Goal: Task Accomplishment & Management: Manage account settings

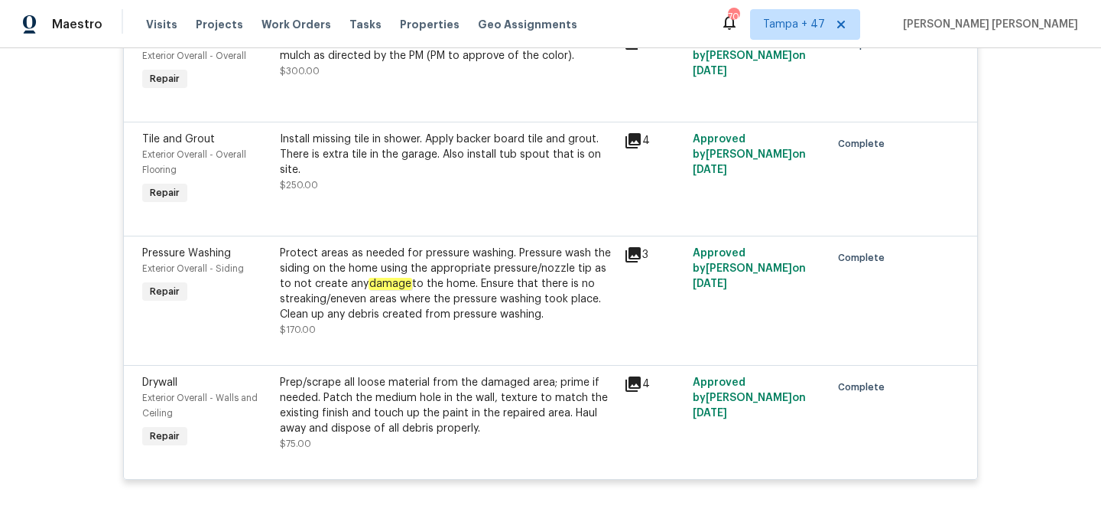
scroll to position [1873, 0]
click at [277, 29] on span "Work Orders" at bounding box center [296, 24] width 70 height 15
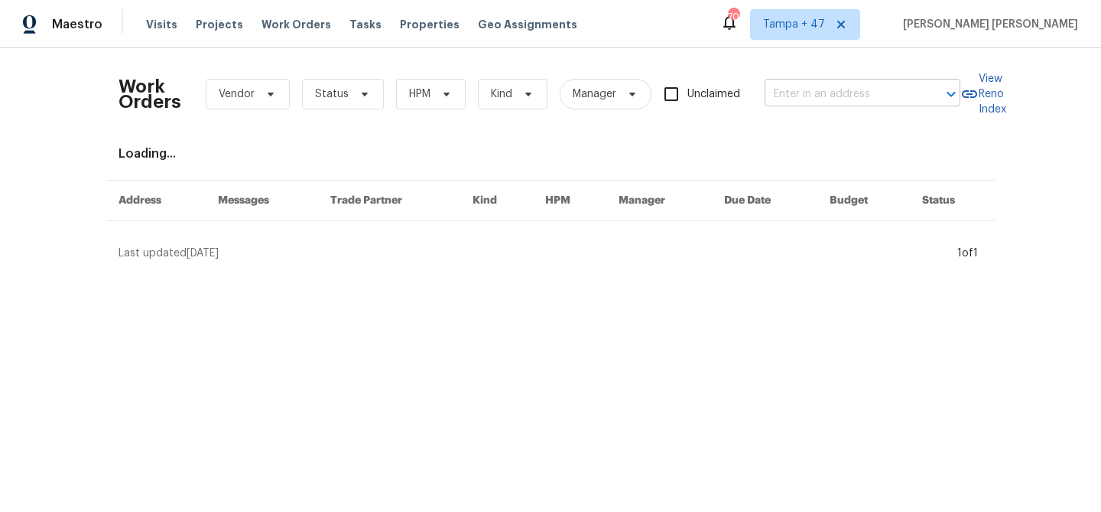
click at [810, 95] on input "text" at bounding box center [841, 95] width 153 height 24
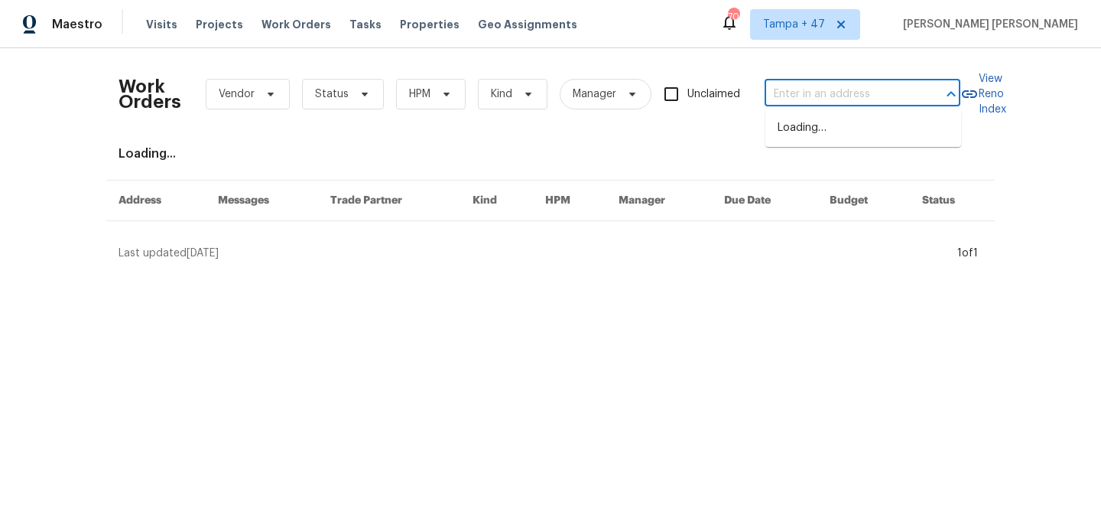
paste input "[STREET_ADDRESS][PERSON_NAME]"
type input "[STREET_ADDRESS][PERSON_NAME]"
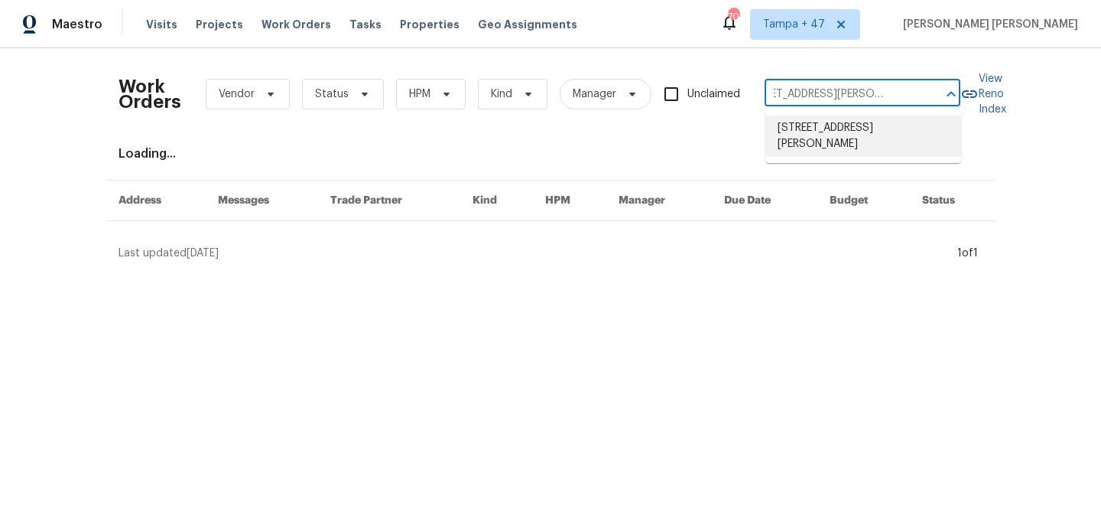
click at [821, 122] on li "[STREET_ADDRESS][PERSON_NAME]" at bounding box center [863, 135] width 196 height 41
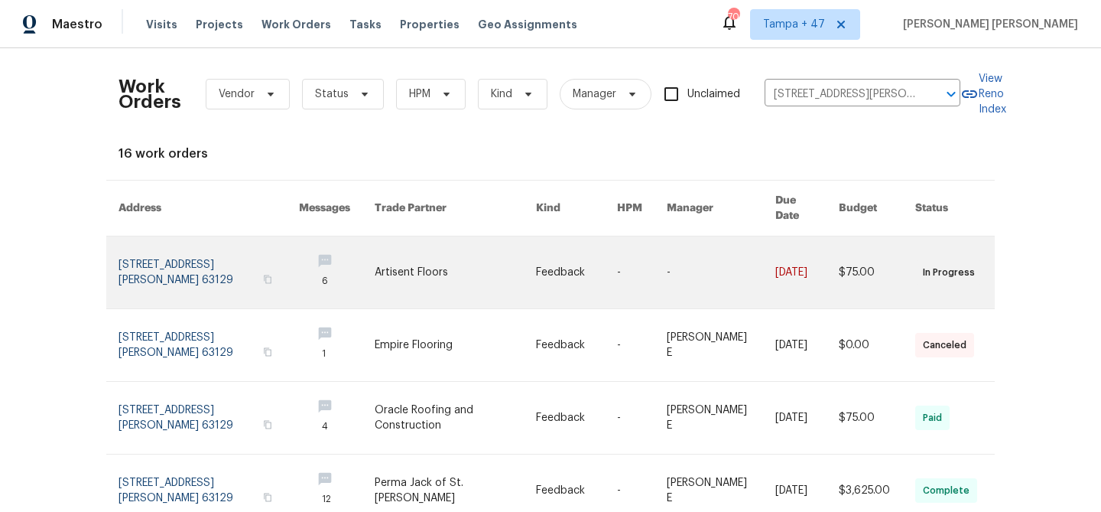
click at [775, 250] on link at bounding box center [806, 272] width 63 height 72
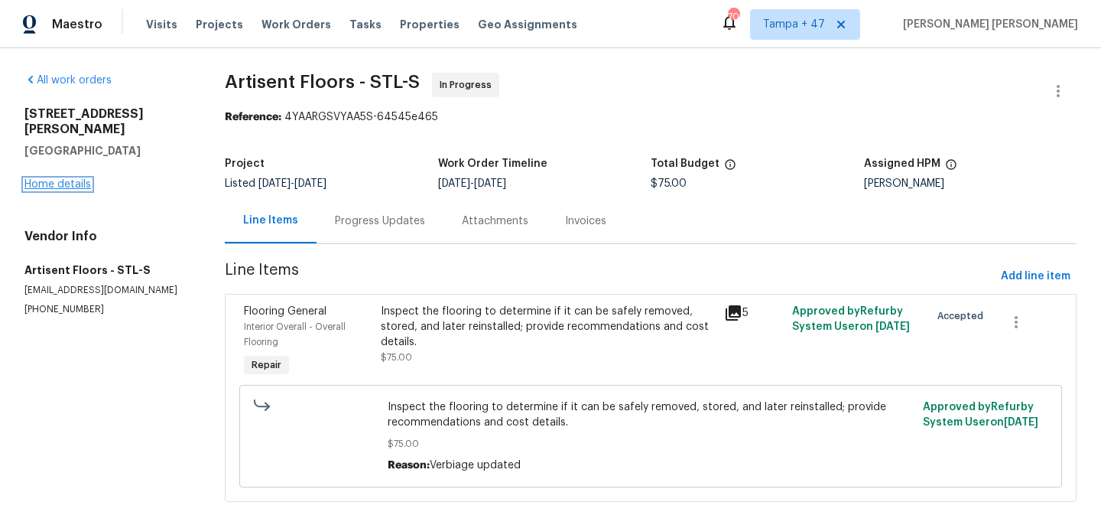
click at [54, 179] on link "Home details" at bounding box center [57, 184] width 67 height 11
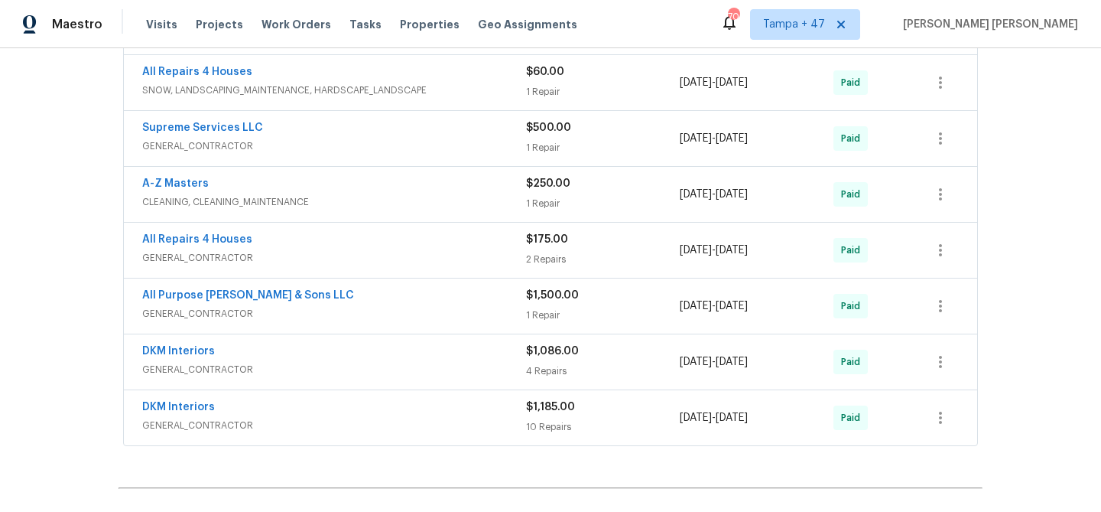
scroll to position [736, 0]
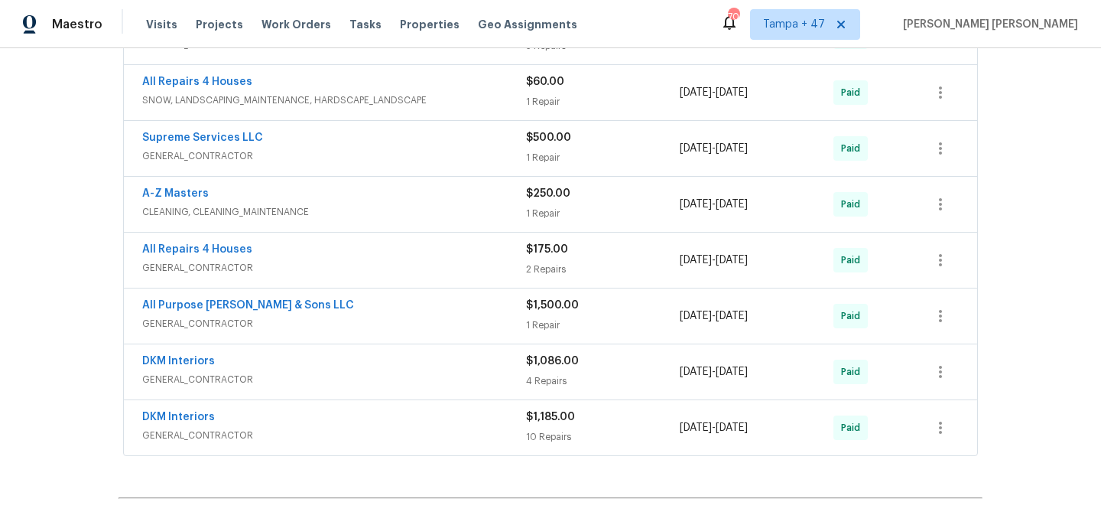
click at [351, 257] on div "All Repairs 4 Houses" at bounding box center [334, 251] width 384 height 18
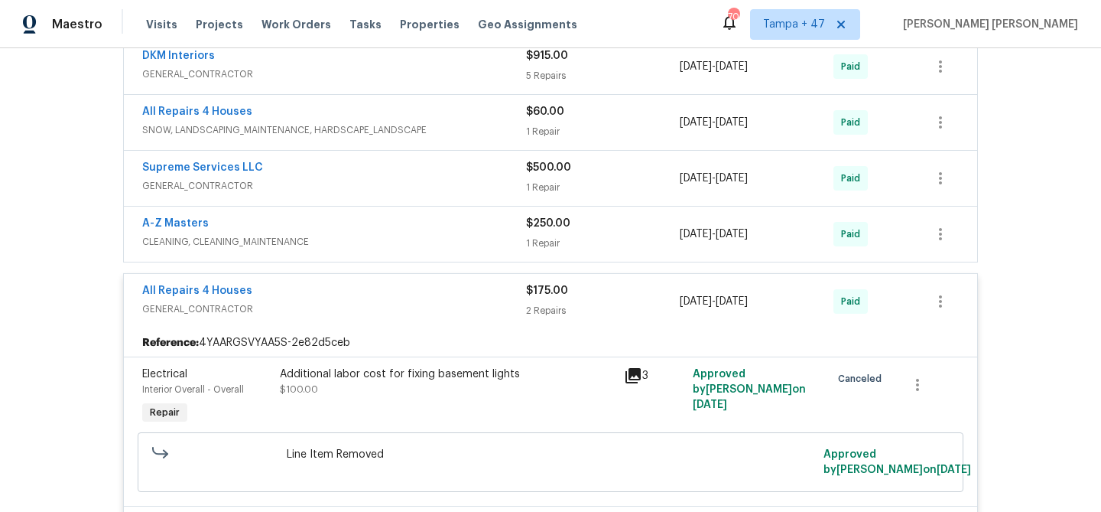
click at [428, 182] on span "GENERAL_CONTRACTOR" at bounding box center [334, 185] width 384 height 15
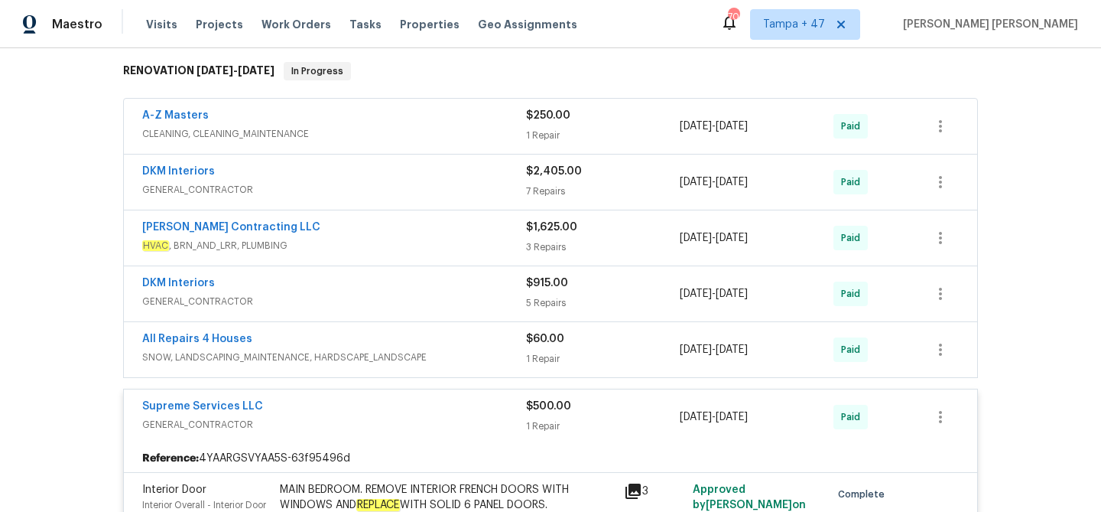
scroll to position [469, 0]
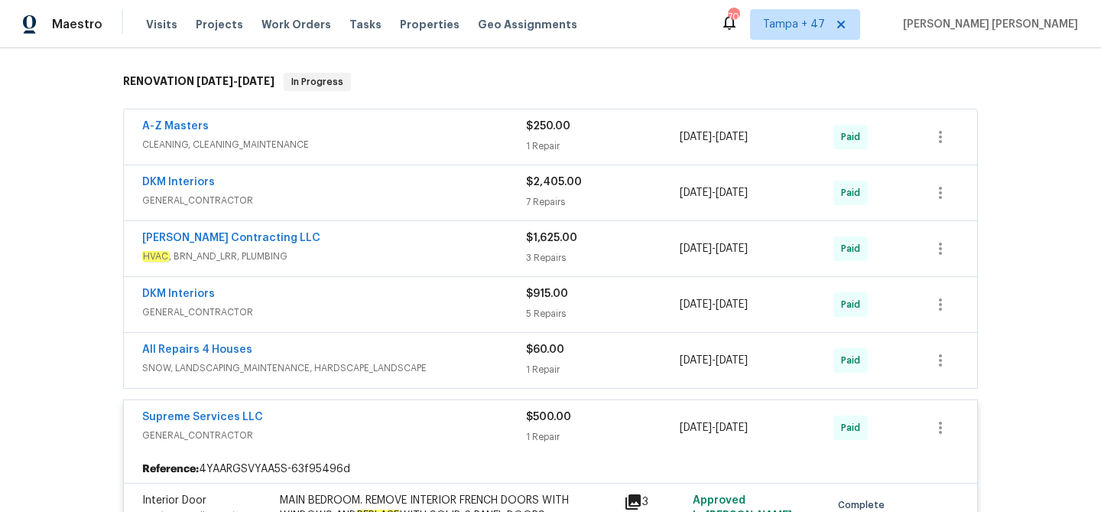
click at [476, 128] on div "A-Z Masters" at bounding box center [334, 128] width 384 height 18
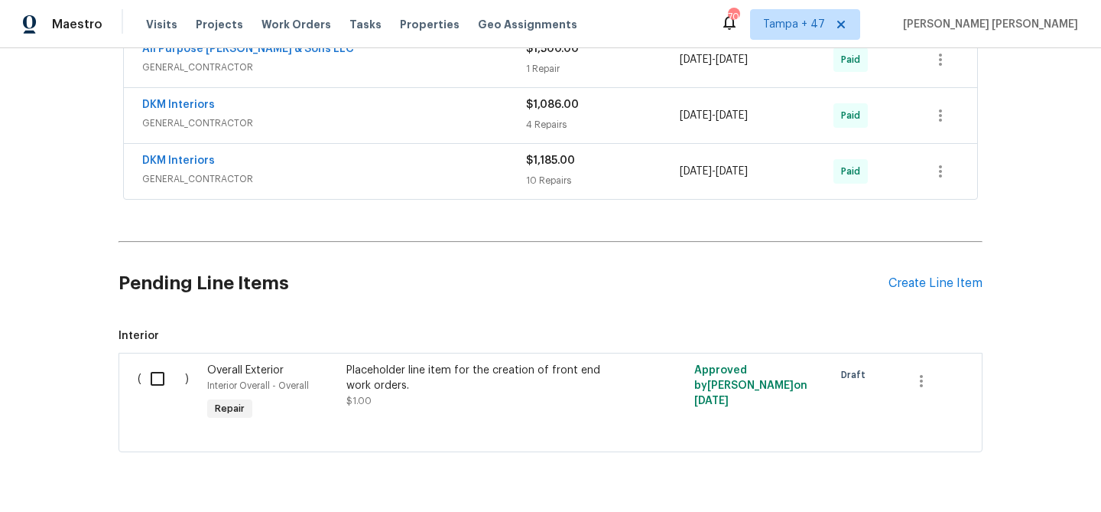
scroll to position [1901, 0]
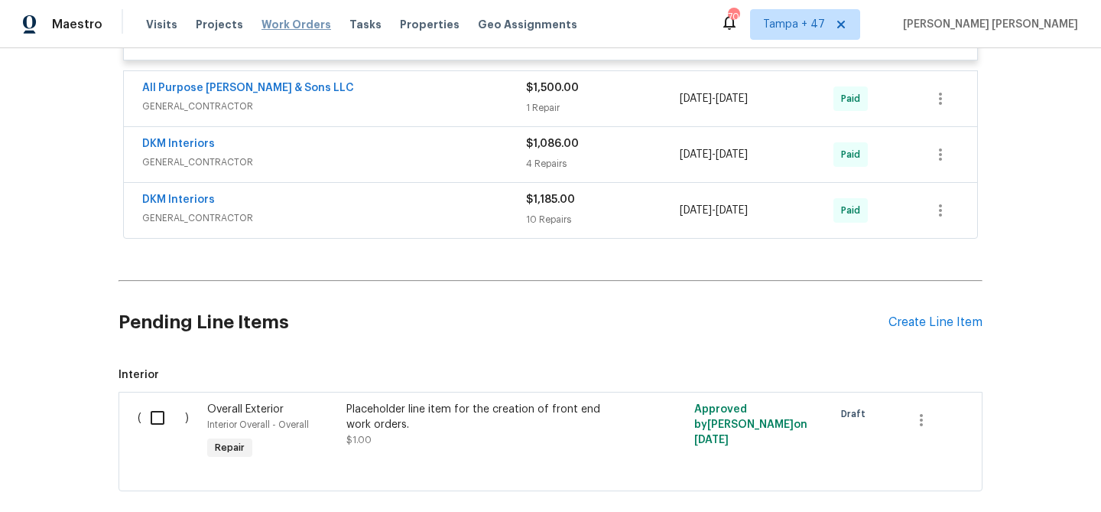
click at [288, 21] on span "Work Orders" at bounding box center [296, 24] width 70 height 15
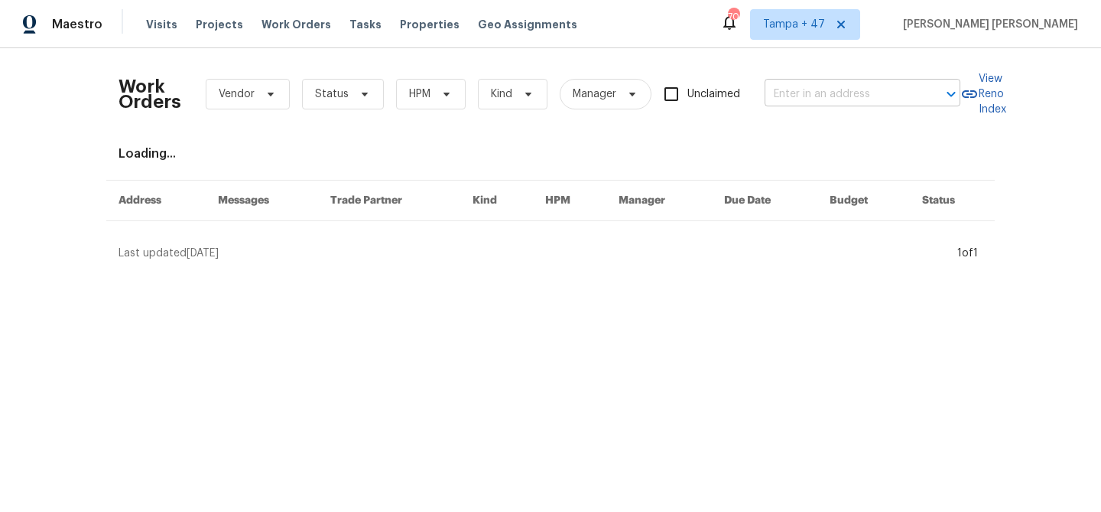
click at [841, 83] on input "text" at bounding box center [841, 95] width 153 height 24
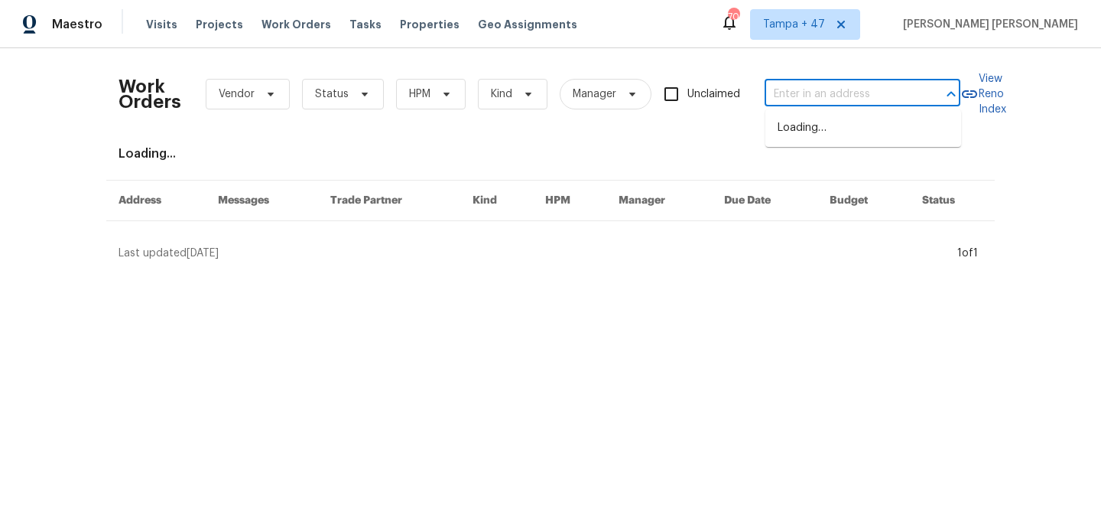
paste input "[STREET_ADDRESS][US_STATE]"
type input "[STREET_ADDRESS][US_STATE]"
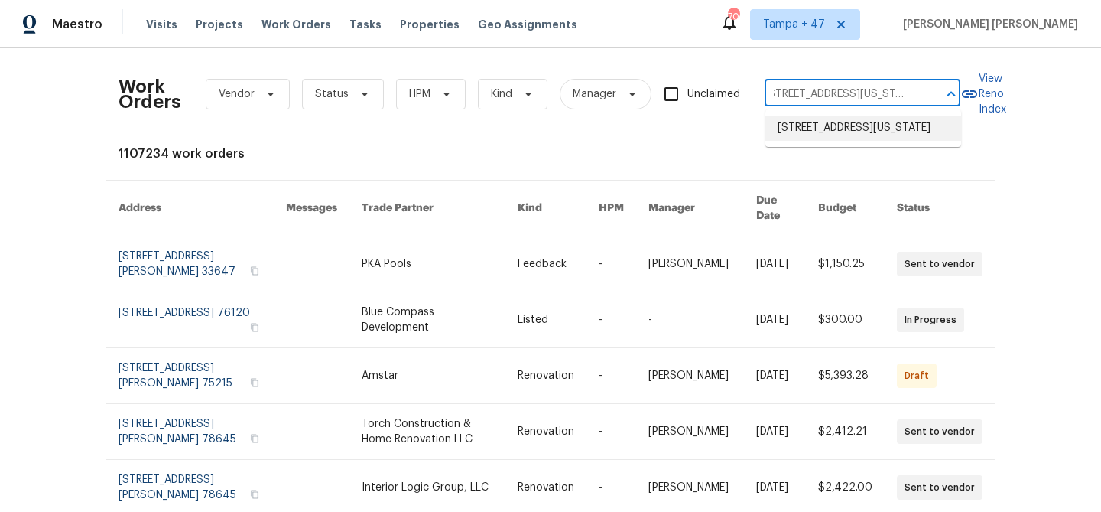
click at [862, 120] on li "[STREET_ADDRESS][US_STATE]" at bounding box center [863, 127] width 196 height 25
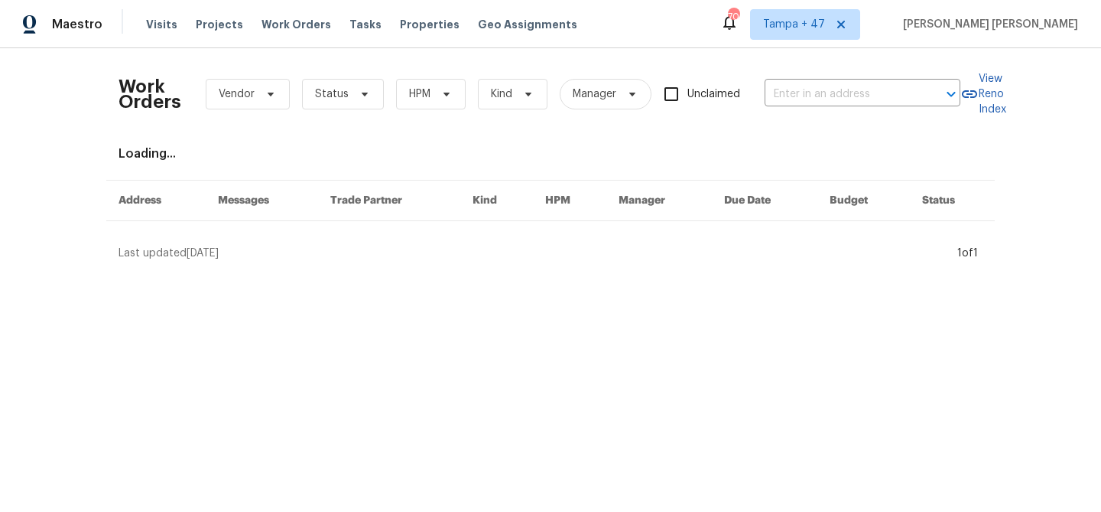
type input "[STREET_ADDRESS][US_STATE]"
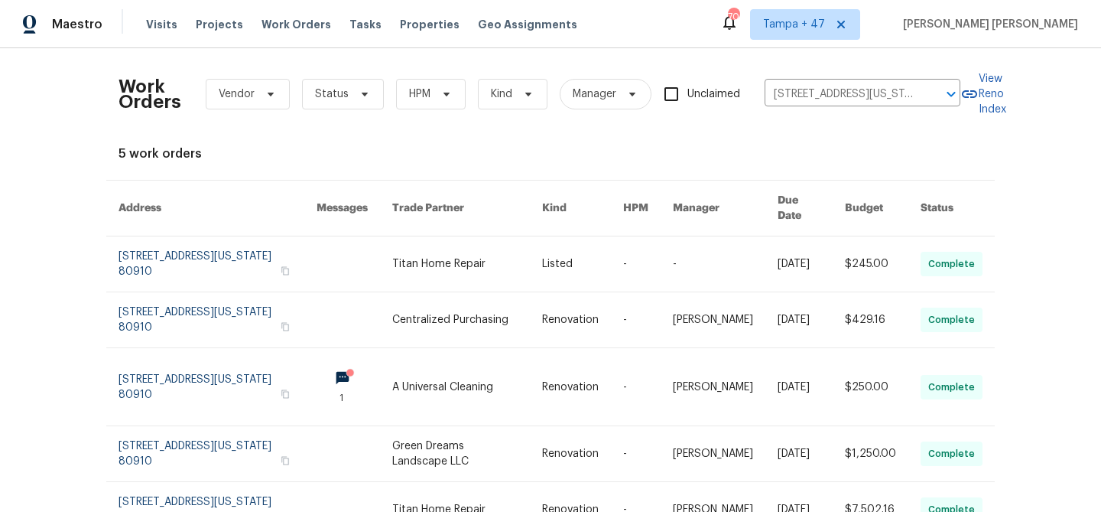
click at [821, 239] on link at bounding box center [811, 263] width 67 height 55
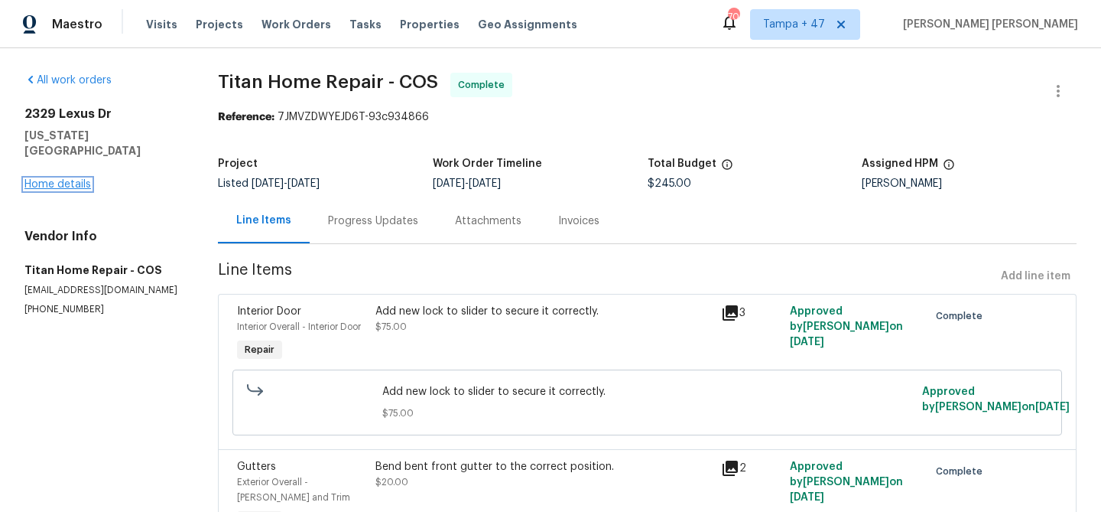
click at [60, 179] on link "Home details" at bounding box center [57, 184] width 67 height 11
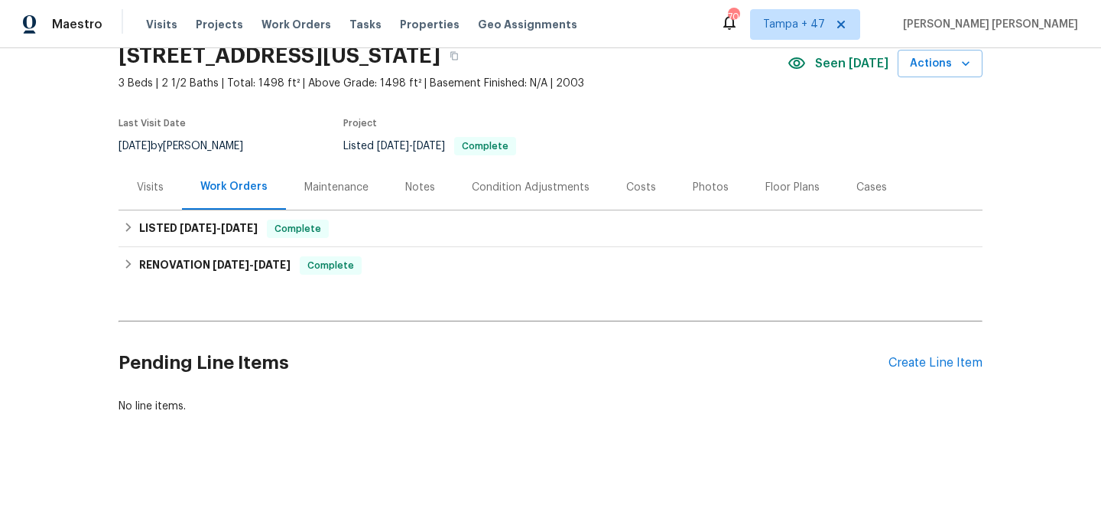
scroll to position [73, 0]
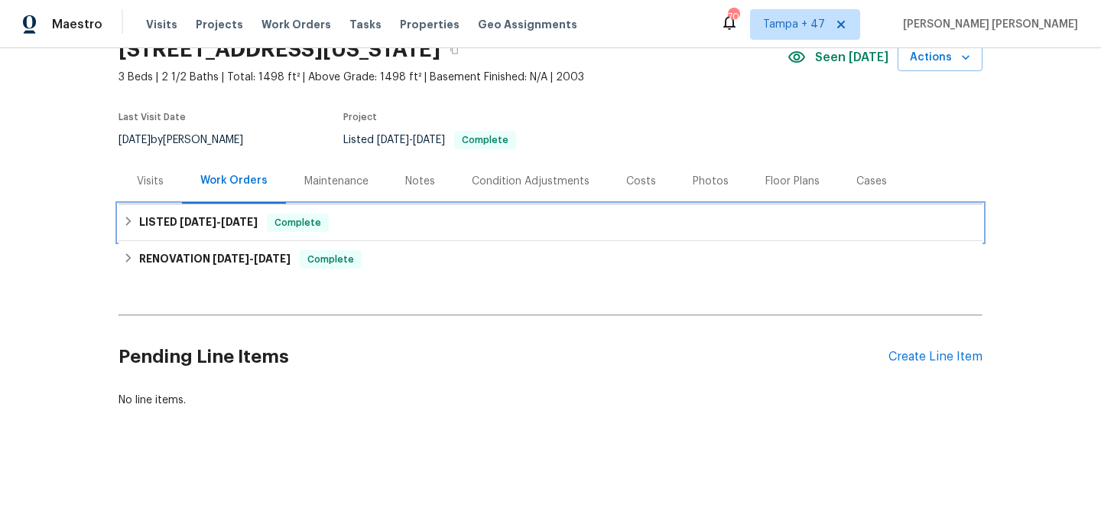
click at [328, 221] on div "LISTED [DATE] - [DATE] Complete" at bounding box center [550, 222] width 855 height 18
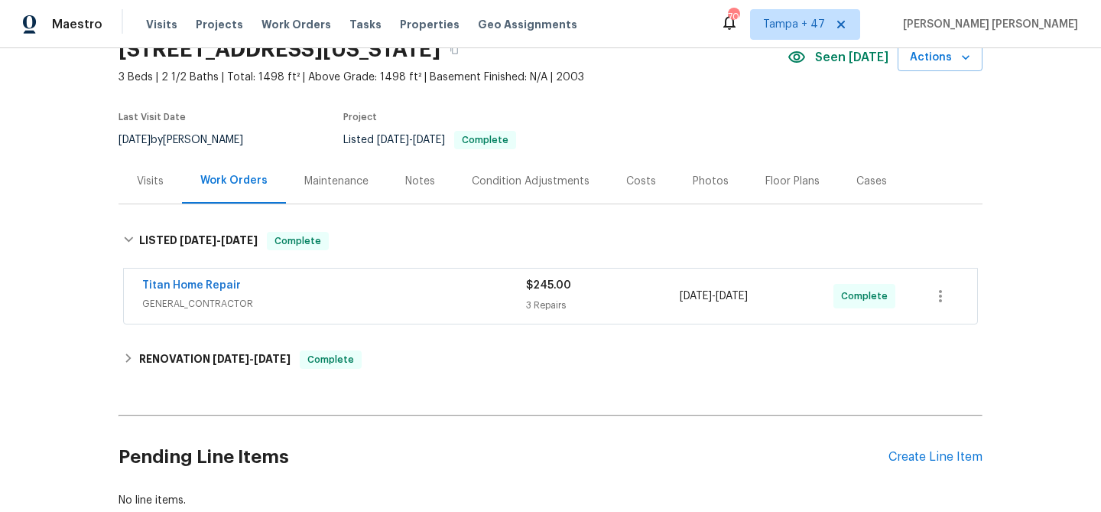
click at [430, 287] on div "Titan Home Repair" at bounding box center [334, 287] width 384 height 18
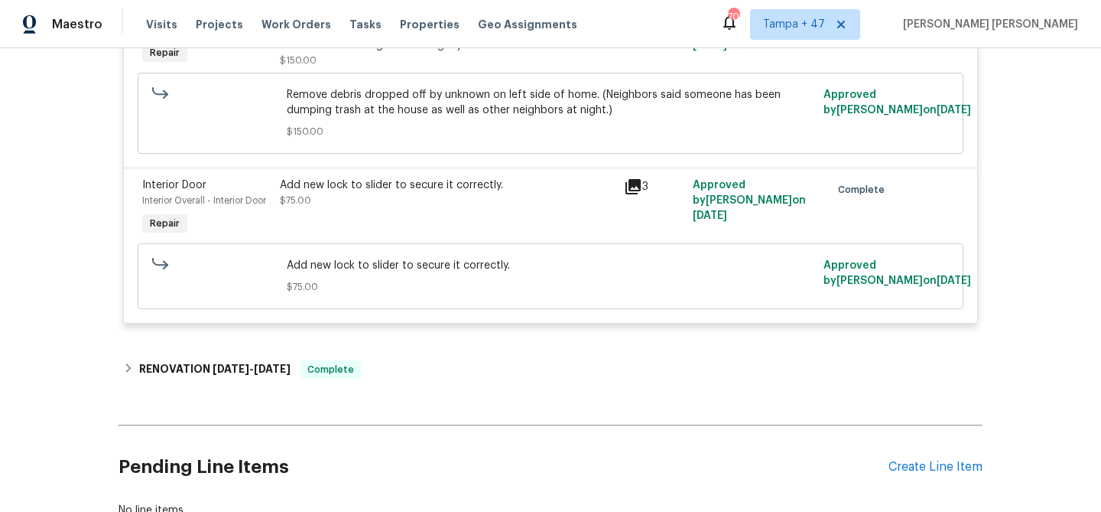
scroll to position [645, 0]
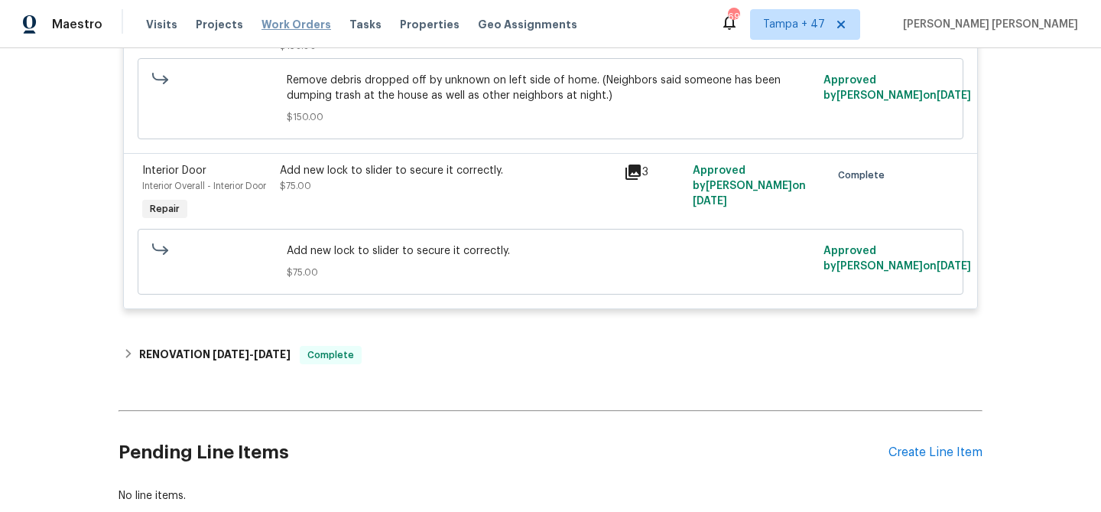
click at [290, 20] on span "Work Orders" at bounding box center [296, 24] width 70 height 15
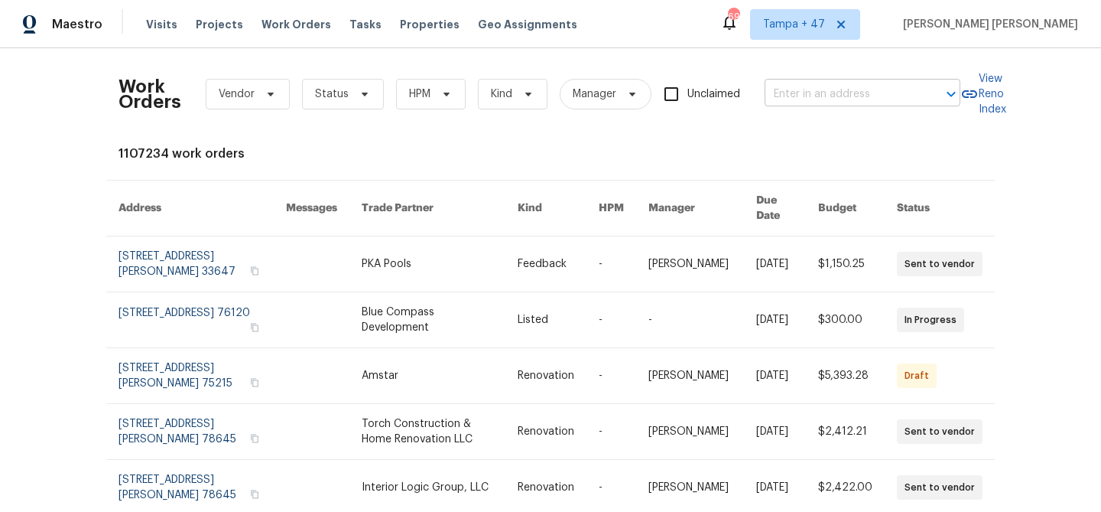
click at [833, 94] on input "text" at bounding box center [841, 95] width 153 height 24
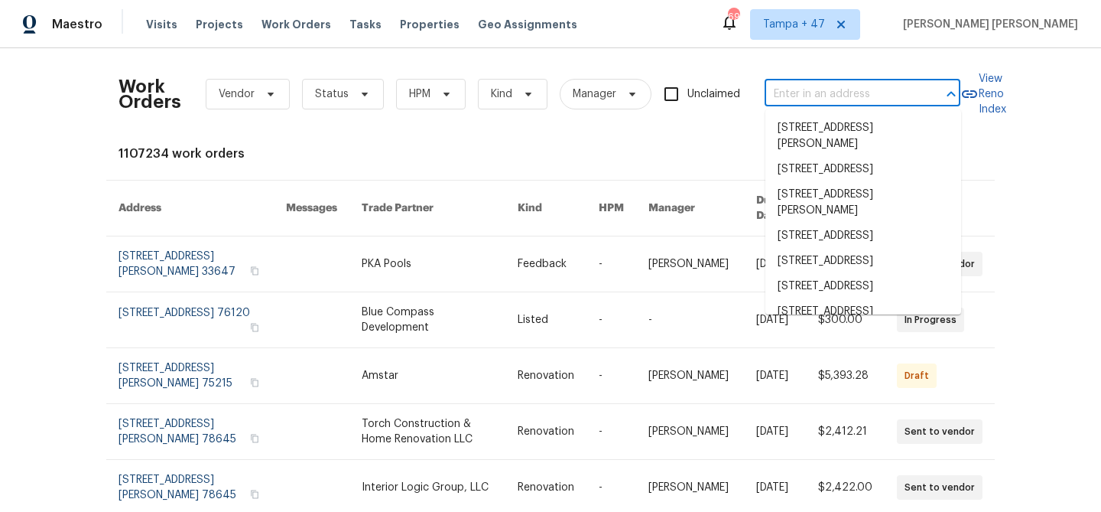
paste input "[STREET_ADDRESS][PERSON_NAME][PERSON_NAME]"
type input "[STREET_ADDRESS][PERSON_NAME][PERSON_NAME]"
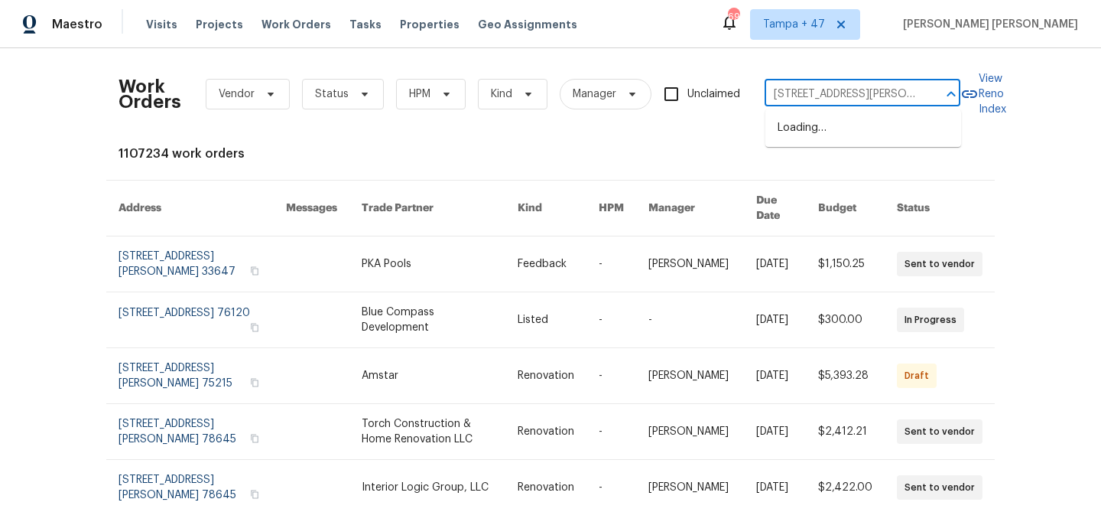
scroll to position [0, 21]
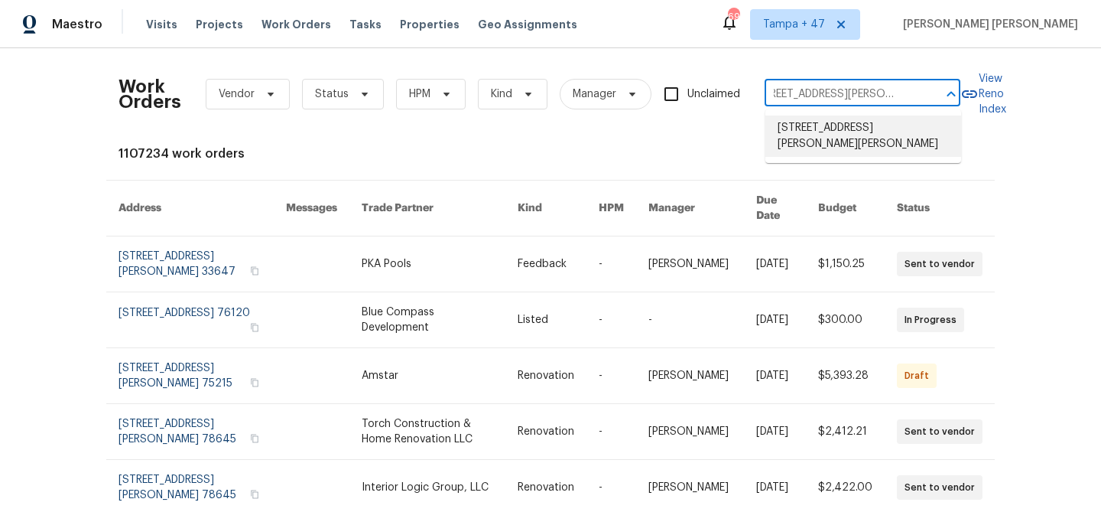
click at [839, 119] on li "[STREET_ADDRESS][PERSON_NAME][PERSON_NAME]" at bounding box center [863, 135] width 196 height 41
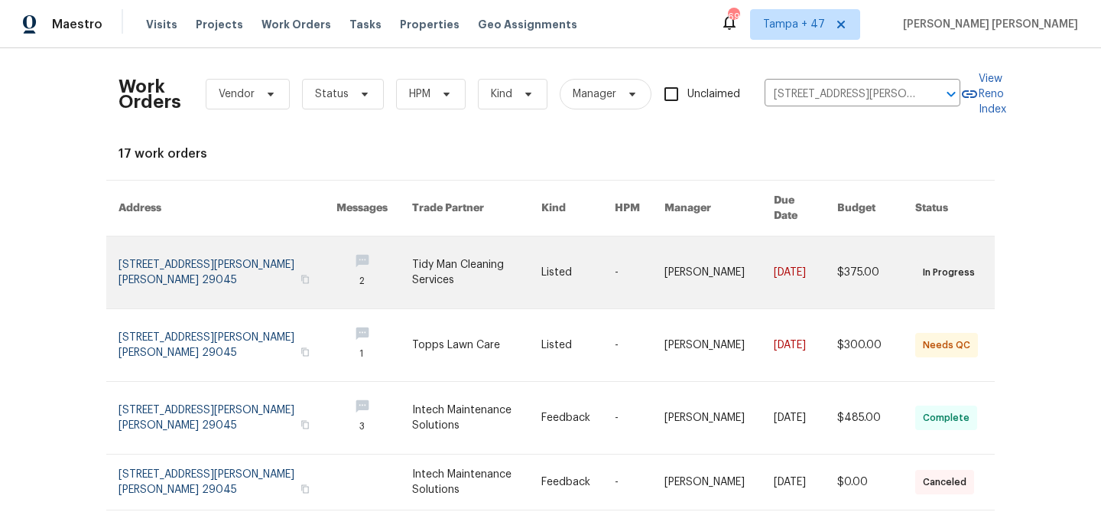
click at [785, 265] on link at bounding box center [805, 272] width 63 height 72
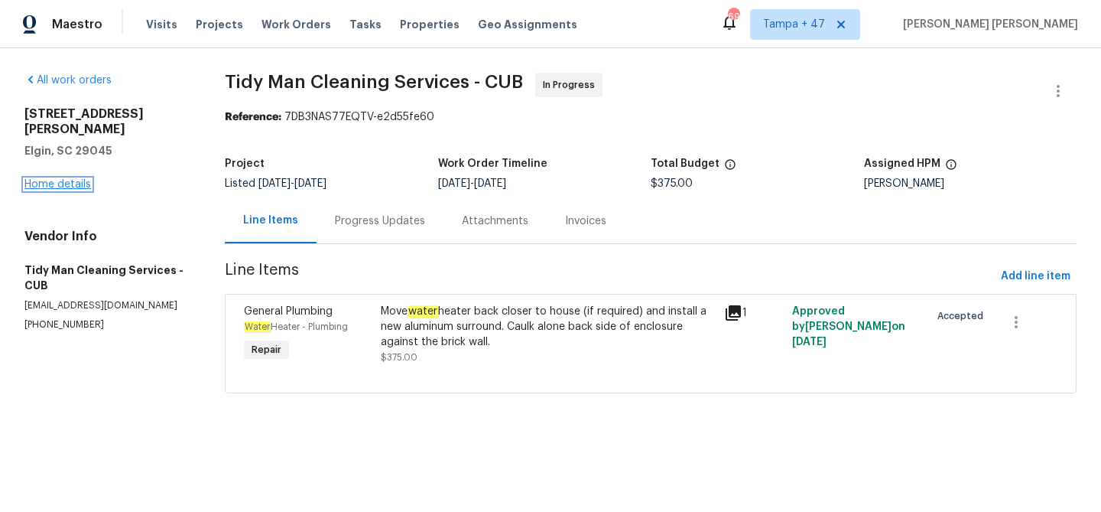
click at [61, 179] on link "Home details" at bounding box center [57, 184] width 67 height 11
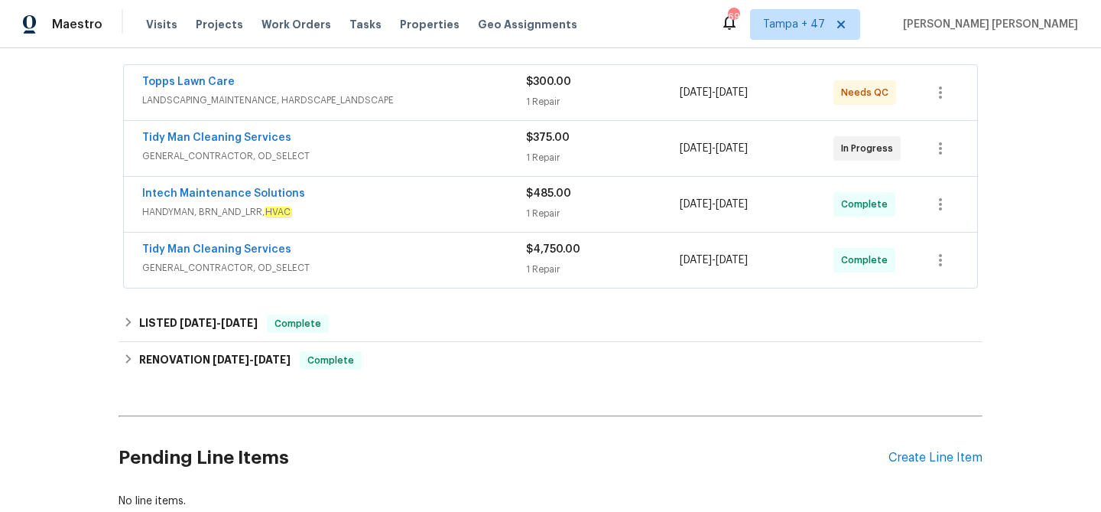
scroll to position [312, 0]
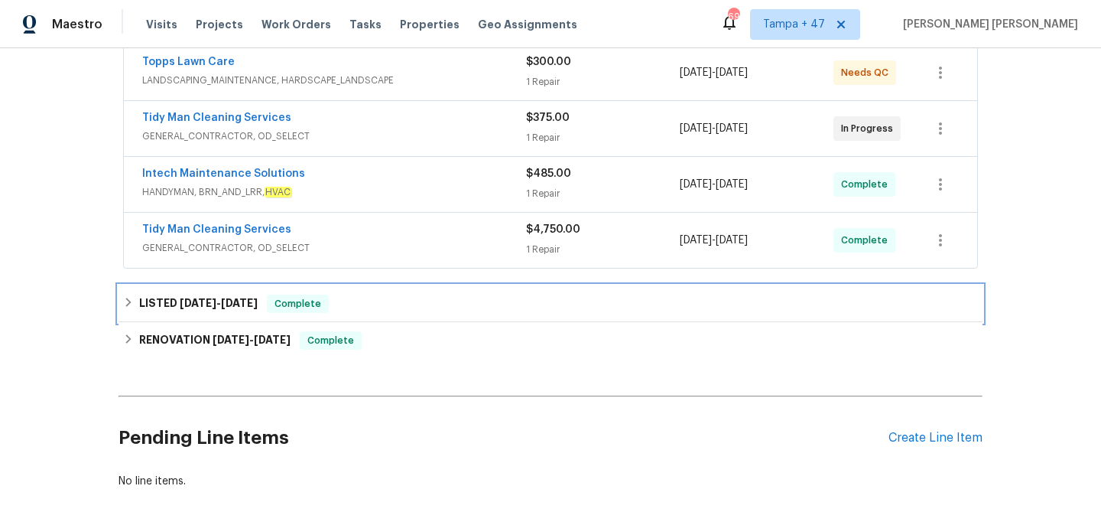
click at [329, 294] on div "LISTED [DATE] - [DATE] Complete" at bounding box center [550, 303] width 855 height 18
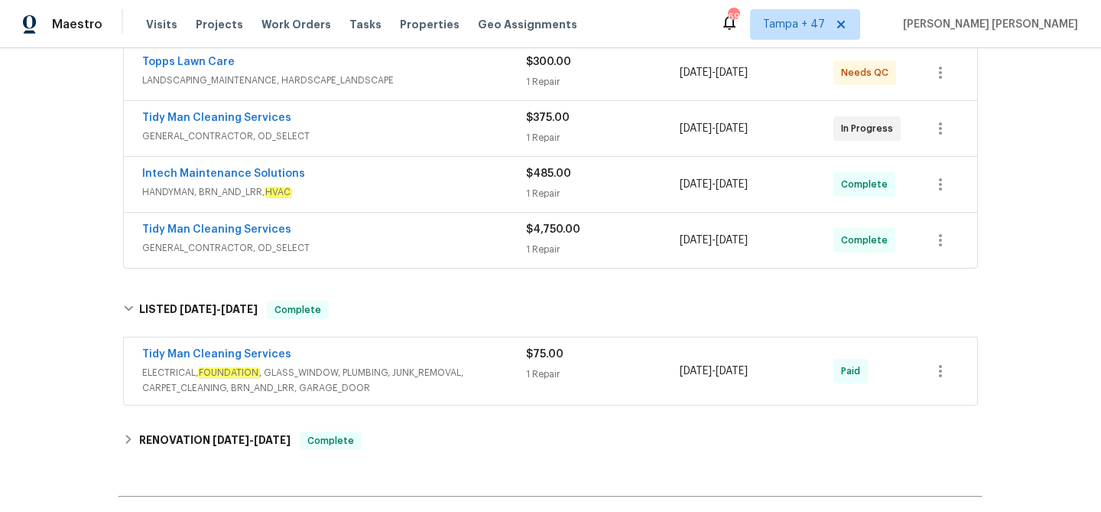
click at [447, 365] on span "ELECTRICAL, FOUNDATION , GLASS_WINDOW, PLUMBING, JUNK_REMOVAL, CARPET_CLEANING,…" at bounding box center [334, 380] width 384 height 31
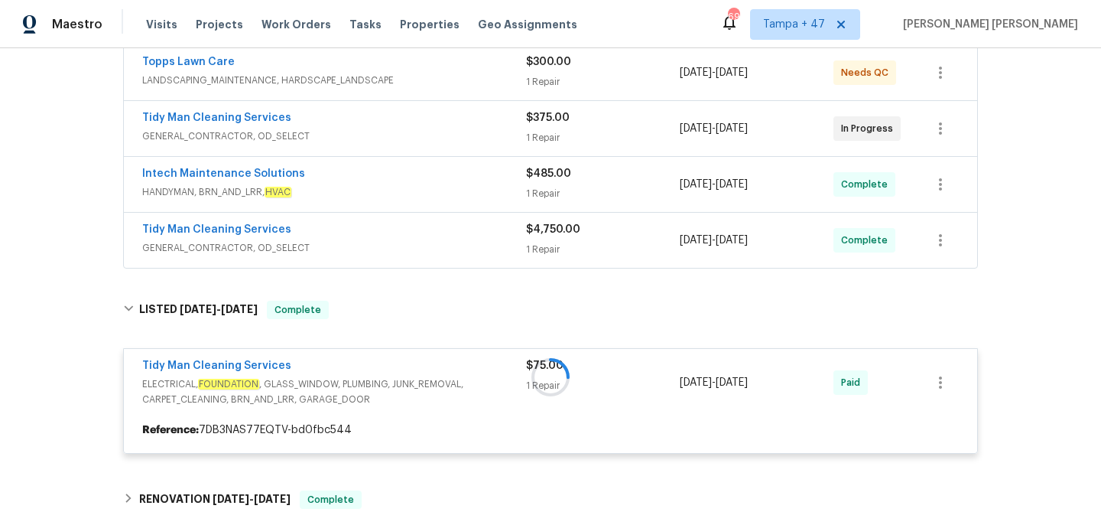
click at [452, 222] on div "Tidy Man Cleaning Services" at bounding box center [334, 231] width 384 height 18
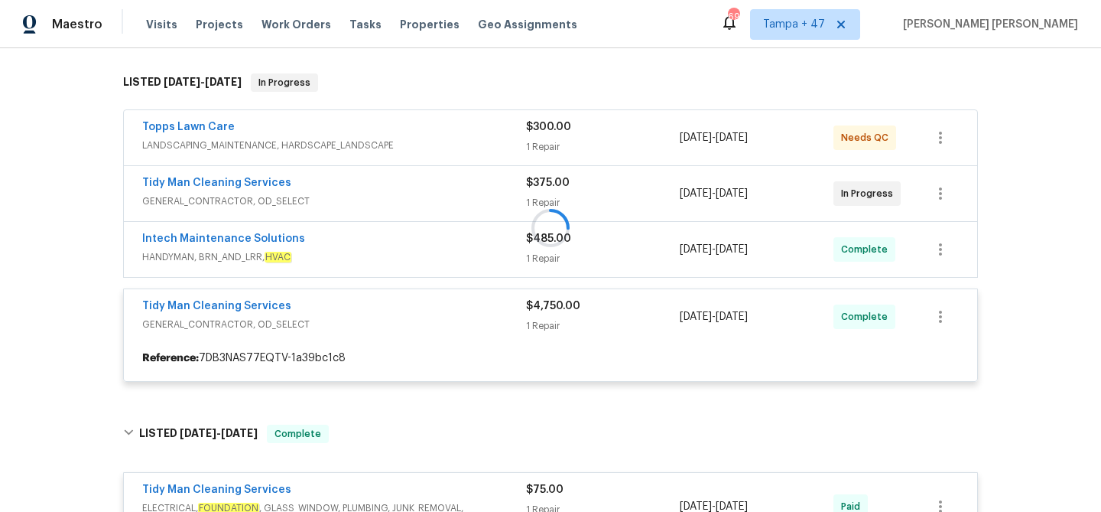
scroll to position [241, 0]
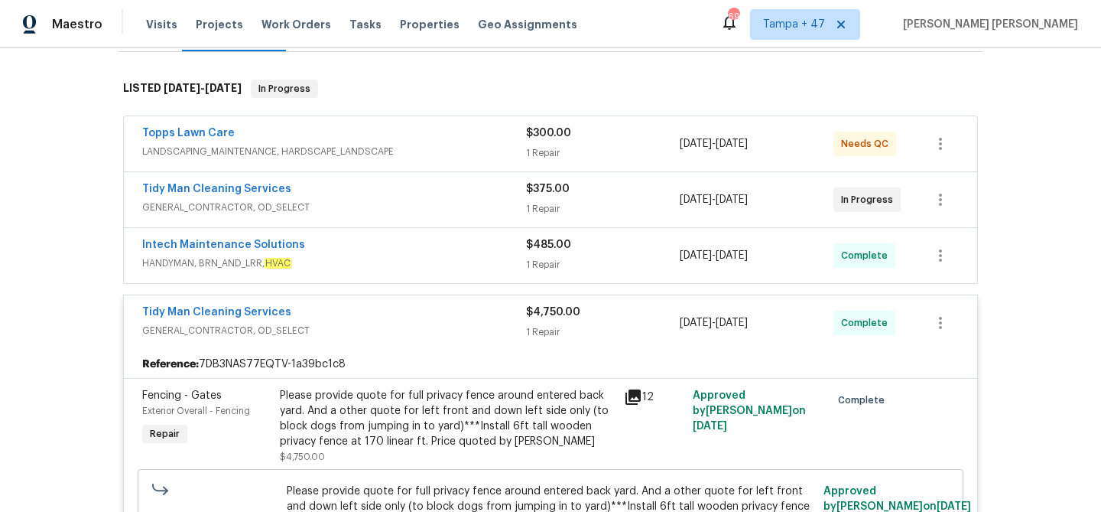
click at [467, 237] on div "Intech Maintenance Solutions" at bounding box center [334, 246] width 384 height 18
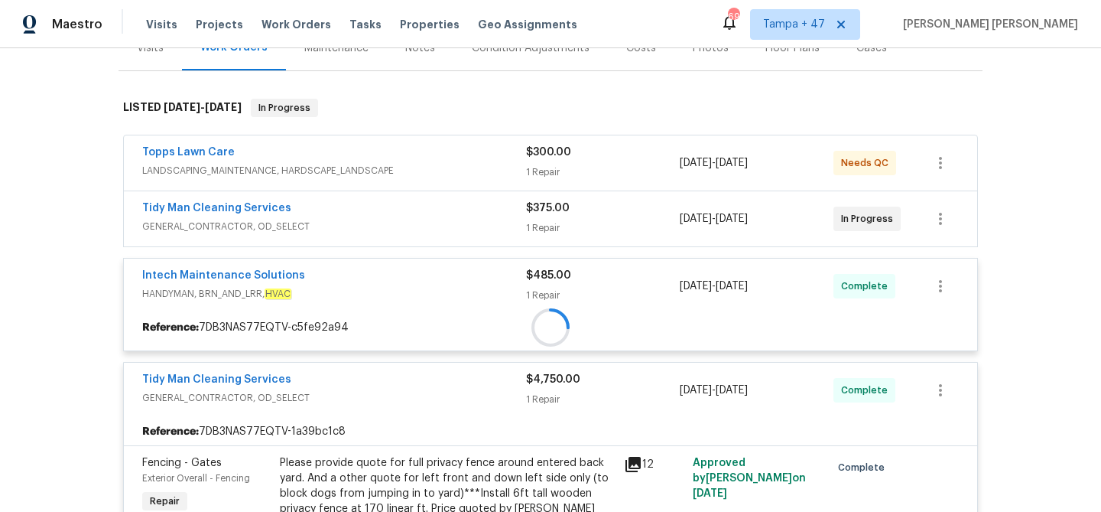
scroll to position [219, 0]
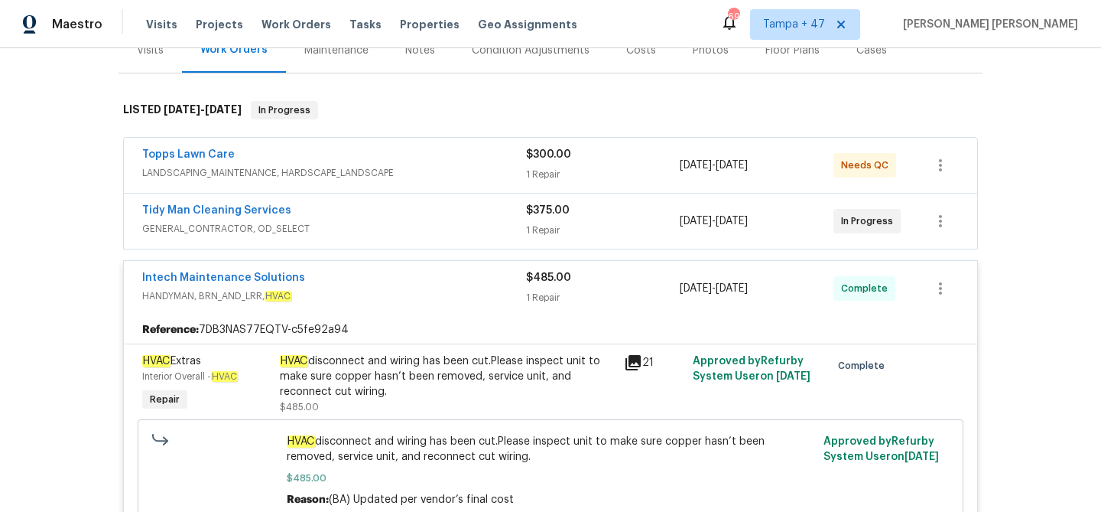
click at [492, 221] on span "GENERAL_CONTRACTOR, OD_SELECT" at bounding box center [334, 228] width 384 height 15
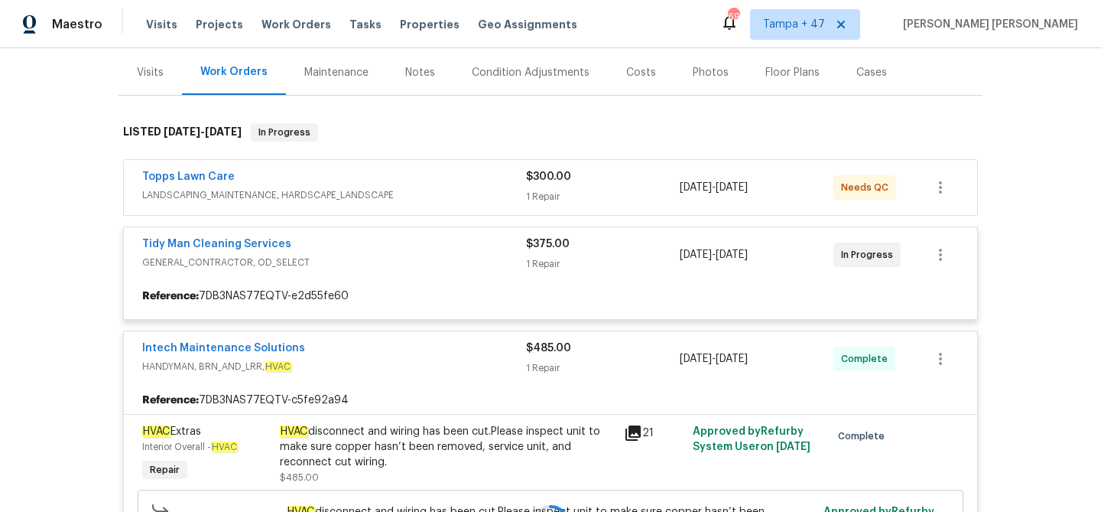
scroll to position [195, 0]
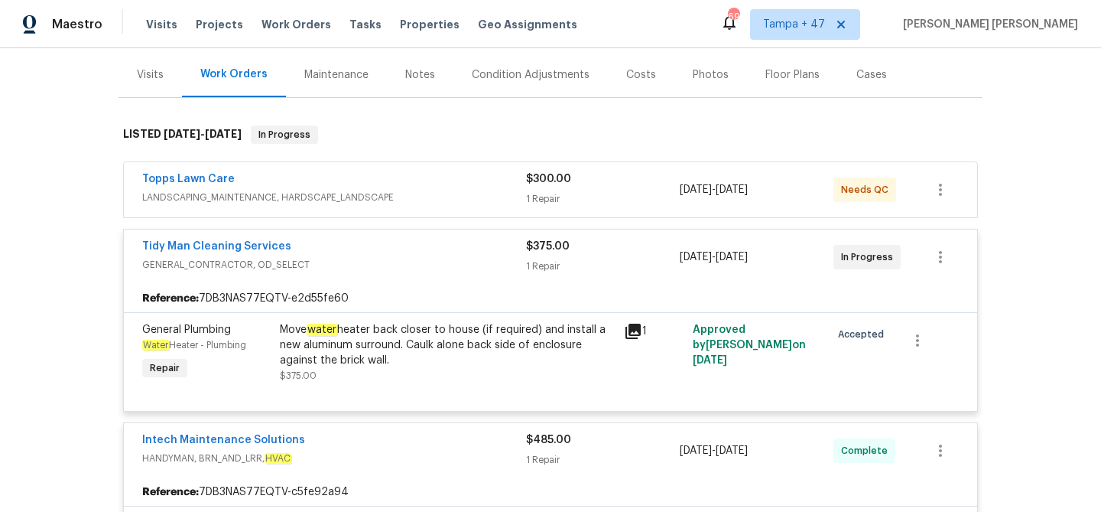
click at [516, 173] on div "Topps Lawn Care" at bounding box center [334, 180] width 384 height 18
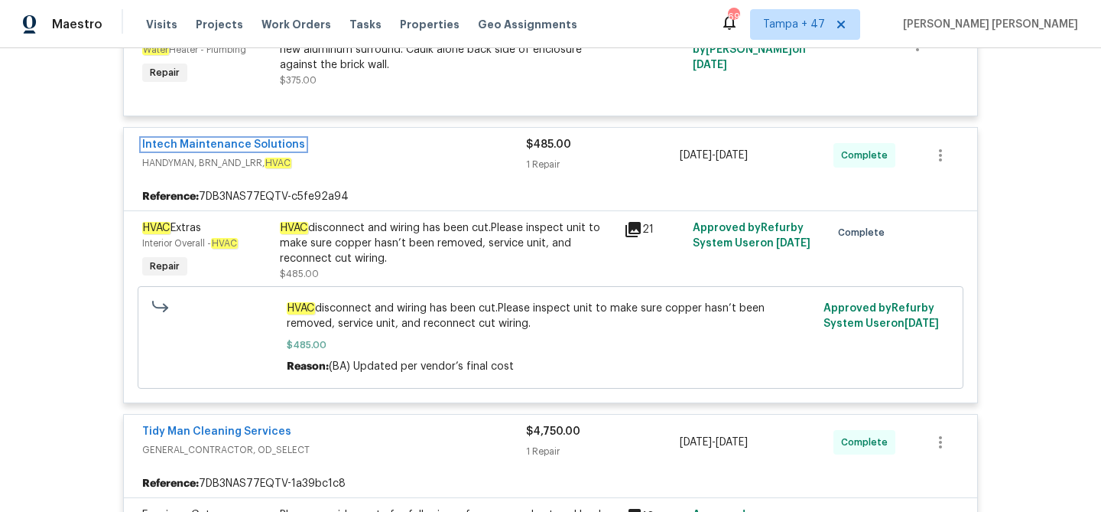
scroll to position [629, 0]
click at [298, 22] on span "Work Orders" at bounding box center [296, 24] width 70 height 15
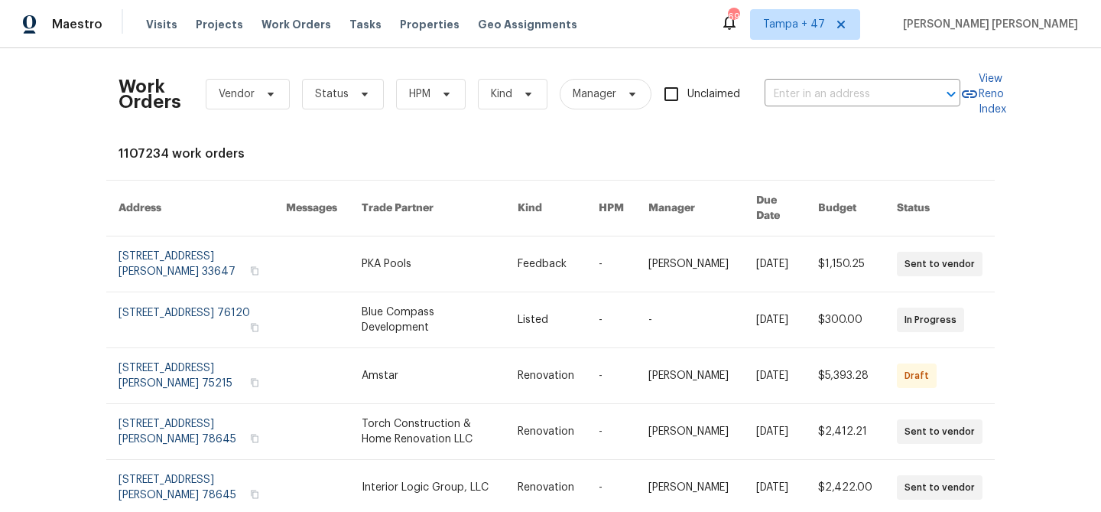
click at [849, 106] on div "Work Orders Vendor Status HPM Kind Manager Unclaimed ​" at bounding box center [540, 93] width 842 height 67
click at [870, 98] on input "text" at bounding box center [841, 95] width 153 height 24
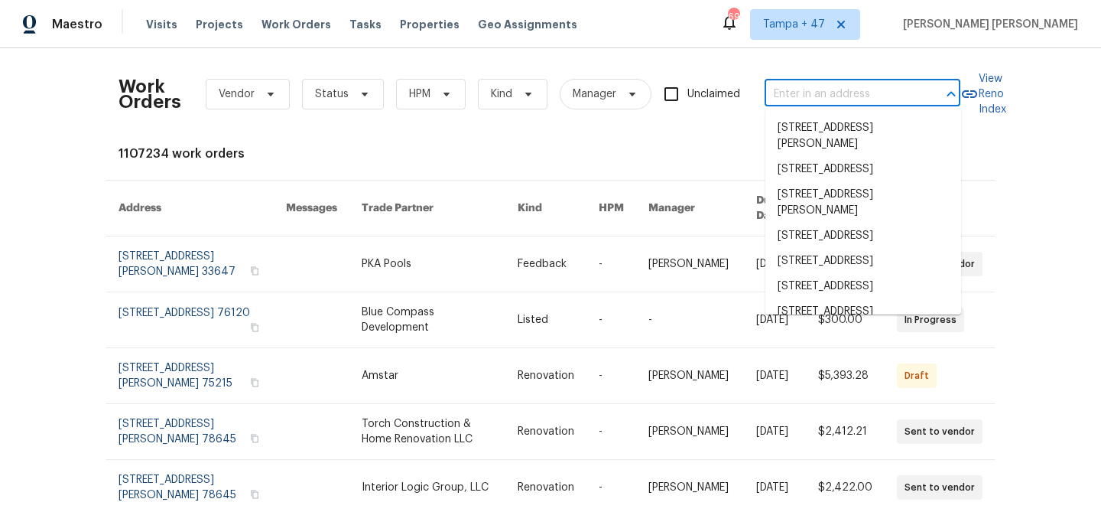
paste input "[STREET_ADDRESS][PERSON_NAME]"
type input "[STREET_ADDRESS][PERSON_NAME]"
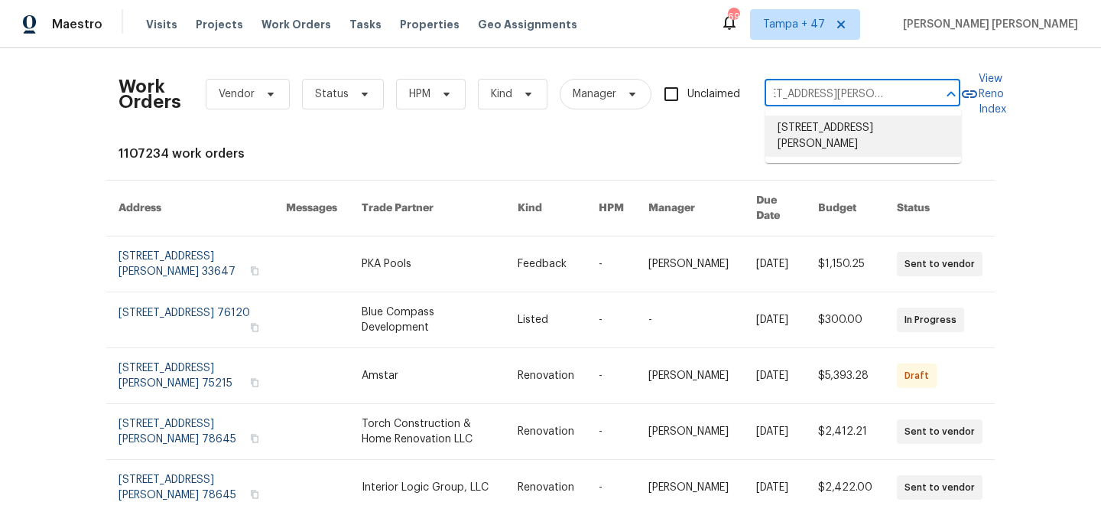
click at [862, 121] on li "[STREET_ADDRESS][PERSON_NAME]" at bounding box center [863, 135] width 196 height 41
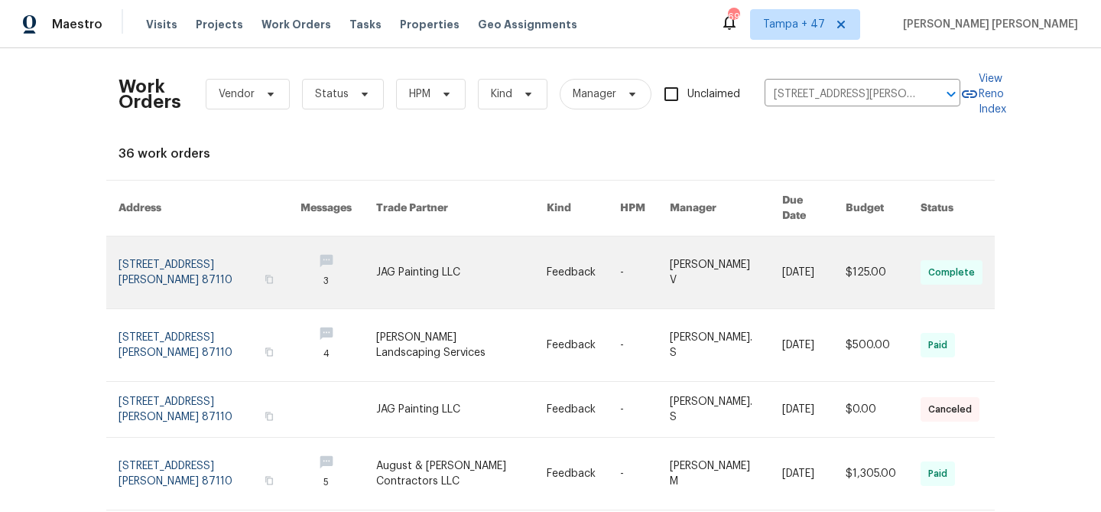
click at [788, 249] on link at bounding box center [813, 272] width 63 height 72
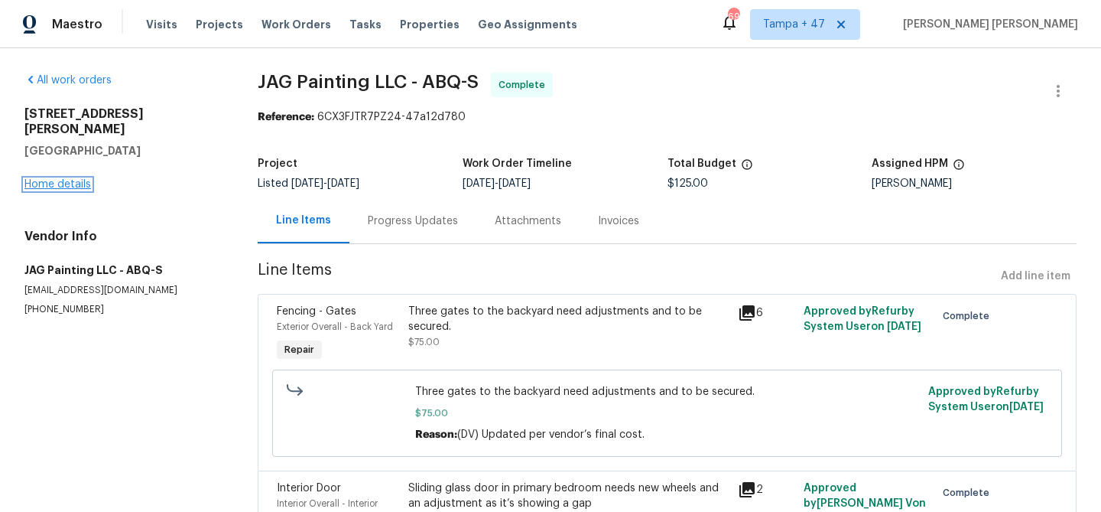
click at [70, 179] on link "Home details" at bounding box center [57, 184] width 67 height 11
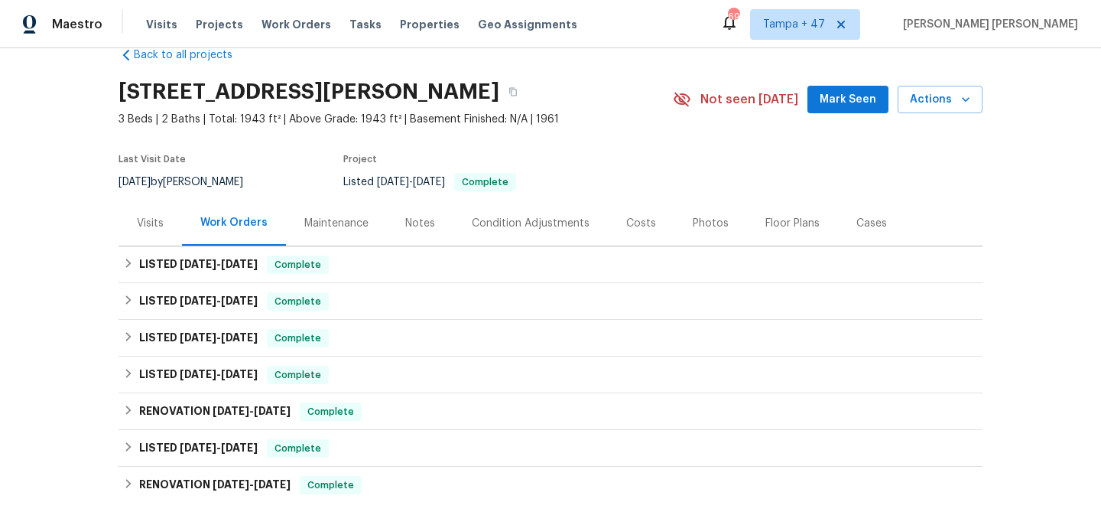
scroll to position [57, 0]
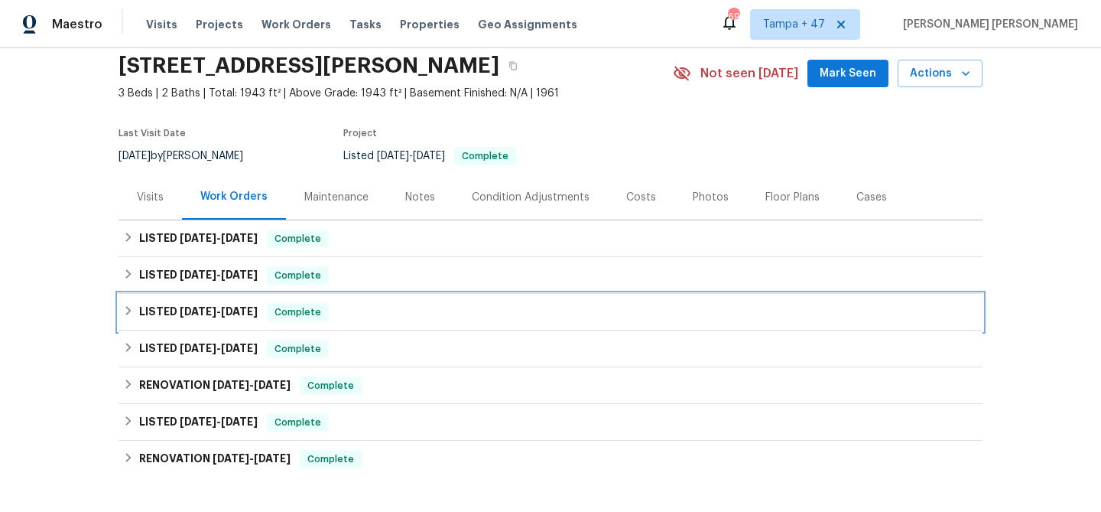
click at [290, 305] on span "Complete" at bounding box center [297, 311] width 59 height 15
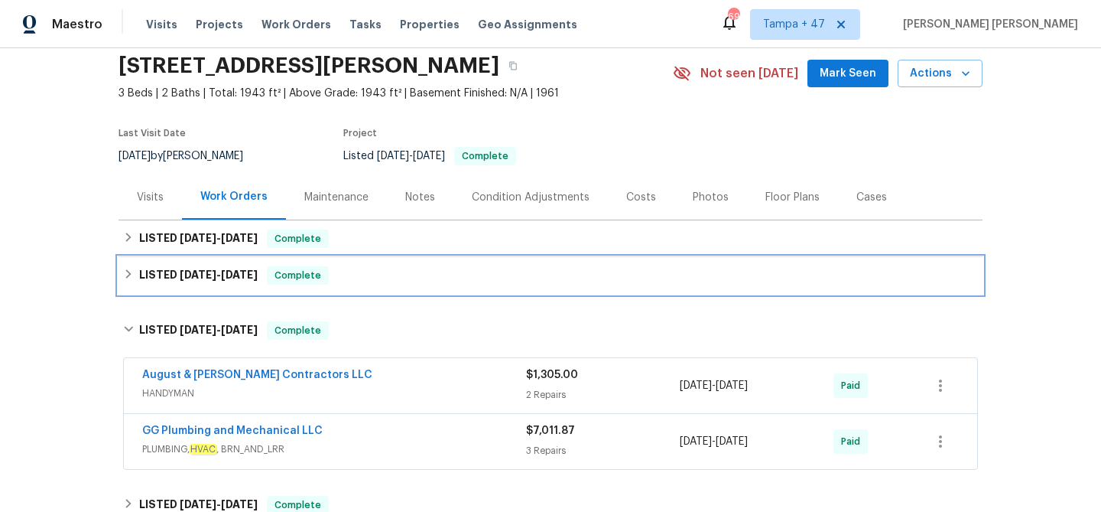
click at [322, 275] on span "Complete" at bounding box center [297, 275] width 59 height 15
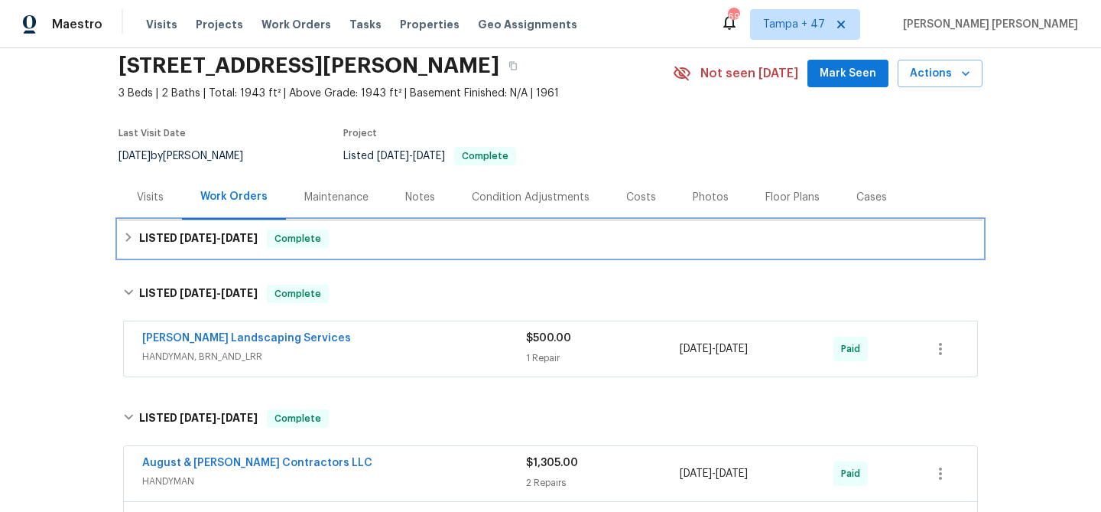
click at [362, 239] on div "LISTED [DATE] - [DATE] Complete" at bounding box center [550, 238] width 855 height 18
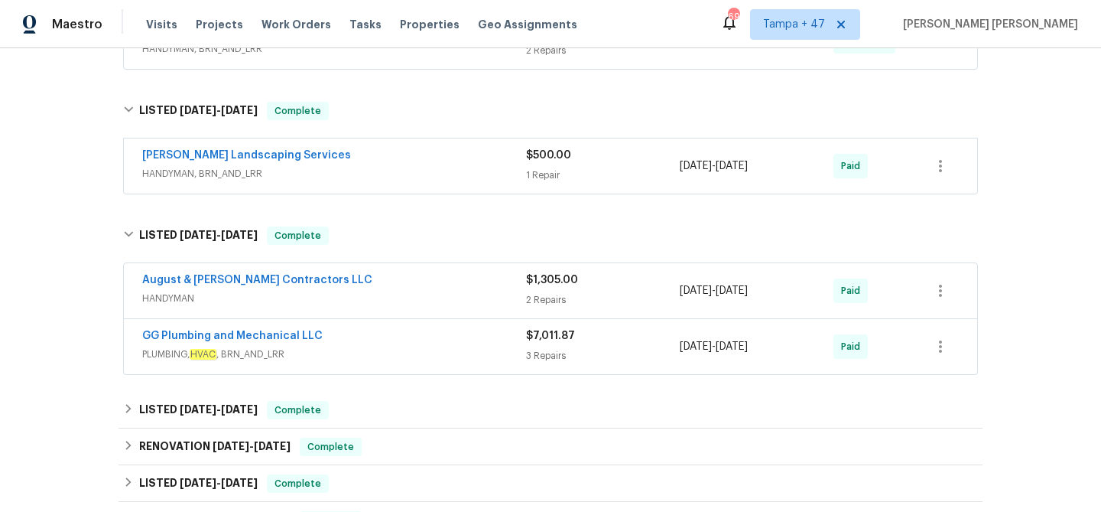
scroll to position [406, 0]
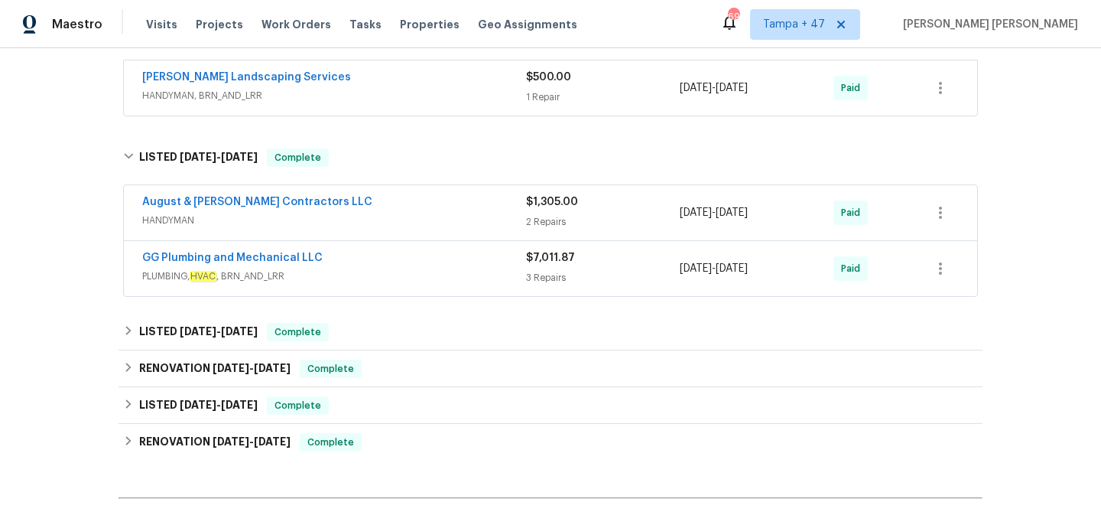
click at [413, 258] on div "GG Plumbing and Mechanical LLC" at bounding box center [334, 259] width 384 height 18
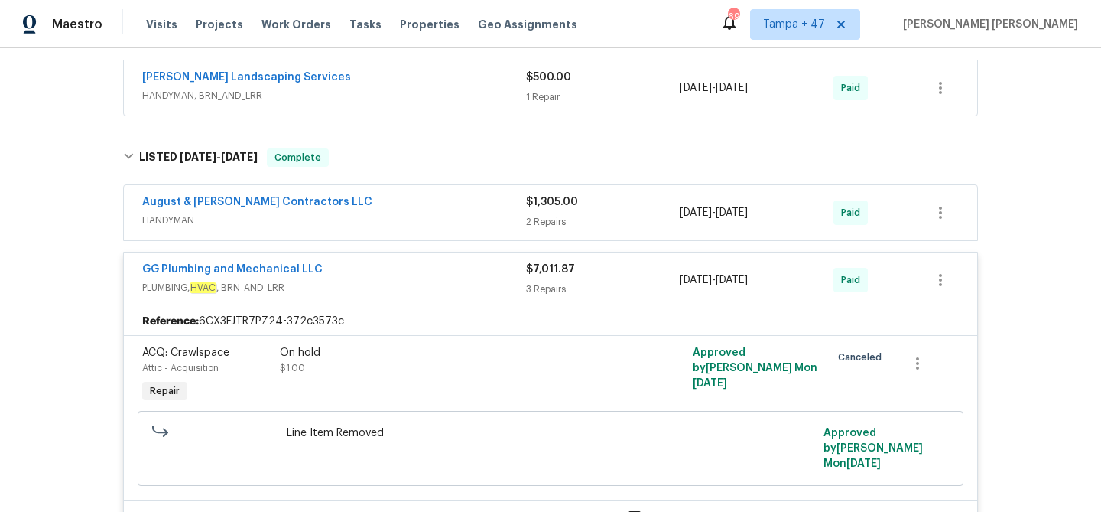
click at [438, 222] on span "HANDYMAN" at bounding box center [334, 220] width 384 height 15
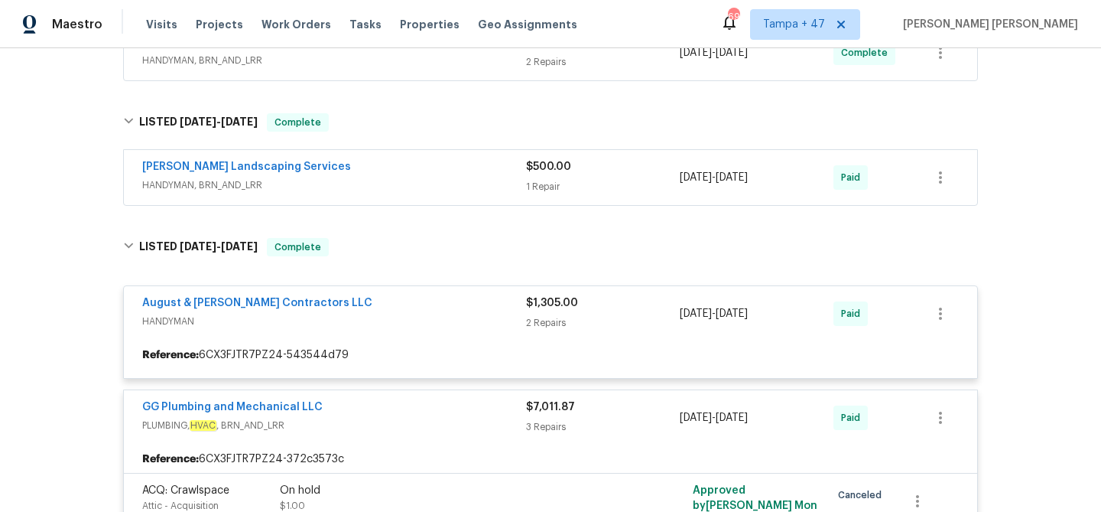
scroll to position [294, 0]
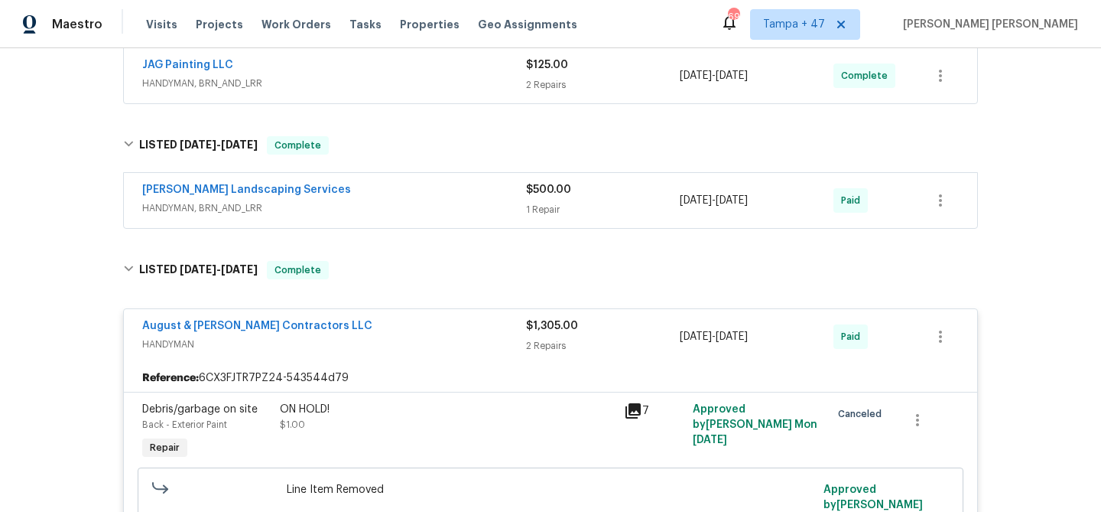
click at [456, 198] on div "[PERSON_NAME] Landscaping Services" at bounding box center [334, 191] width 384 height 18
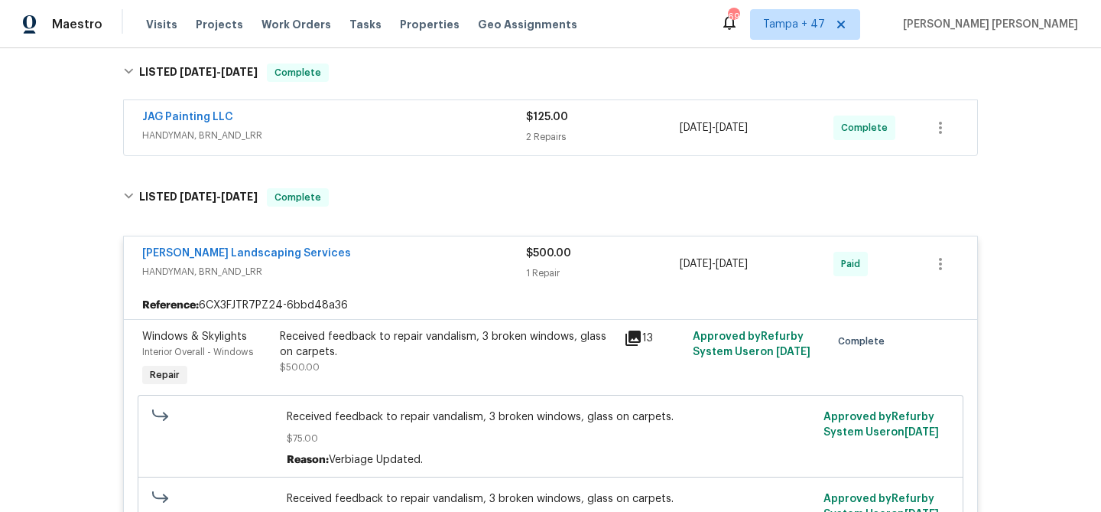
click at [477, 126] on div "JAG Painting LLC" at bounding box center [334, 118] width 384 height 18
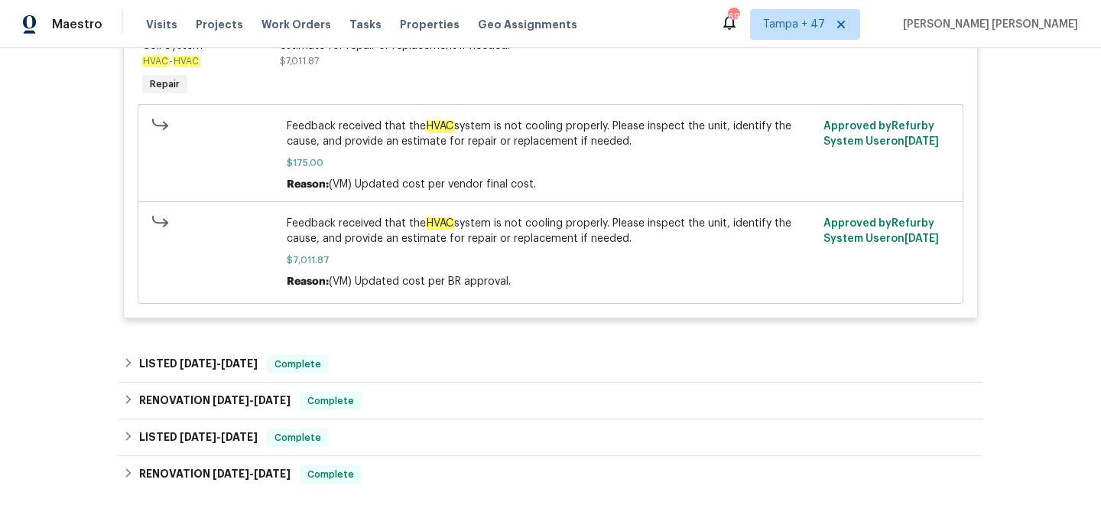
scroll to position [2190, 0]
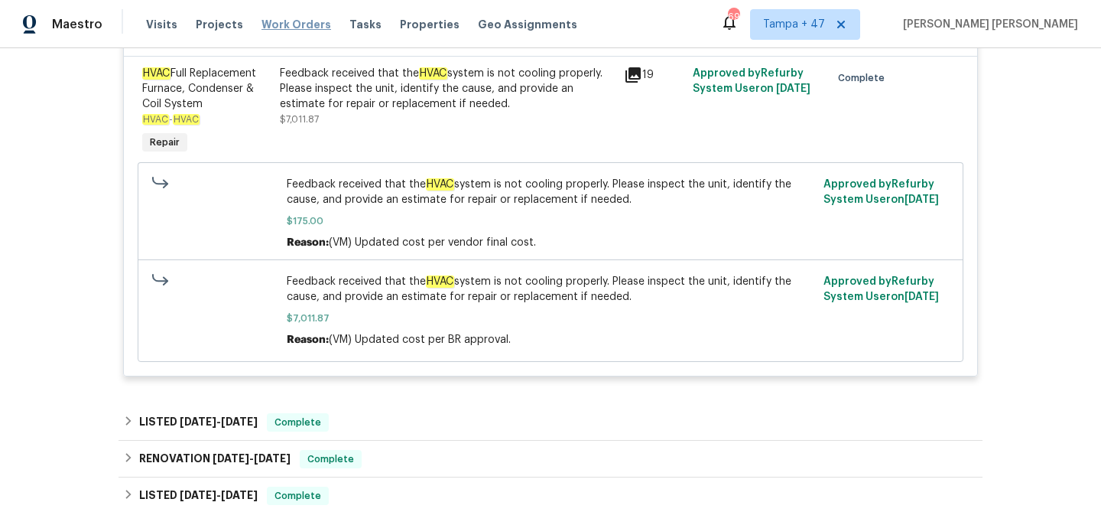
click at [279, 18] on span "Work Orders" at bounding box center [296, 24] width 70 height 15
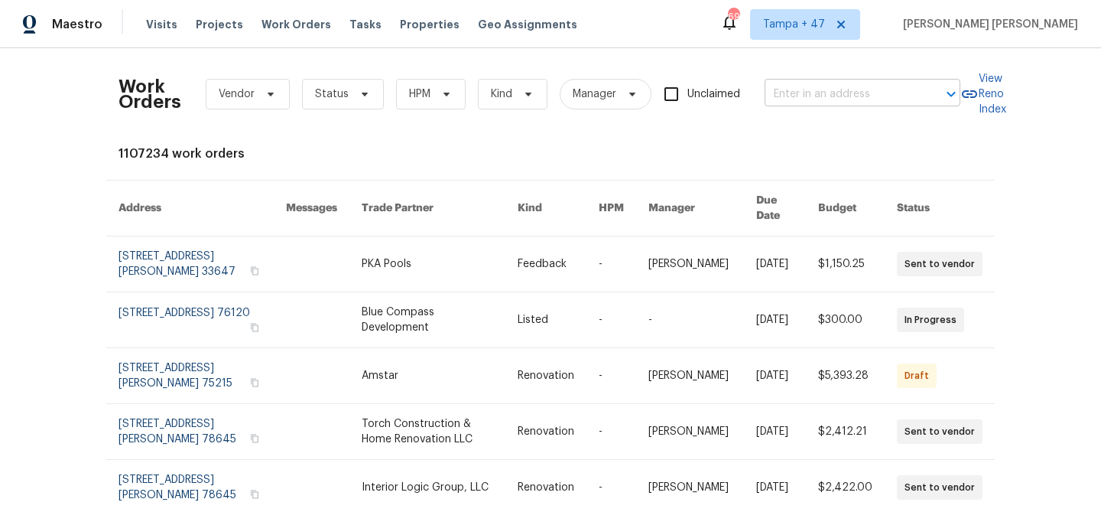
click at [808, 89] on input "text" at bounding box center [841, 95] width 153 height 24
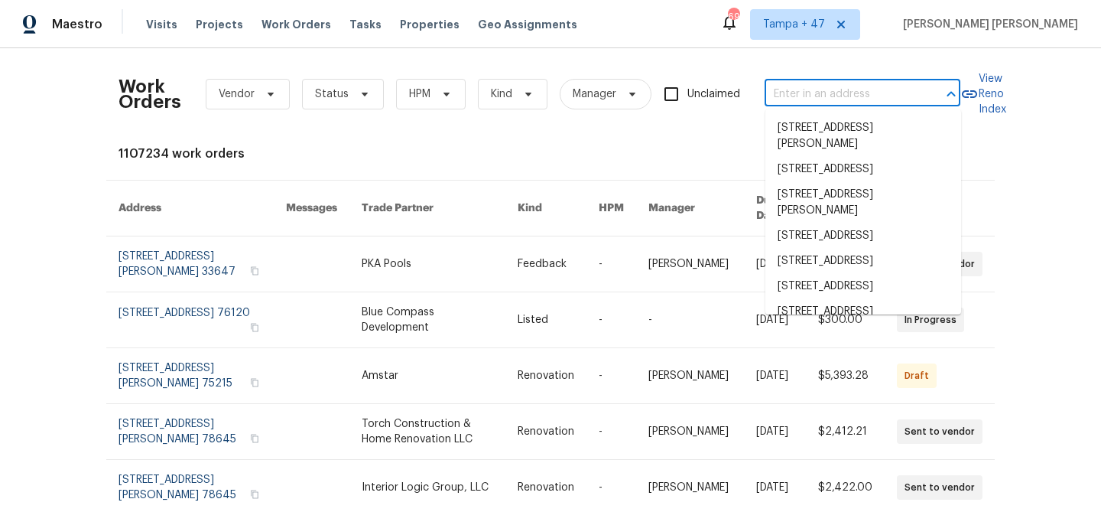
paste input "[STREET_ADDRESS]"
type input "[STREET_ADDRESS]"
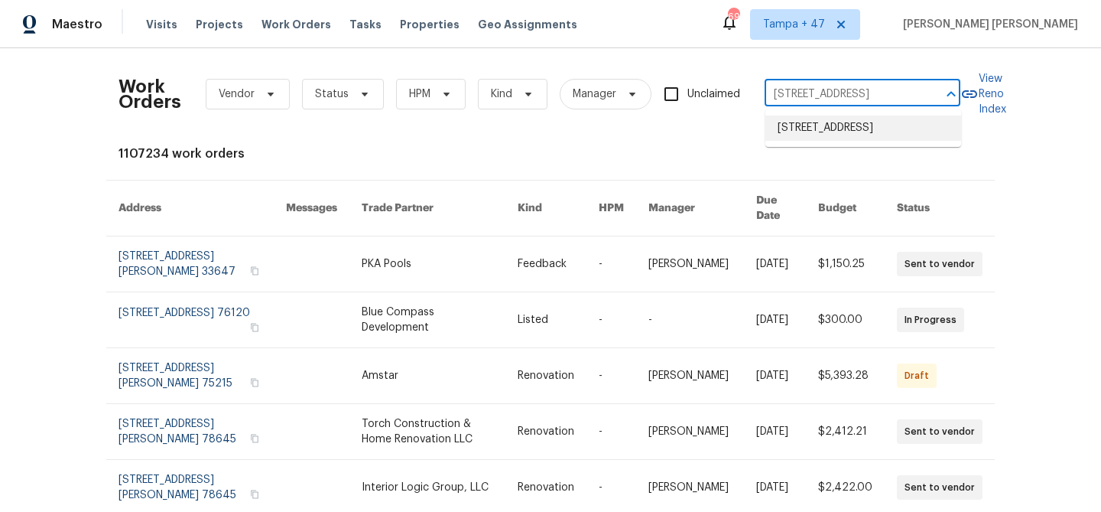
click at [831, 138] on li "[STREET_ADDRESS]" at bounding box center [863, 127] width 196 height 25
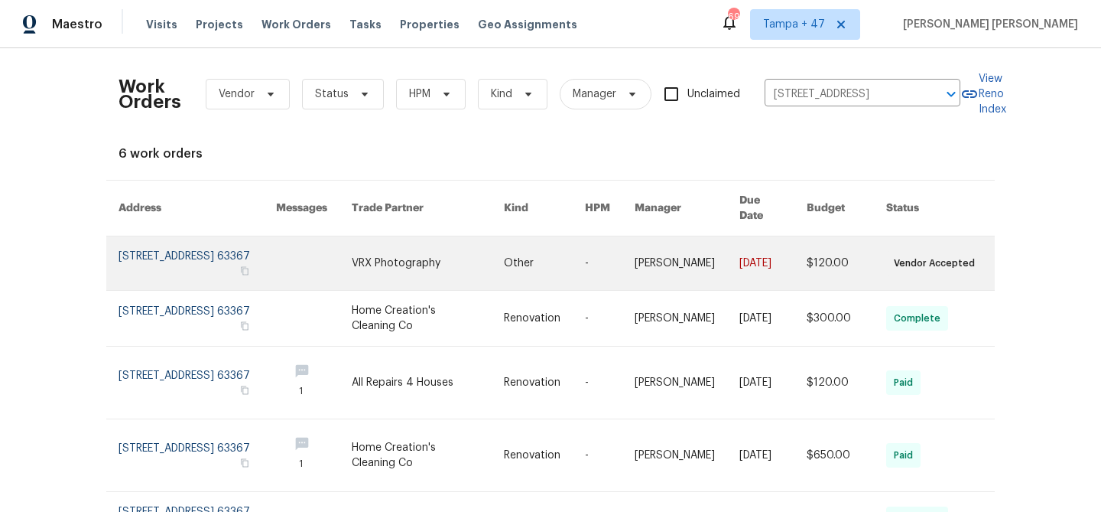
click at [829, 251] on link at bounding box center [847, 263] width 80 height 54
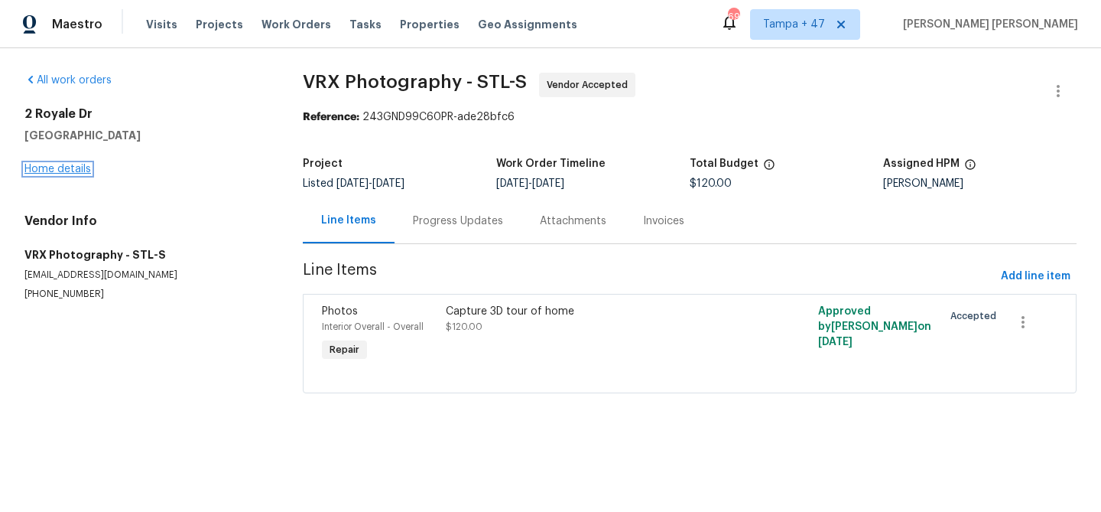
click at [65, 171] on link "Home details" at bounding box center [57, 169] width 67 height 11
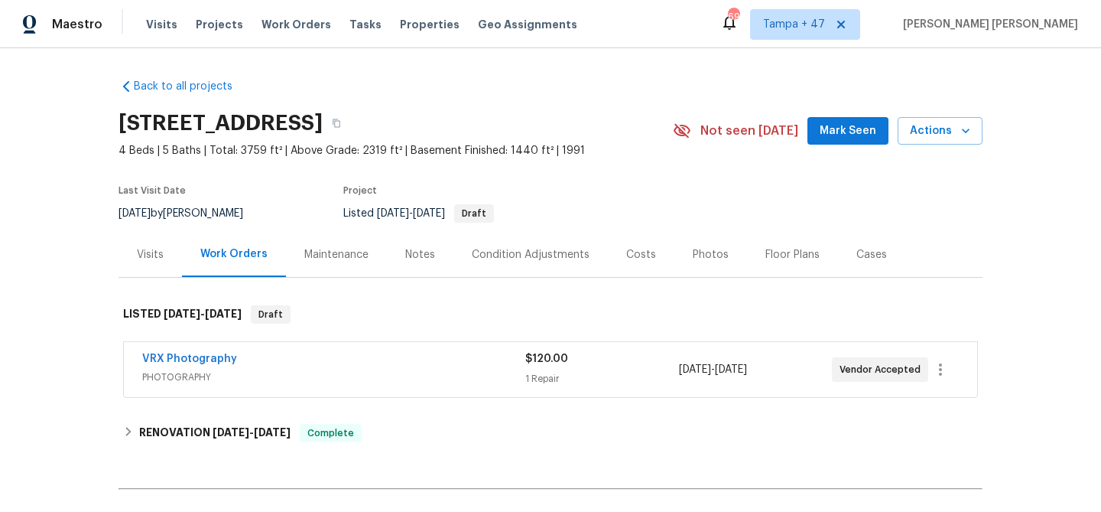
scroll to position [87, 0]
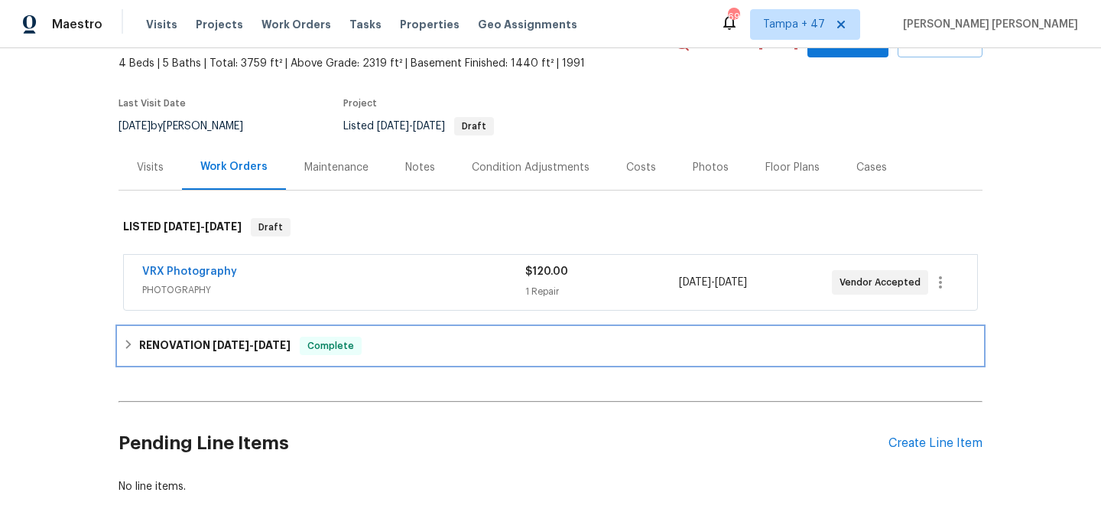
click at [453, 347] on div "RENOVATION [DATE] - [DATE] Complete" at bounding box center [550, 345] width 855 height 18
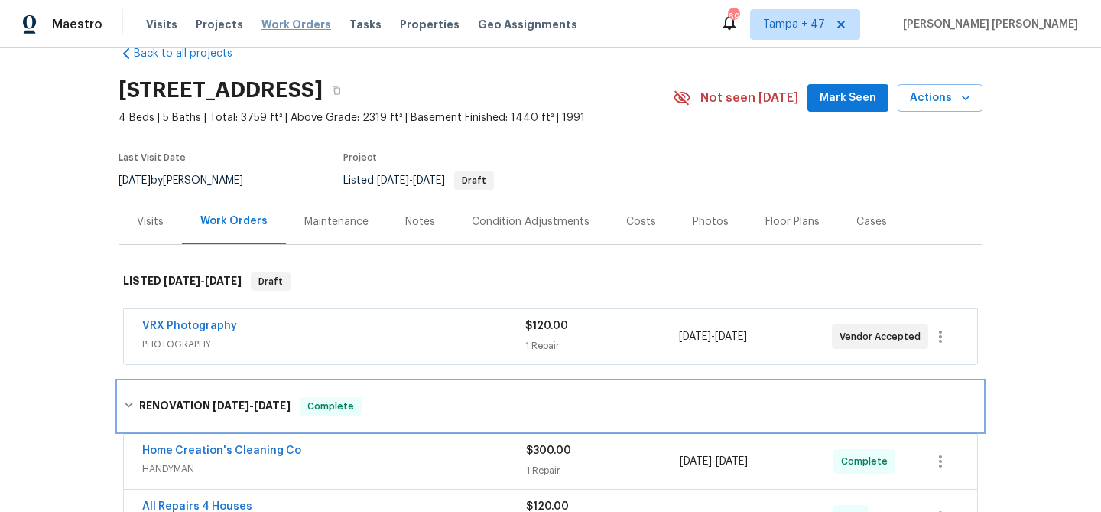
scroll to position [0, 0]
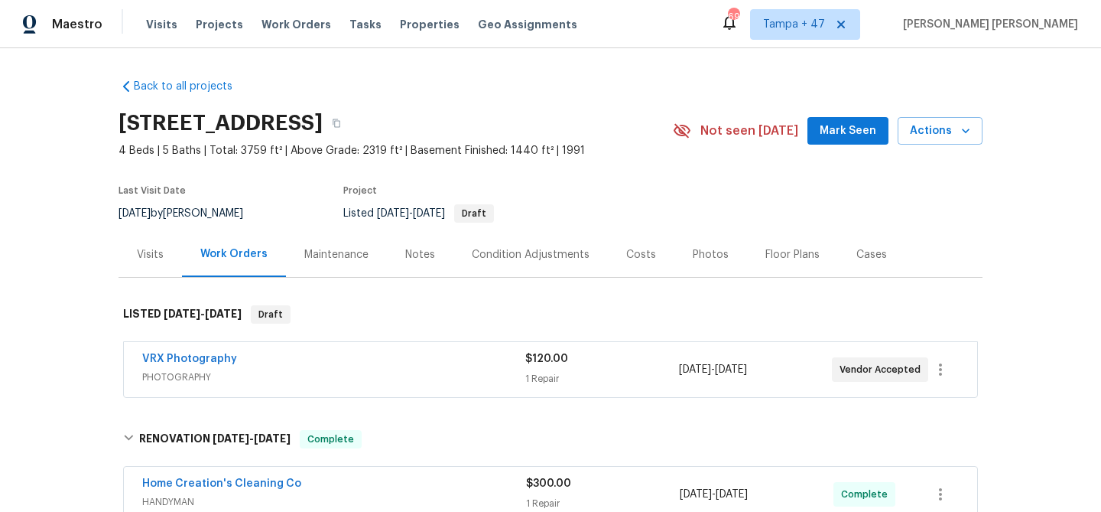
click at [165, 239] on div "Visits" at bounding box center [150, 254] width 63 height 45
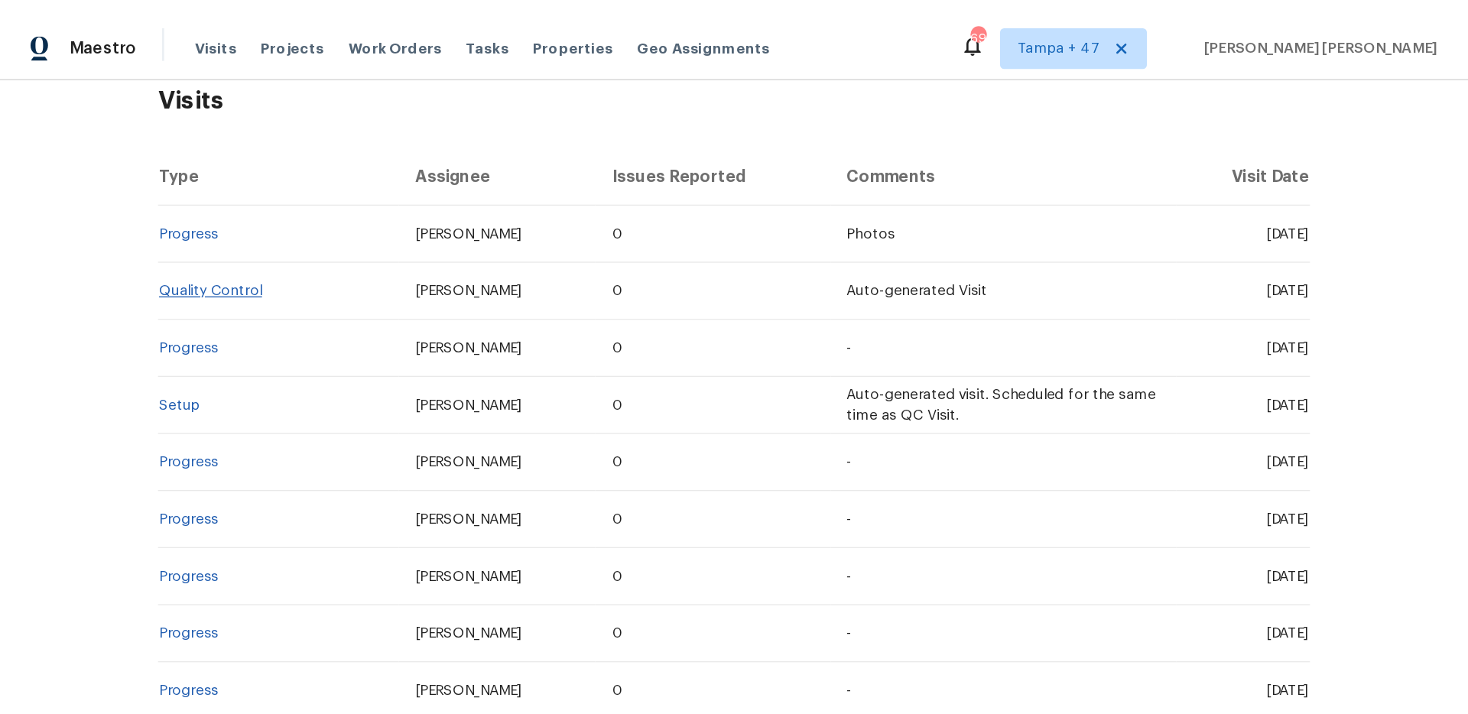
scroll to position [256, 0]
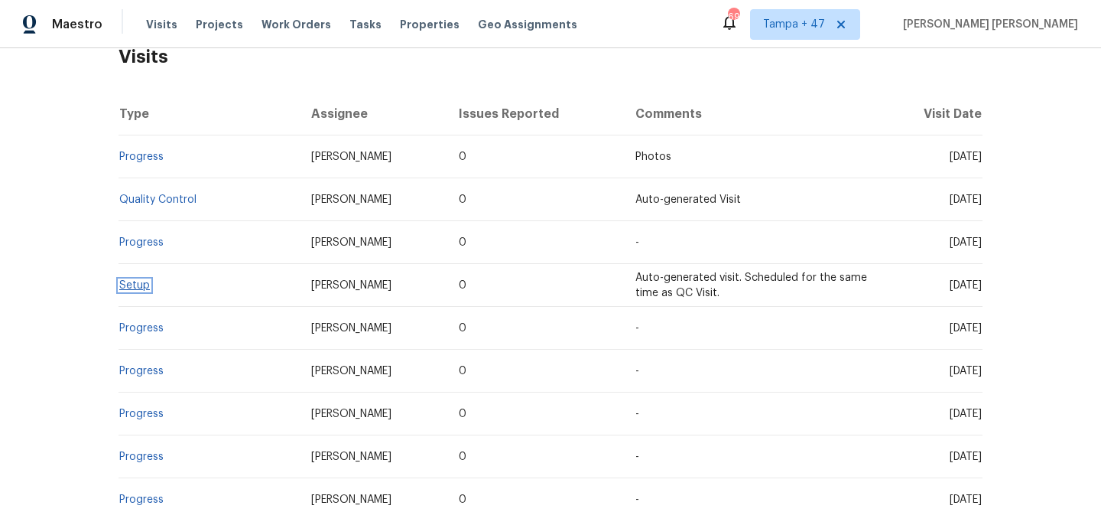
click at [138, 281] on link "Setup" at bounding box center [134, 285] width 31 height 11
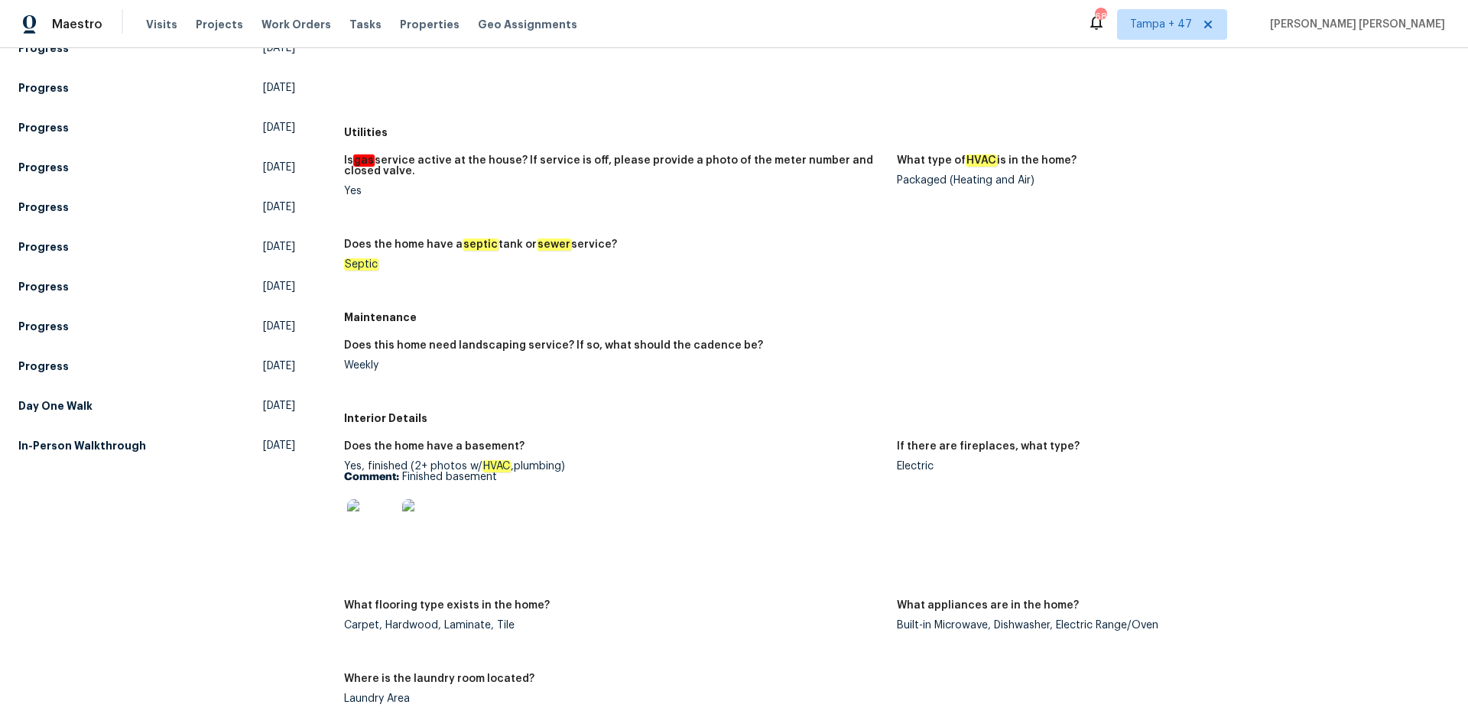
scroll to position [414, 0]
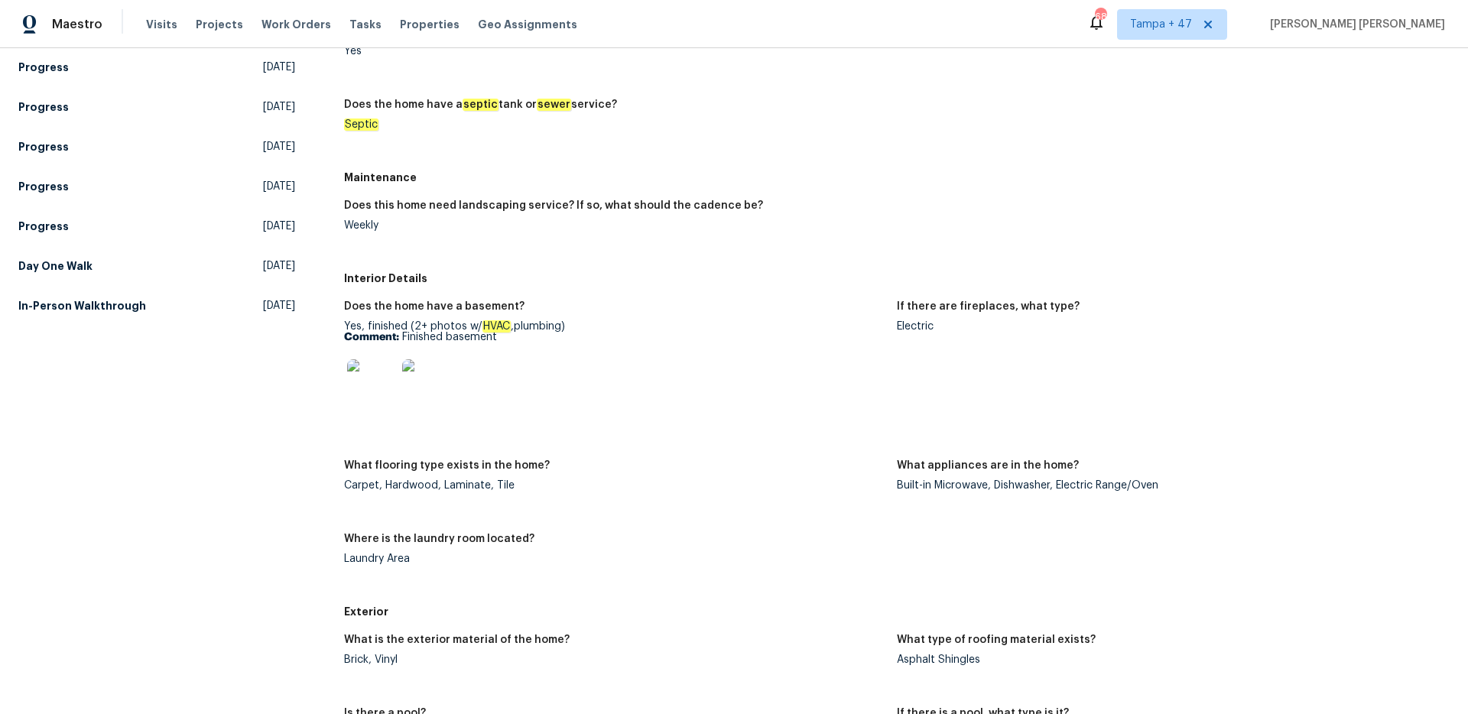
click at [382, 383] on img at bounding box center [371, 383] width 49 height 49
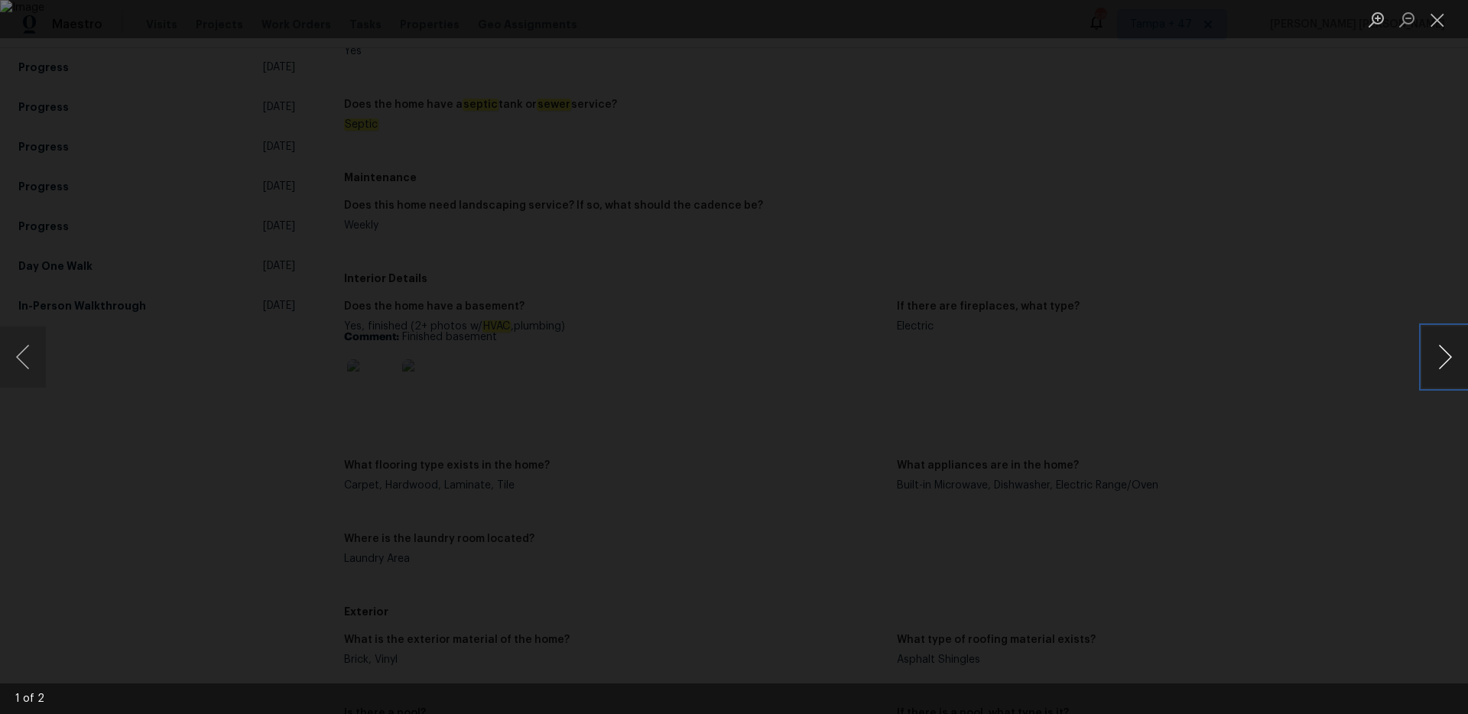
click at [1451, 352] on button "Next image" at bounding box center [1445, 356] width 46 height 61
click at [1331, 387] on div "Lightbox" at bounding box center [734, 357] width 1468 height 714
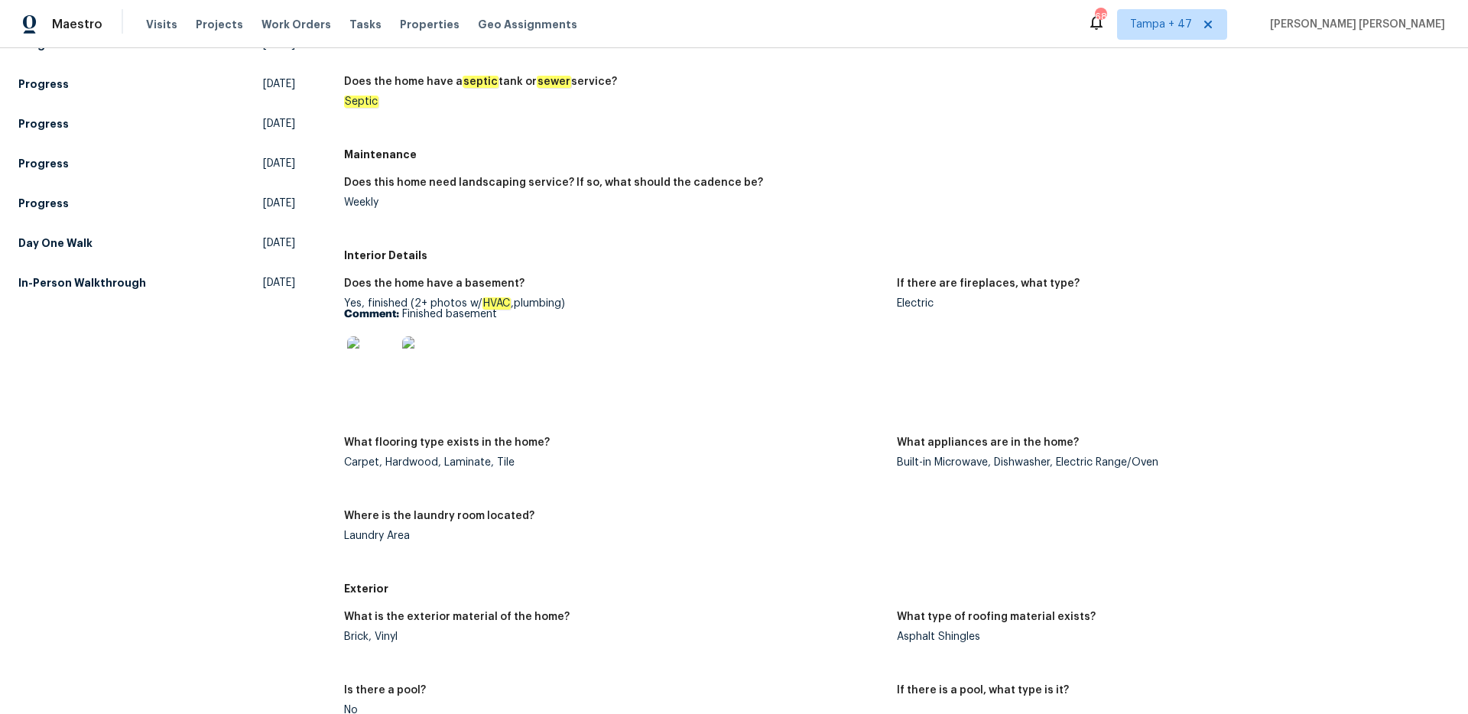
scroll to position [290, 0]
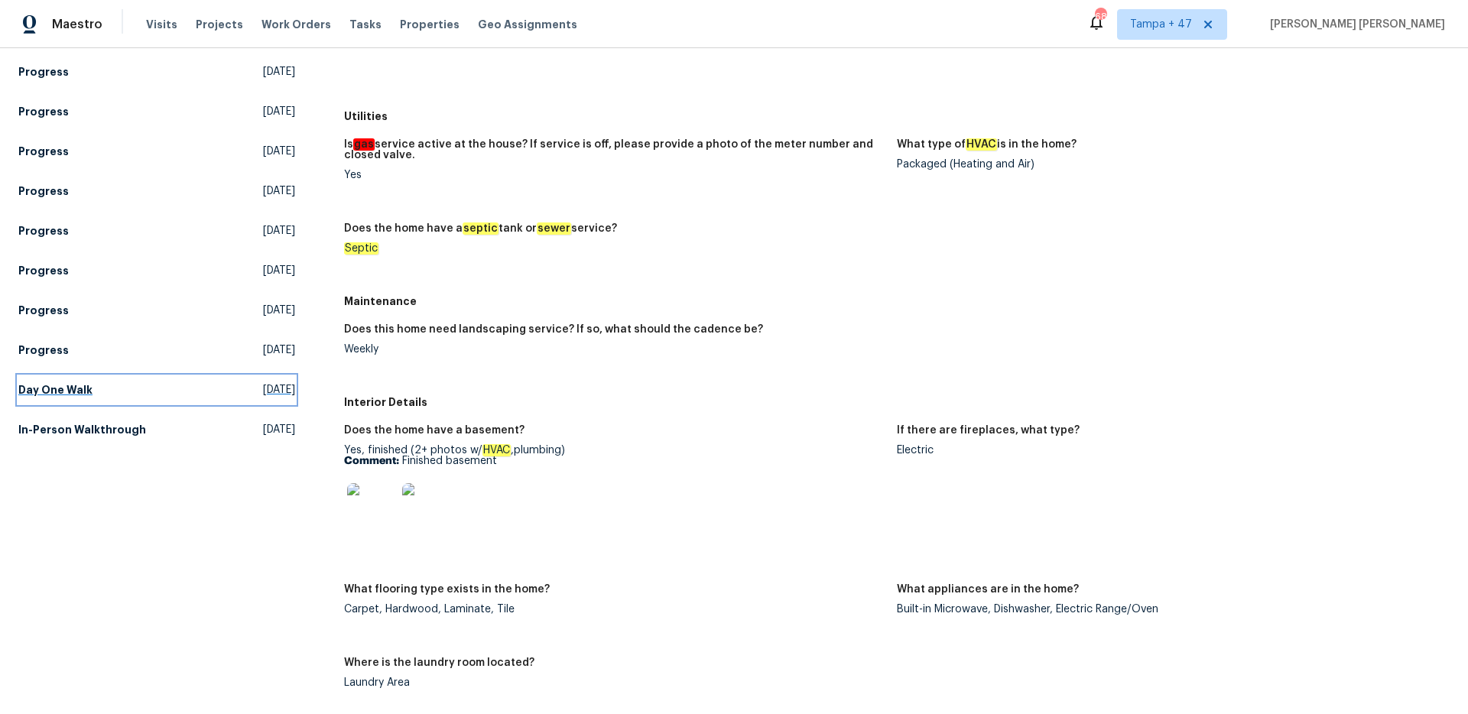
click at [67, 388] on h5 "Day One Walk" at bounding box center [55, 389] width 74 height 15
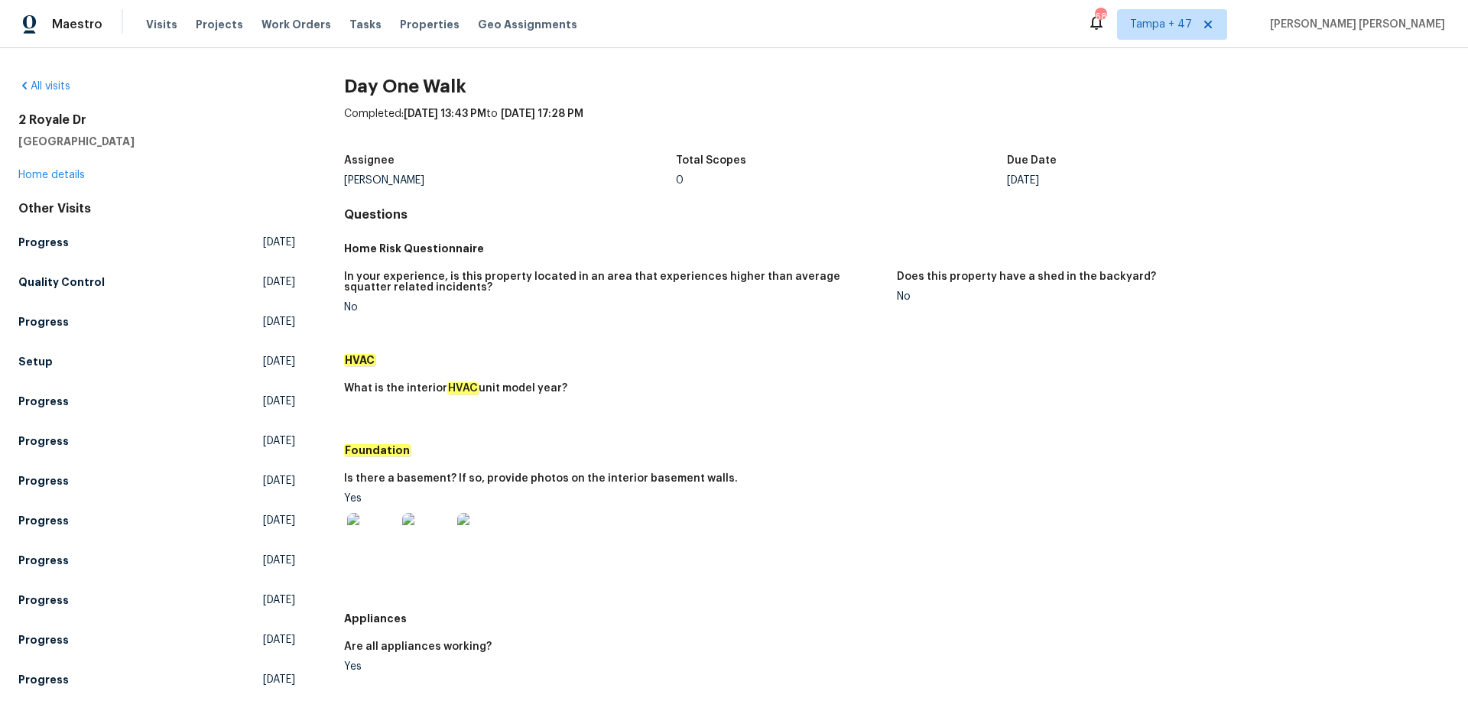
click at [841, 425] on figure "What is the interior HVAC unit model year?" at bounding box center [620, 405] width 553 height 44
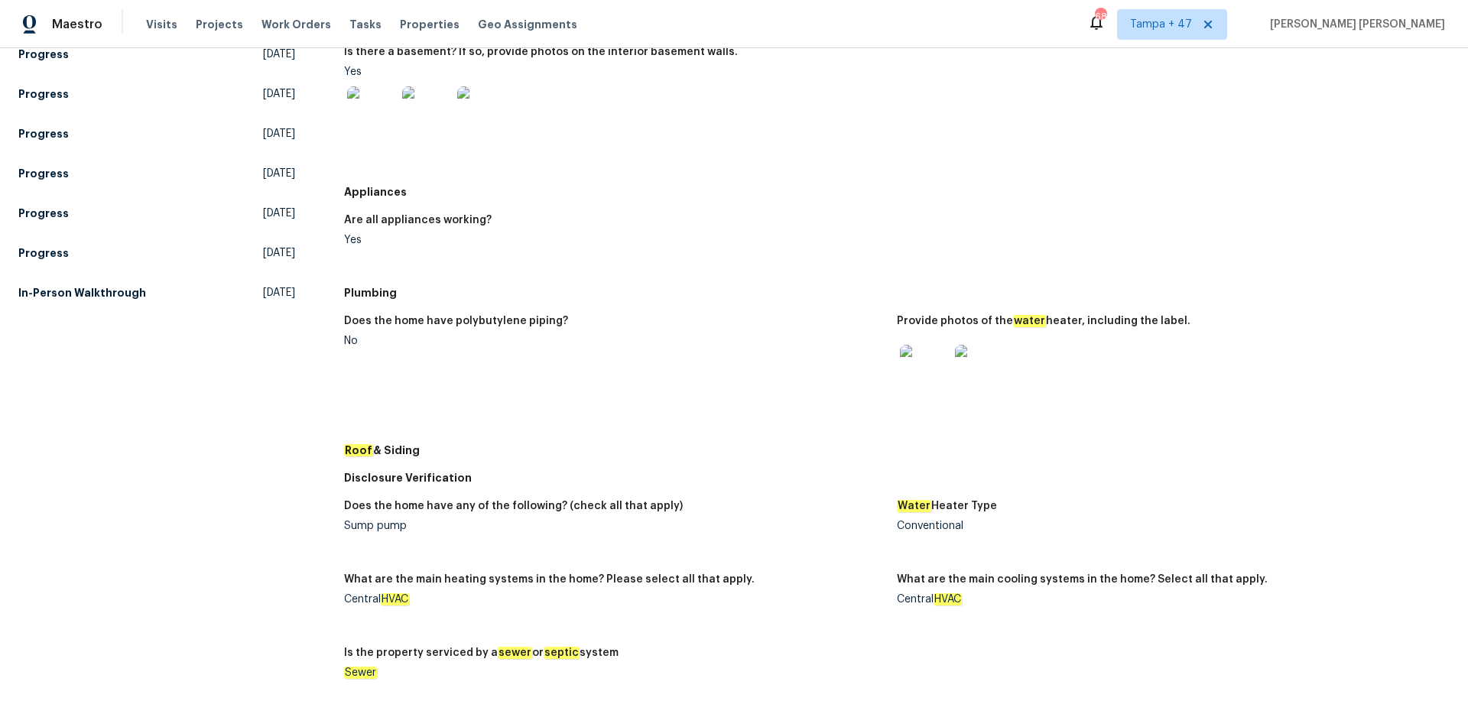
scroll to position [612, 0]
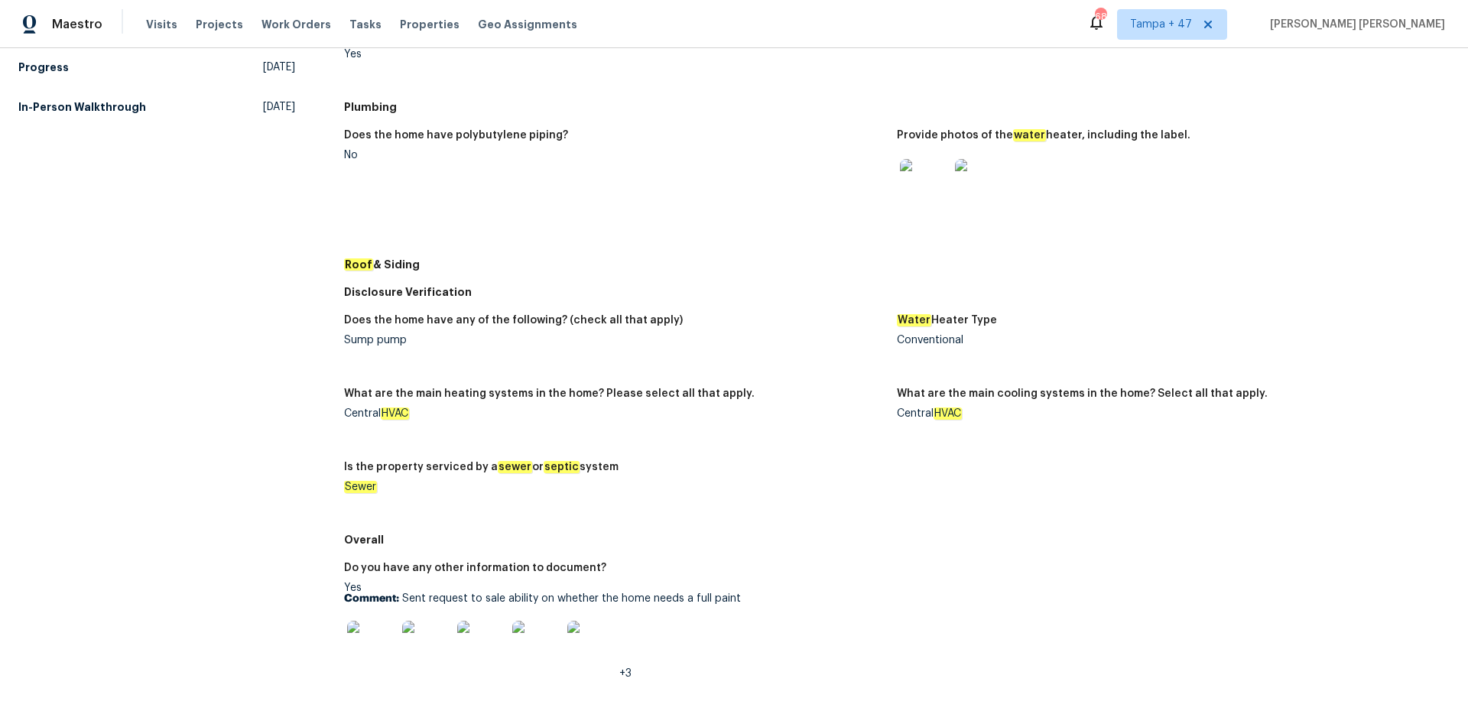
click at [934, 184] on img at bounding box center [924, 183] width 49 height 49
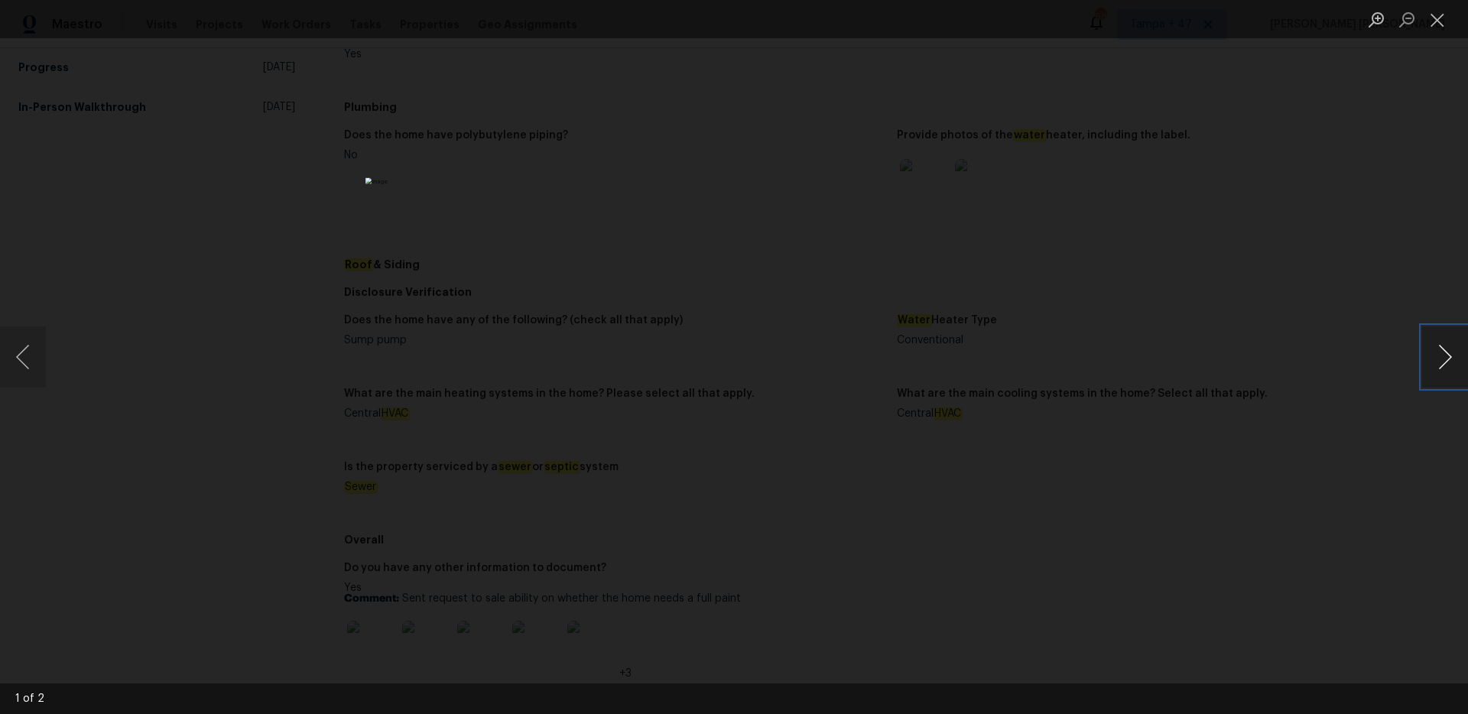
click at [1431, 358] on button "Next image" at bounding box center [1445, 356] width 46 height 61
click at [1424, 358] on button "Next image" at bounding box center [1445, 356] width 46 height 61
click at [739, 381] on img "Lightbox" at bounding box center [733, 356] width 737 height 359
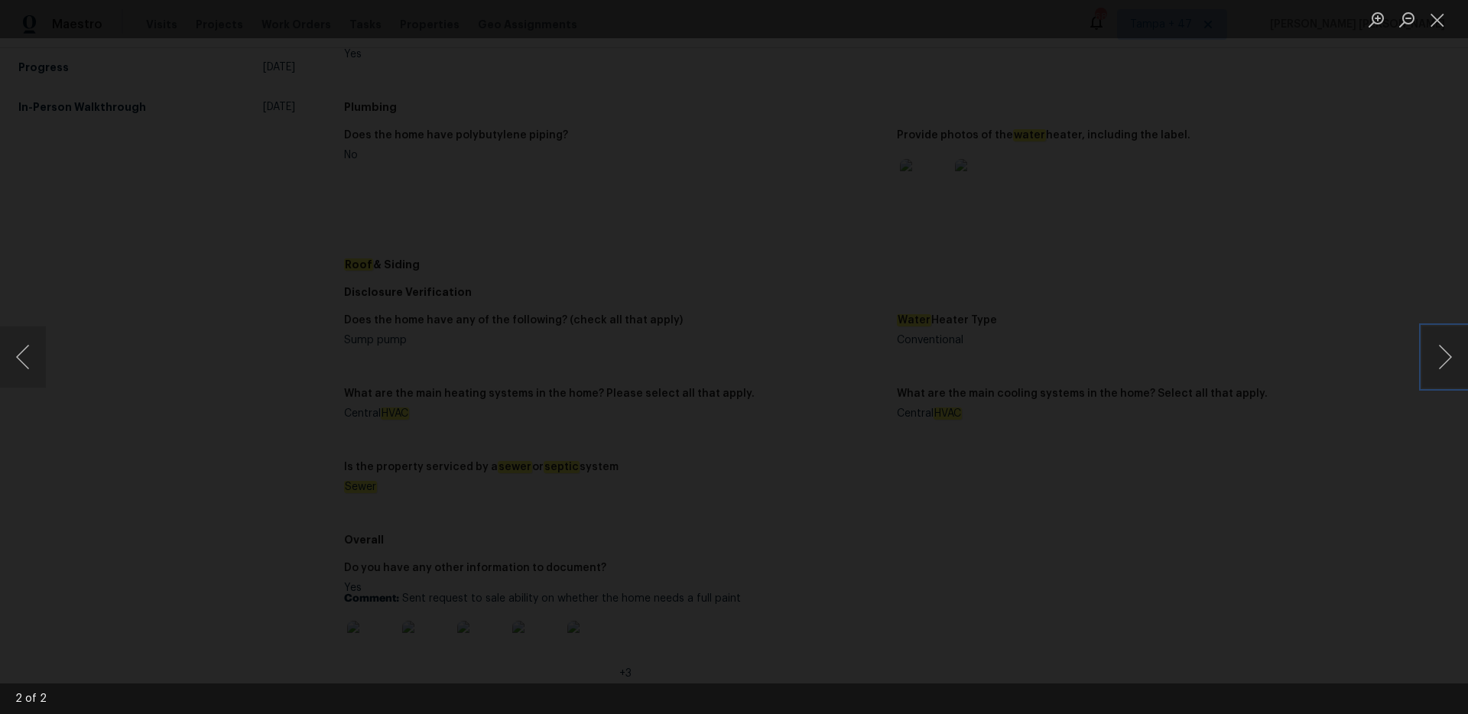
click at [739, 381] on img "Lightbox" at bounding box center [728, 333] width 1481 height 720
click at [1104, 363] on div "Lightbox" at bounding box center [734, 357] width 1468 height 714
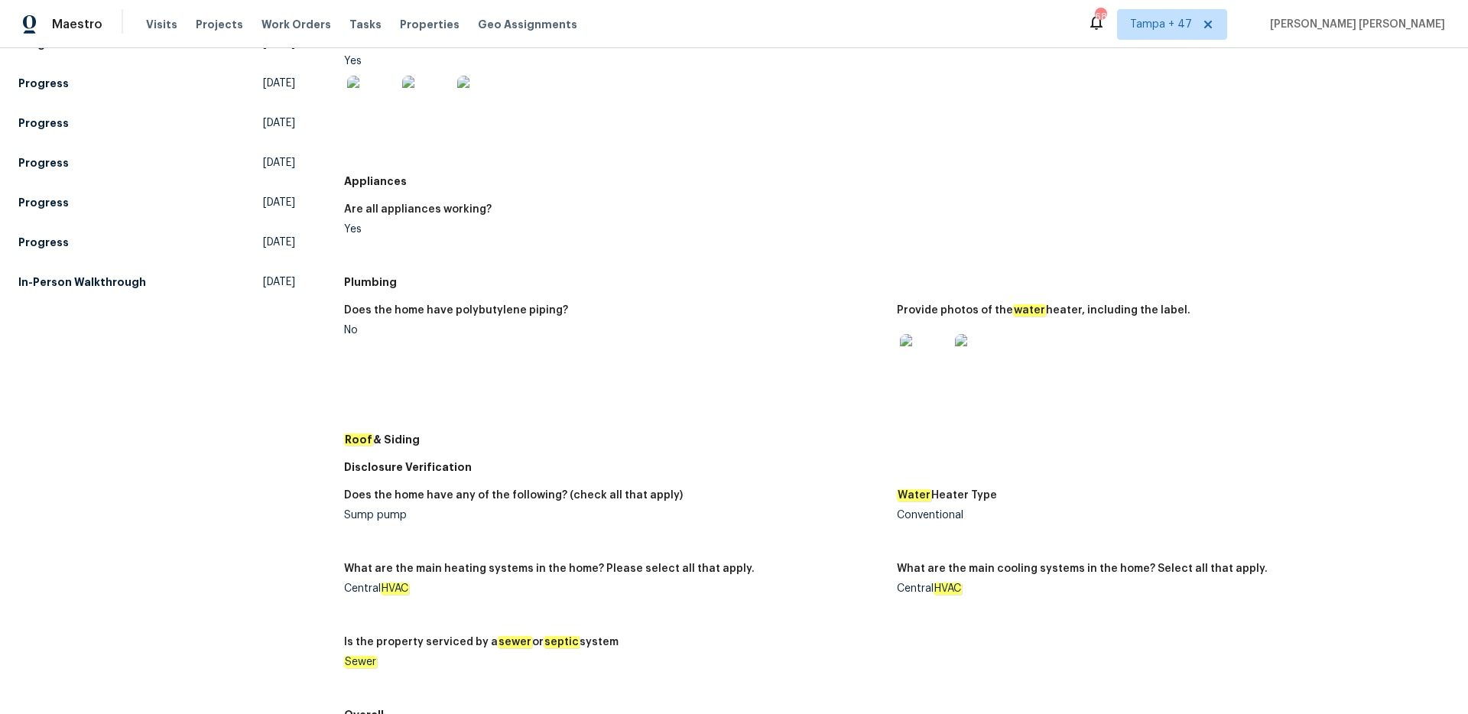
scroll to position [369, 0]
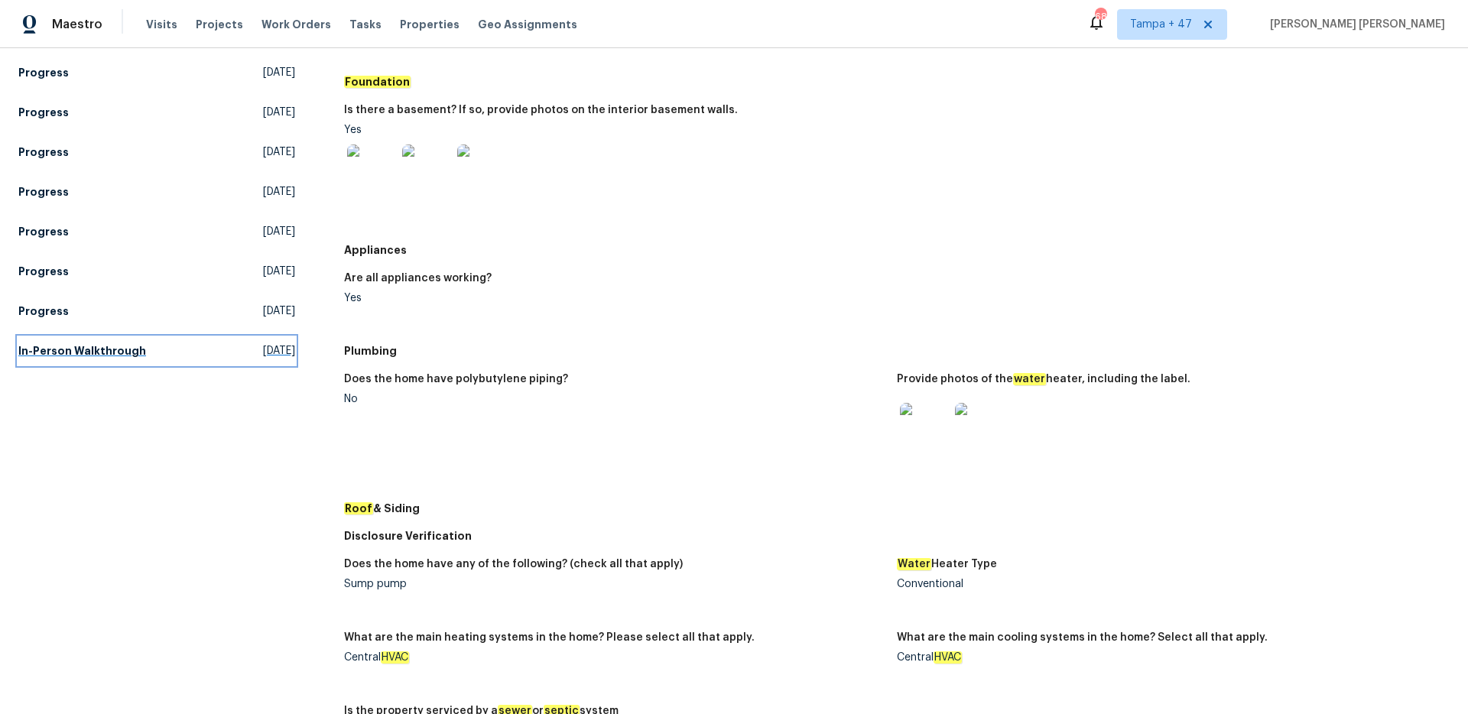
click at [92, 347] on h5 "In-Person Walkthrough" at bounding box center [82, 350] width 128 height 15
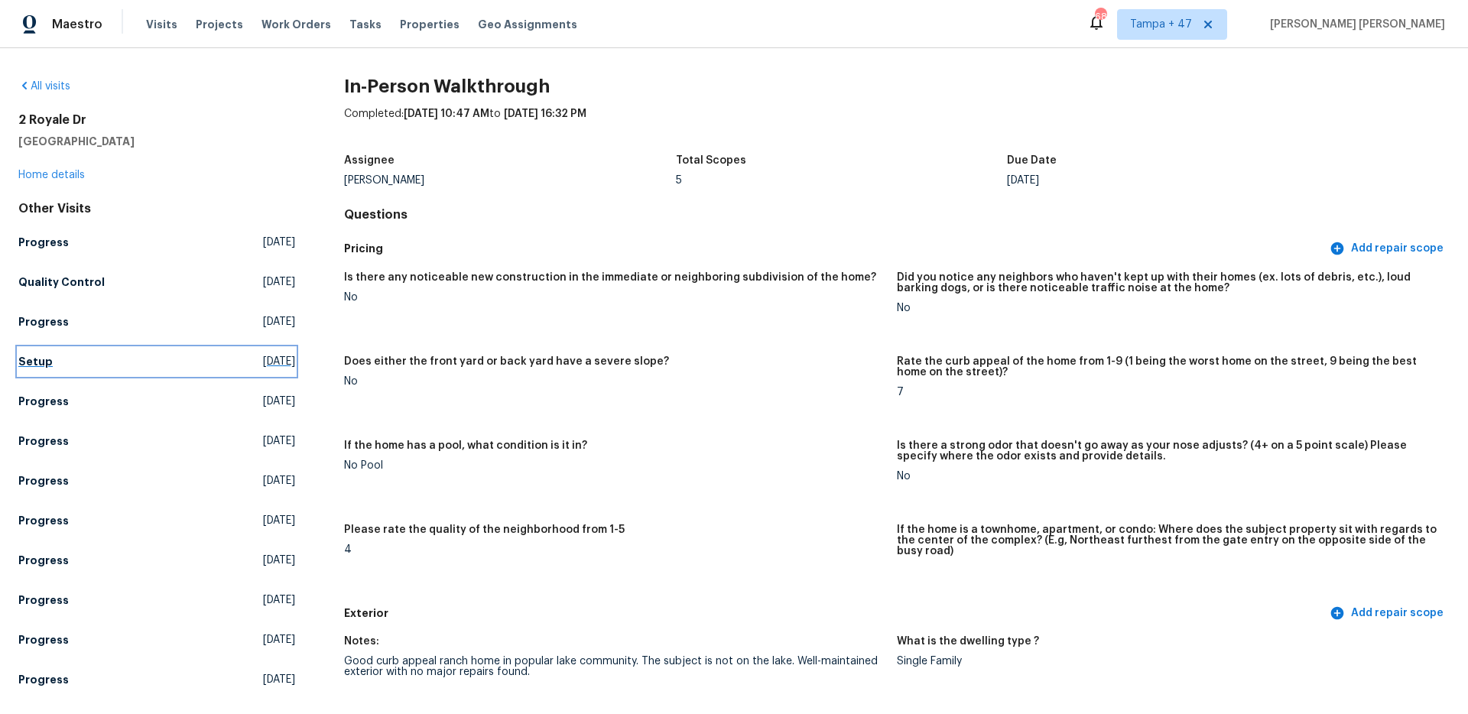
click at [53, 355] on link "Setup [DATE]" at bounding box center [156, 362] width 277 height 28
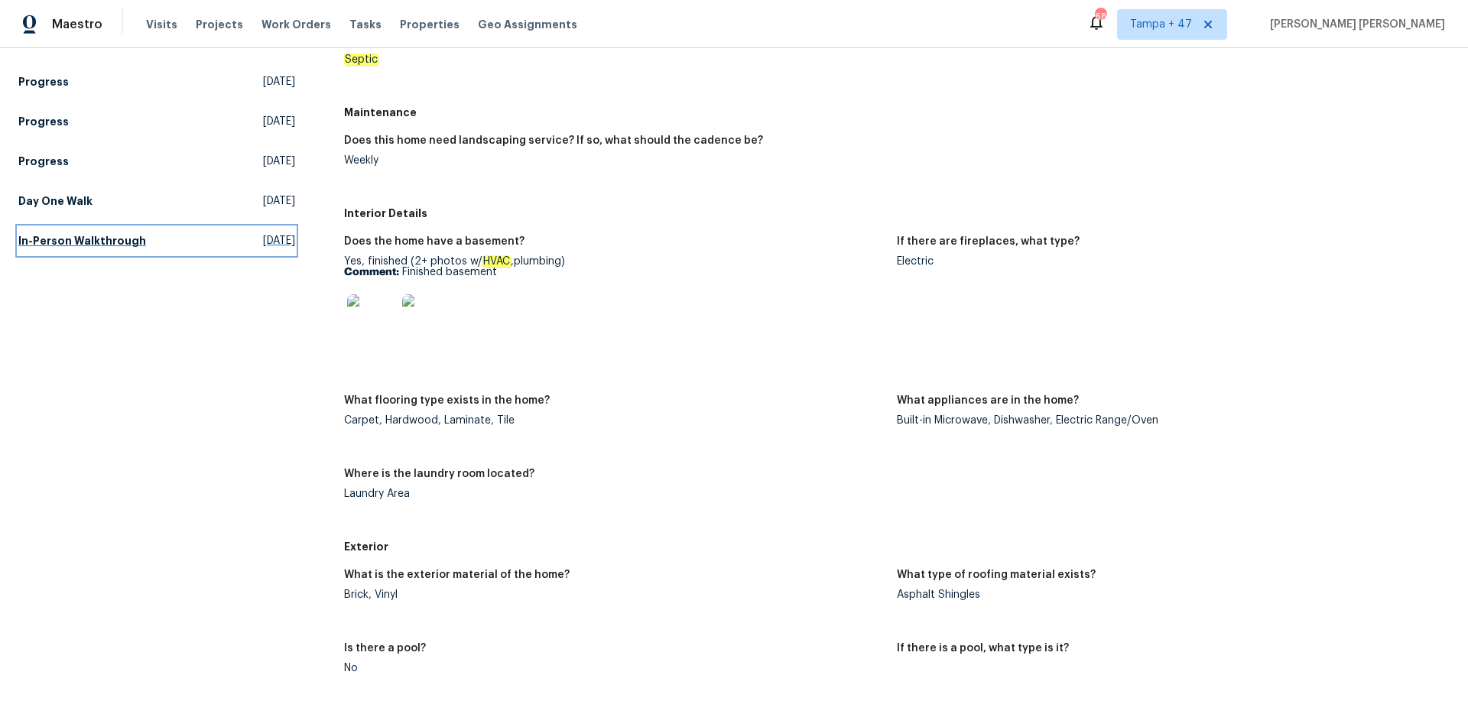
click at [107, 249] on link "In-Person Walkthrough [DATE]" at bounding box center [156, 241] width 277 height 28
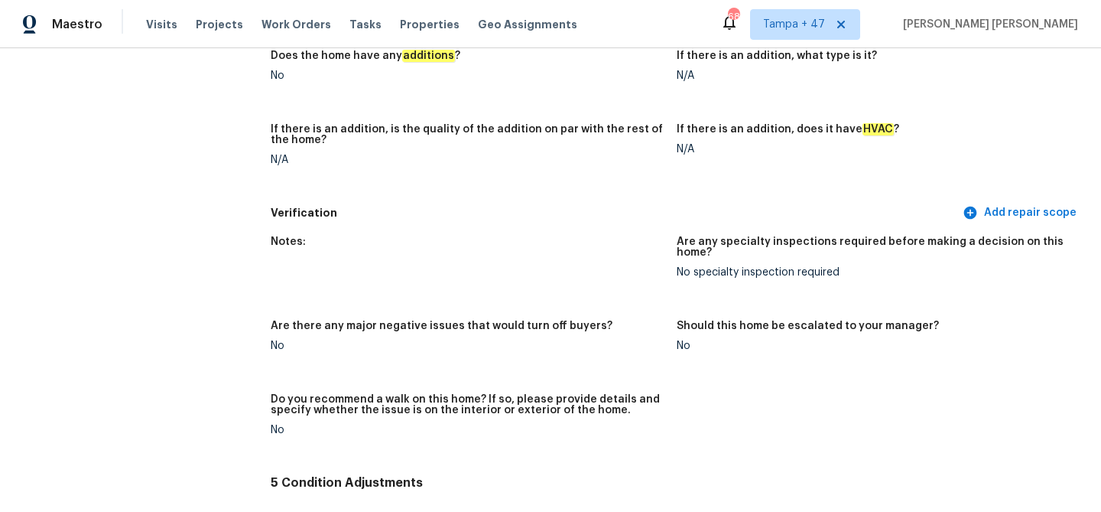
scroll to position [3639, 0]
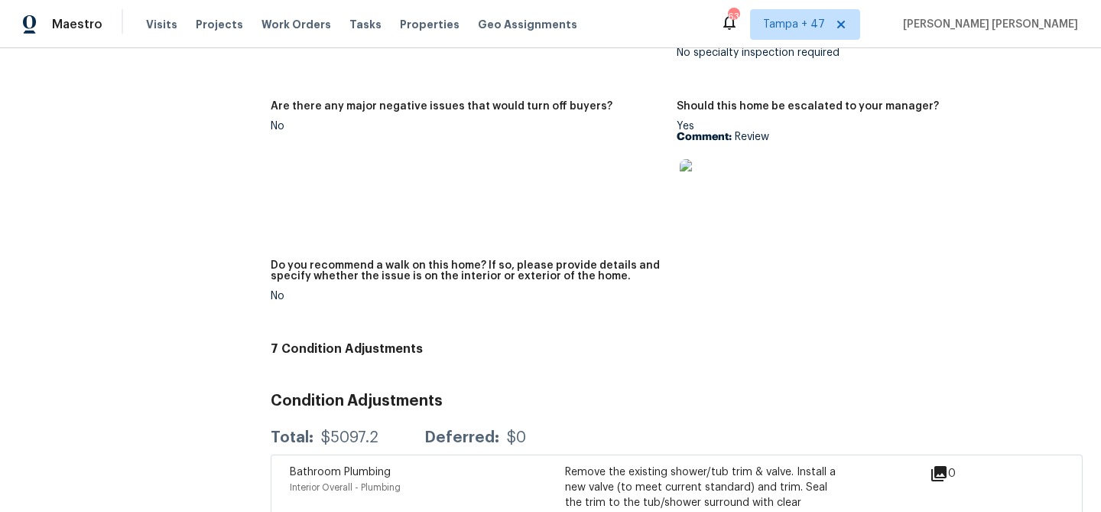
scroll to position [3188, 0]
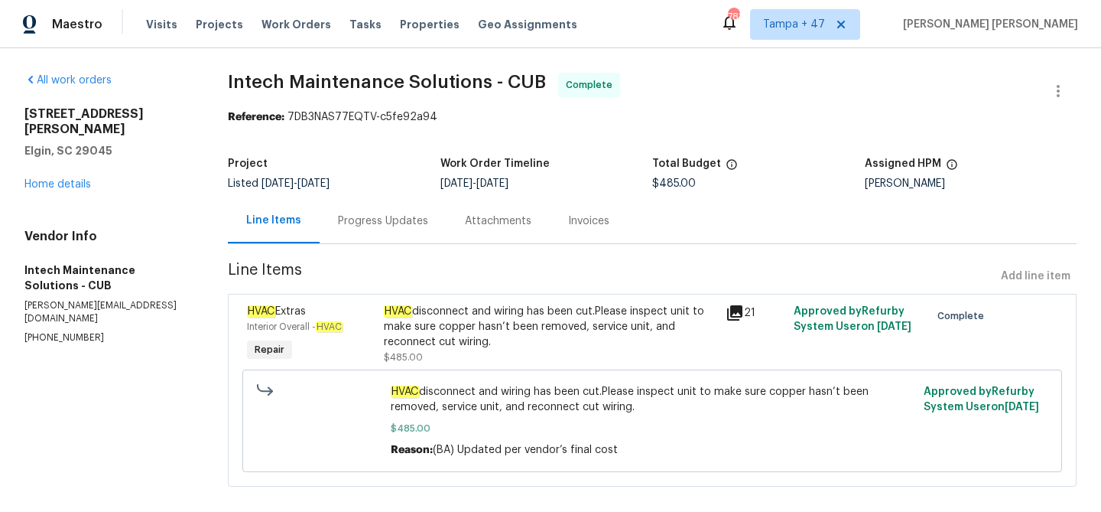
click at [413, 233] on div "Progress Updates" at bounding box center [383, 220] width 127 height 45
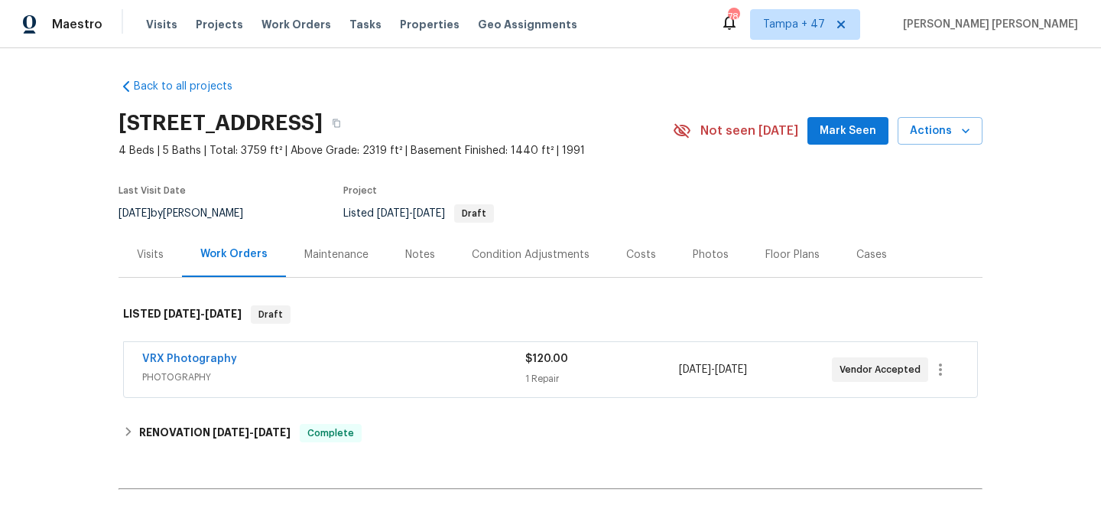
scroll to position [174, 0]
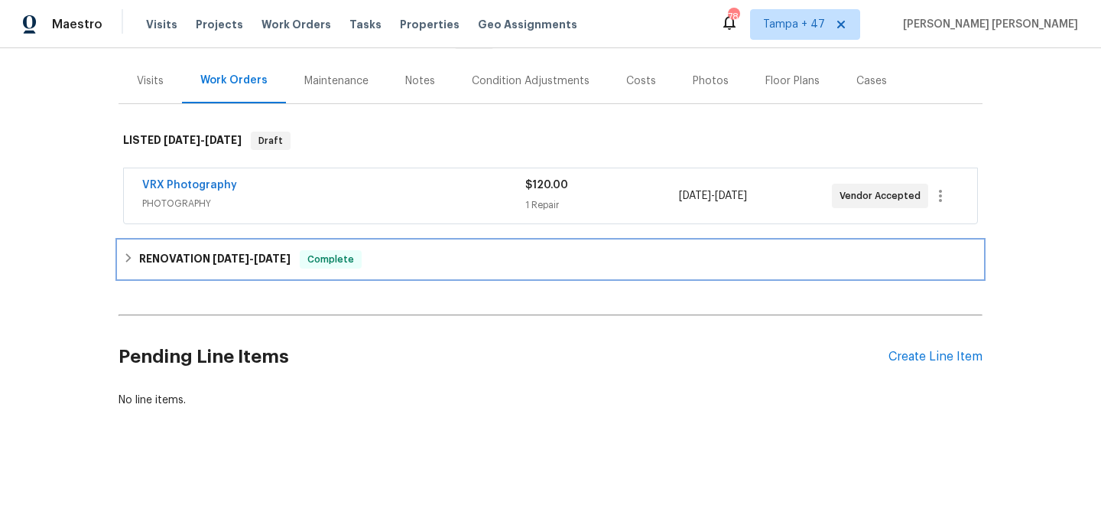
click at [280, 245] on div "RENOVATION 7/30/25 - 8/29/25 Complete" at bounding box center [551, 259] width 864 height 37
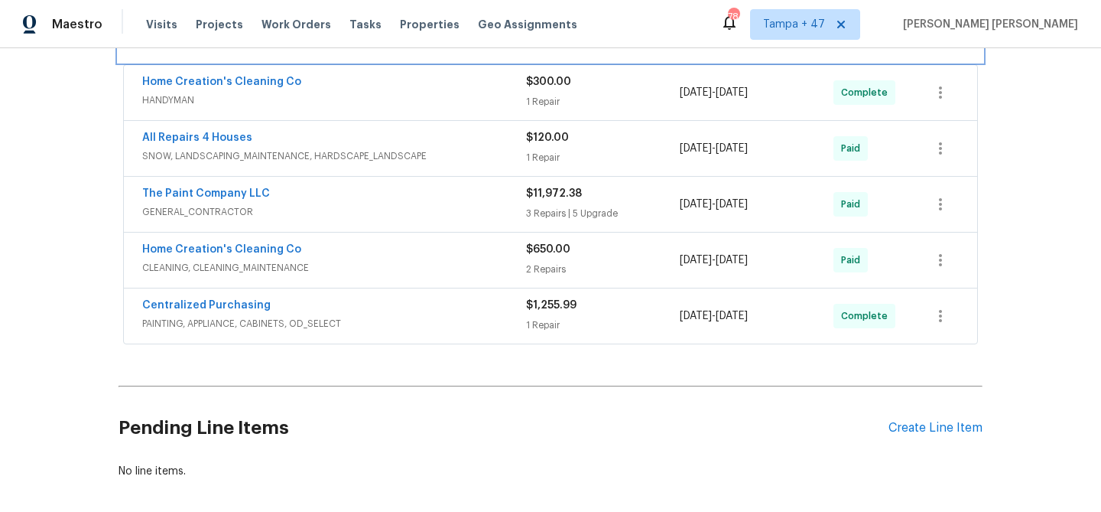
scroll to position [412, 0]
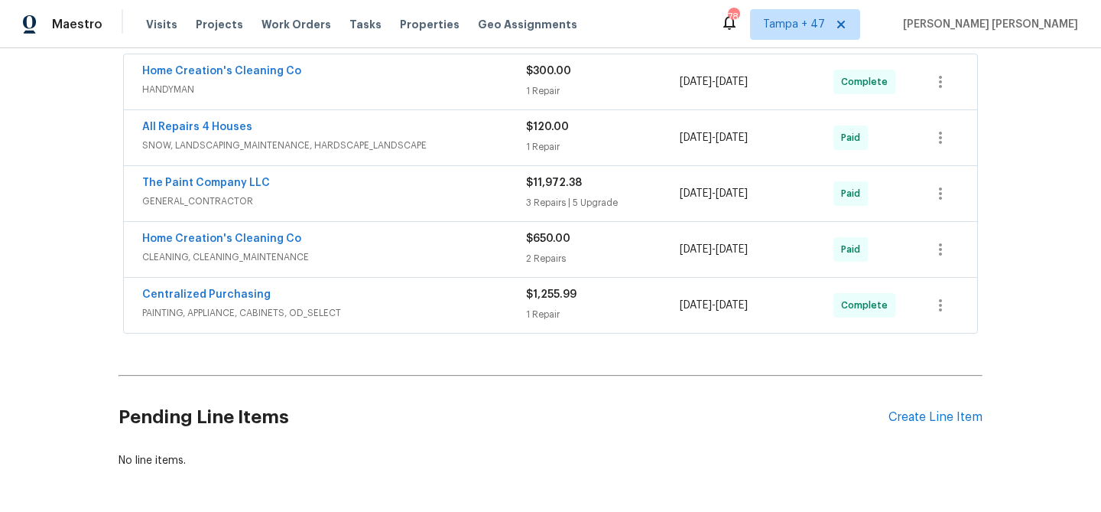
click at [464, 320] on div "Centralized Purchasing PAINTING, APPLIANCE, CABINETS, OD_SELECT" at bounding box center [334, 305] width 384 height 37
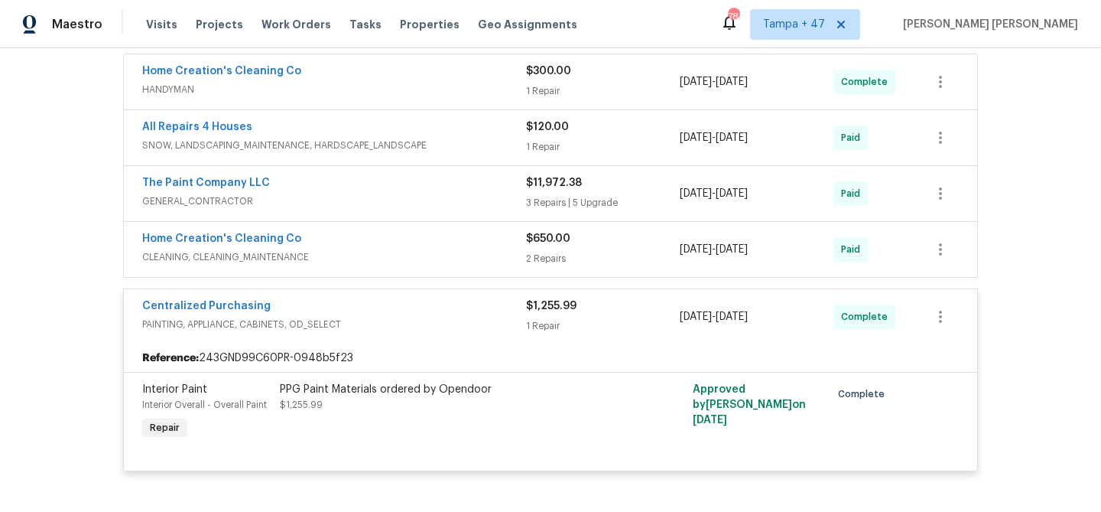
click at [495, 238] on div "Home Creation's Cleaning Co" at bounding box center [334, 240] width 384 height 18
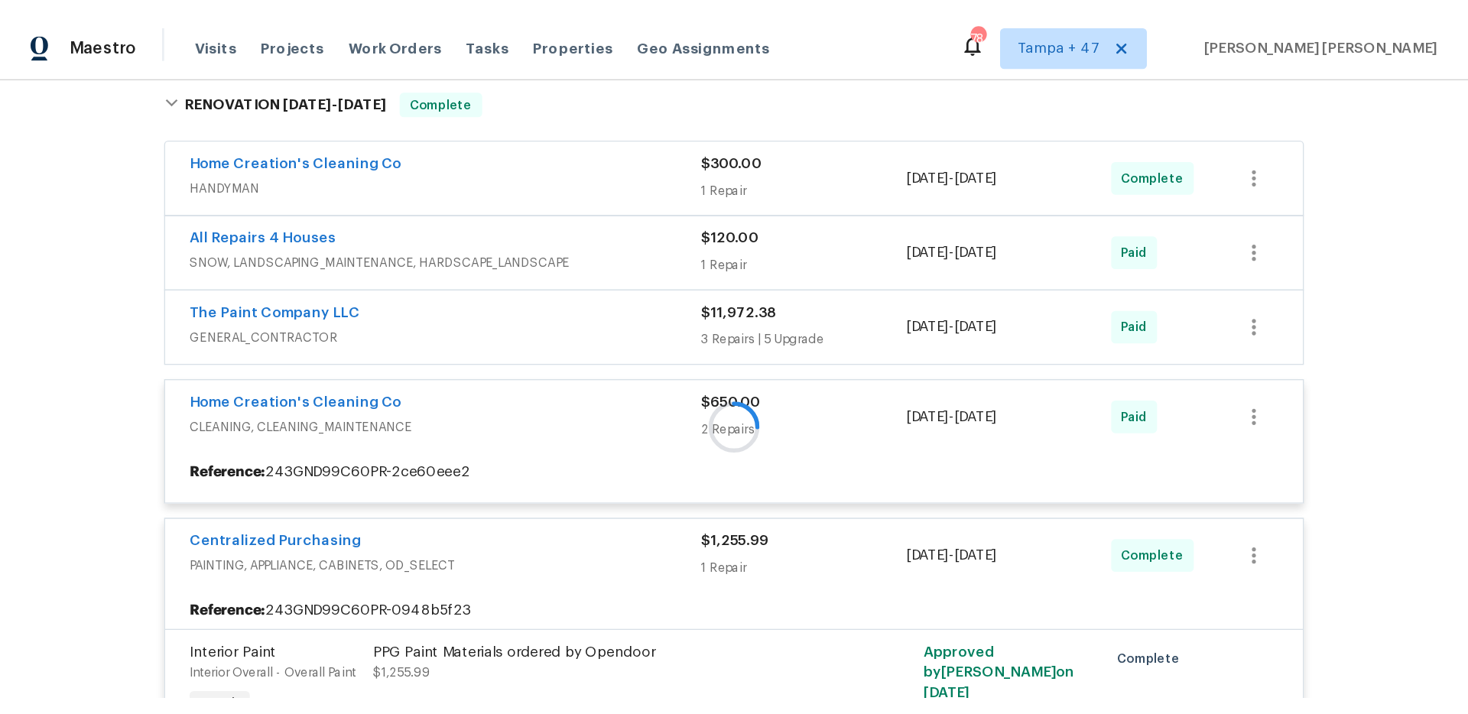
scroll to position [362, 0]
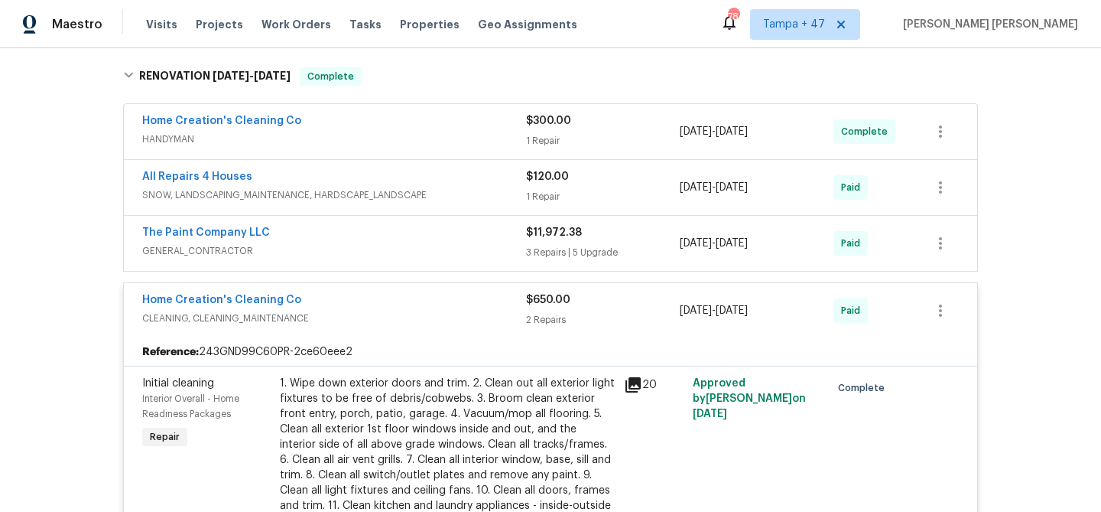
click at [495, 234] on div "The Paint Company LLC" at bounding box center [334, 234] width 384 height 18
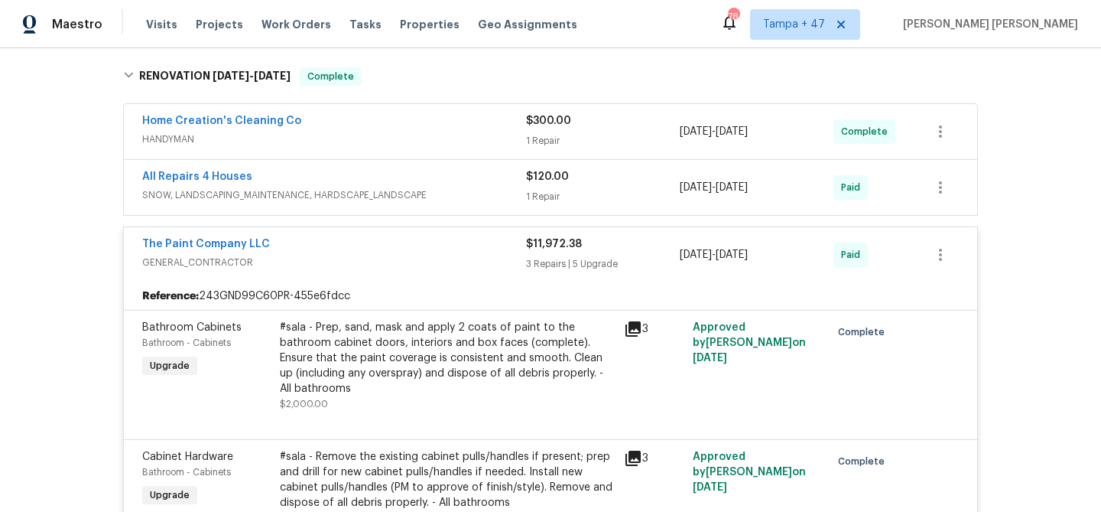
click at [504, 197] on span "SNOW, LANDSCAPING_MAINTENANCE, HARDSCAPE_LANDSCAPE" at bounding box center [334, 194] width 384 height 15
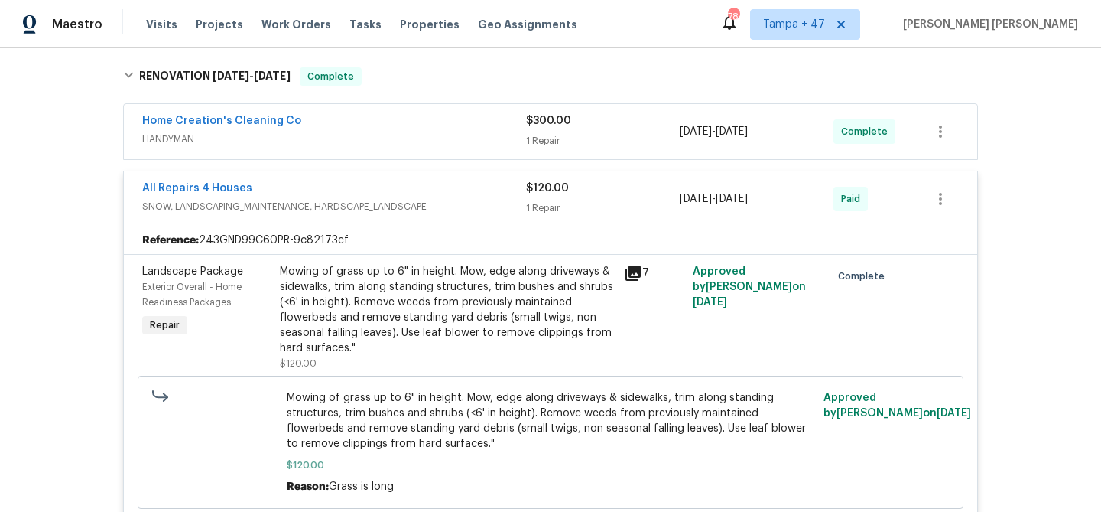
click at [494, 130] on div "Home Creation's Cleaning Co" at bounding box center [334, 122] width 384 height 18
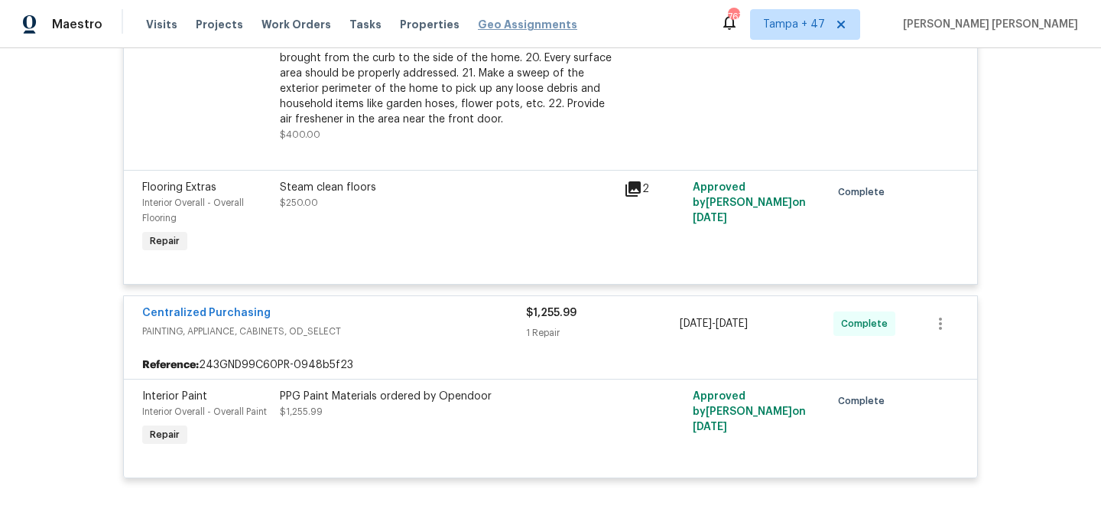
scroll to position [3023, 0]
click at [284, 27] on span "Work Orders" at bounding box center [296, 24] width 70 height 15
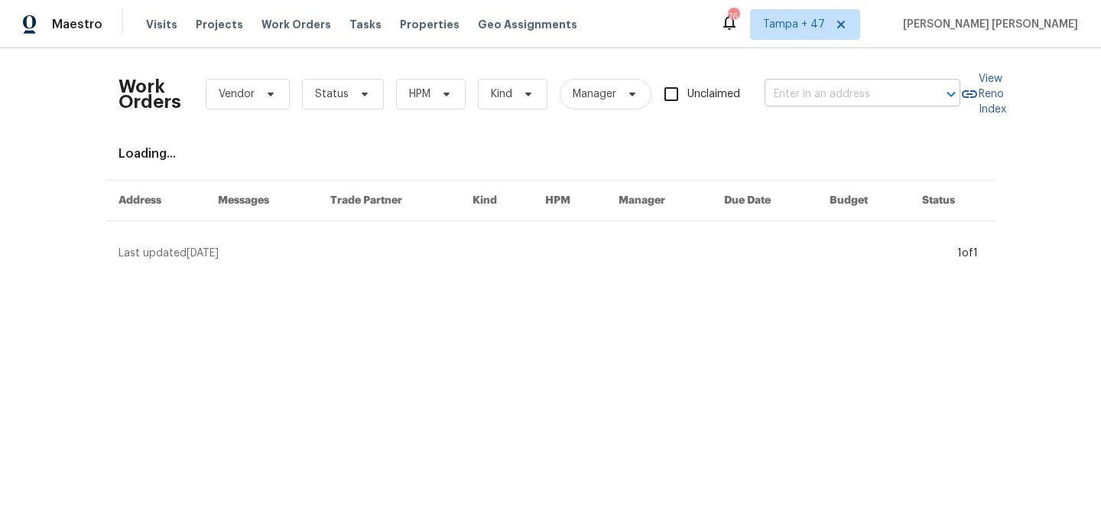
click at [838, 84] on input "text" at bounding box center [841, 95] width 153 height 24
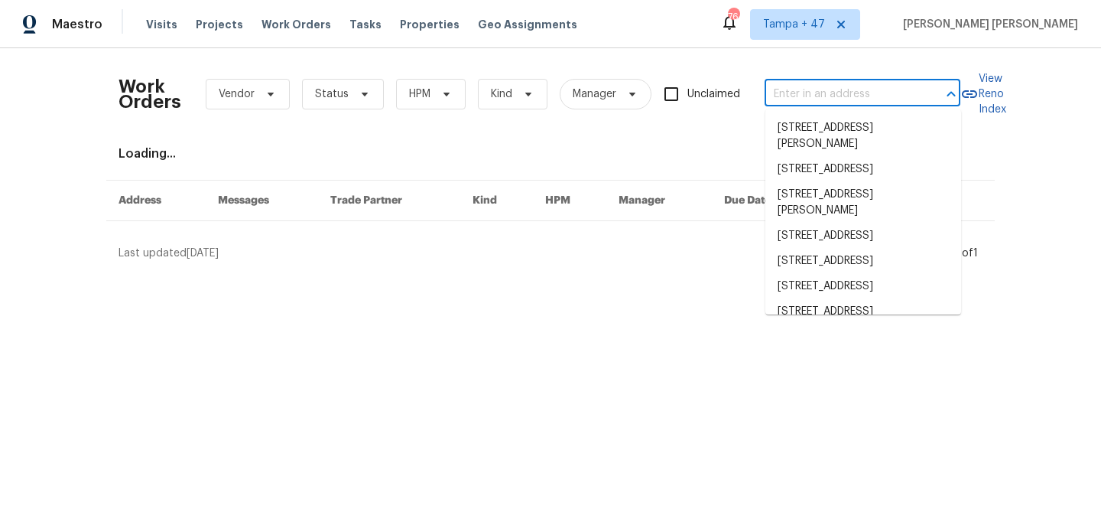
paste input "6705 Windward View Dr, Rowlett, TX 75088"
type input "6705 Windward View Dr, Rowlett, TX 75088"
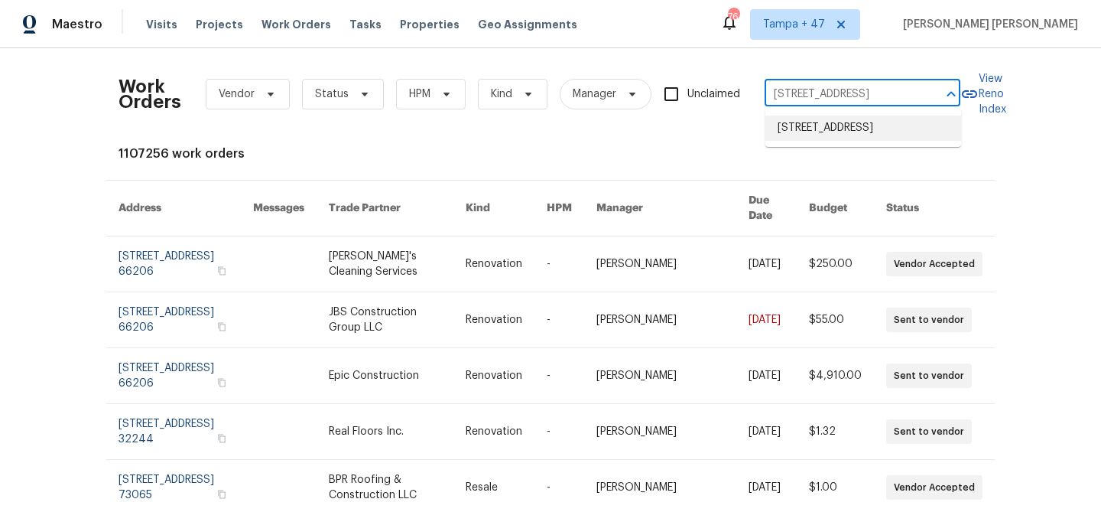
click at [841, 126] on li "6705 Windward View Dr, Rowlett, TX 75088" at bounding box center [863, 127] width 196 height 25
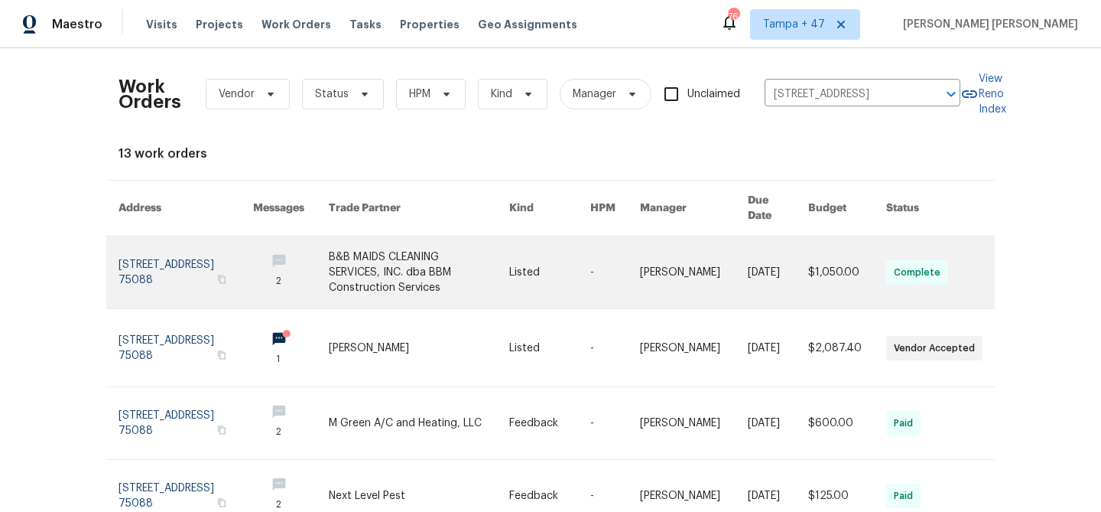
click at [546, 254] on link at bounding box center [549, 272] width 81 height 72
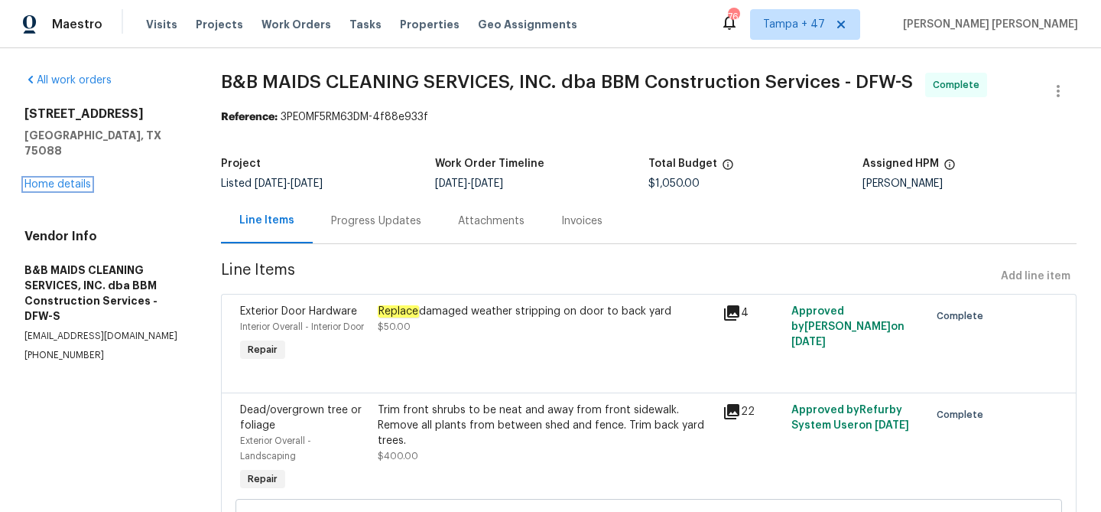
click at [67, 179] on link "Home details" at bounding box center [57, 184] width 67 height 11
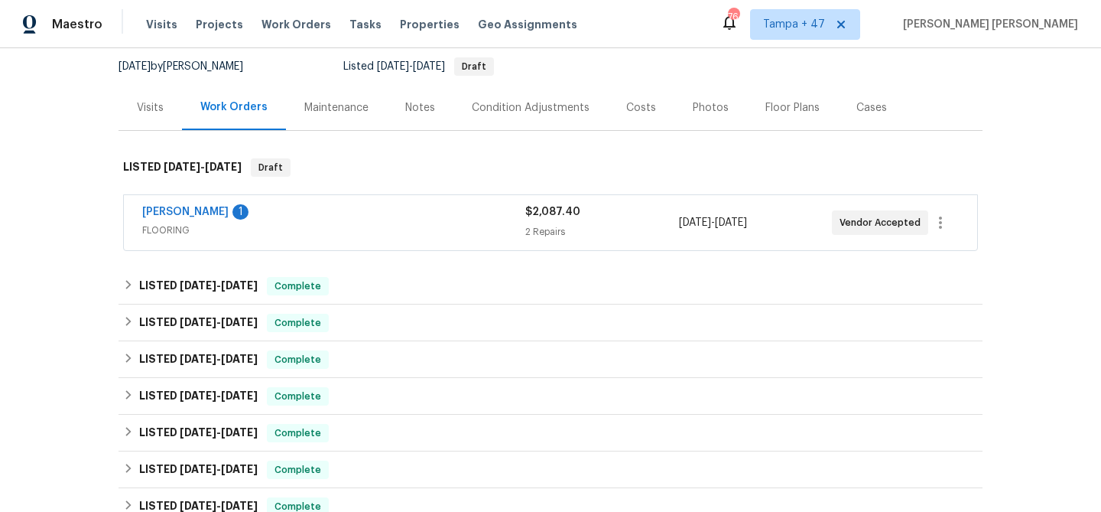
scroll to position [187, 0]
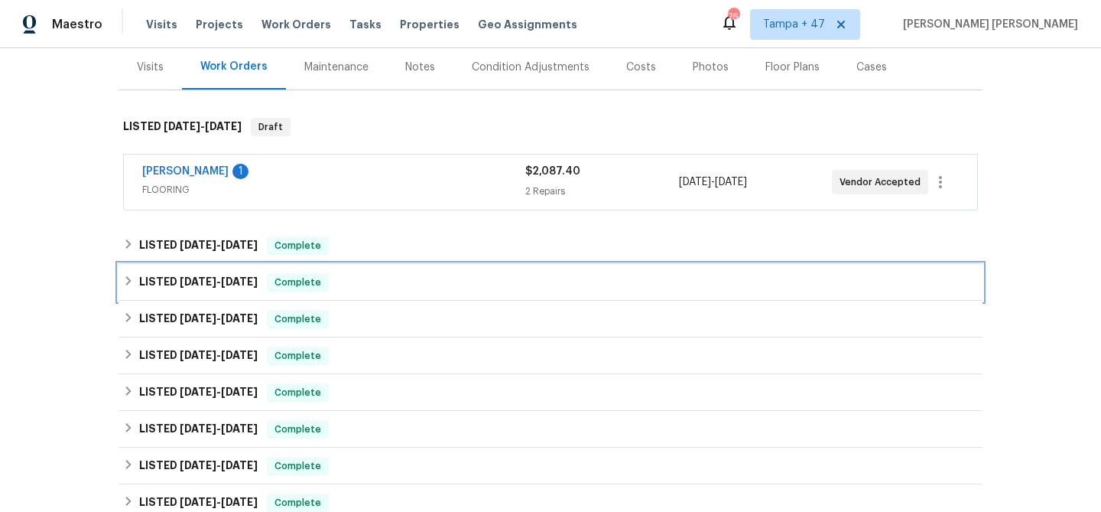
click at [343, 271] on div "LISTED 7/2/25 - 7/7/25 Complete" at bounding box center [551, 282] width 864 height 37
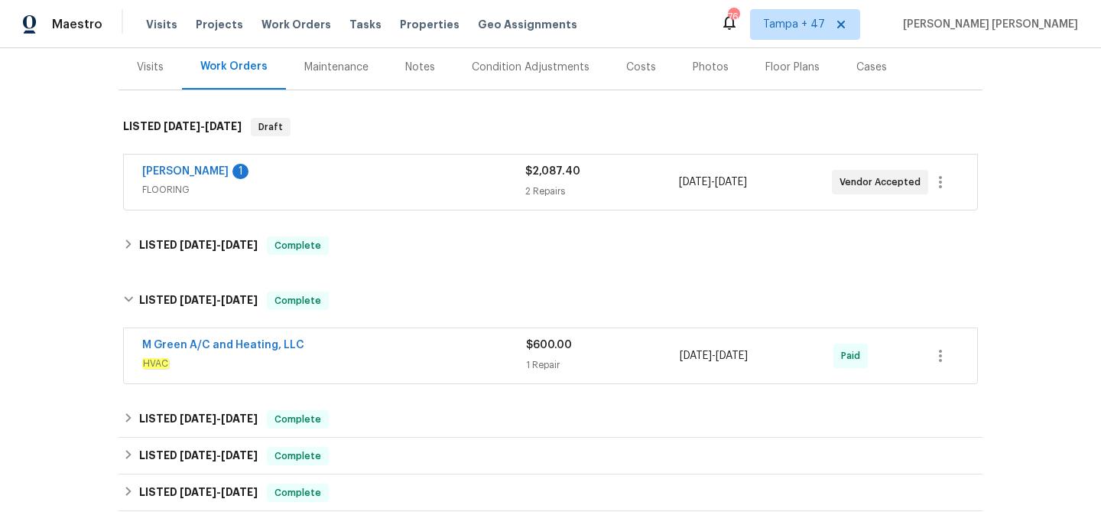
click at [439, 350] on div "M Green A/C and Heating, LLC" at bounding box center [334, 346] width 384 height 18
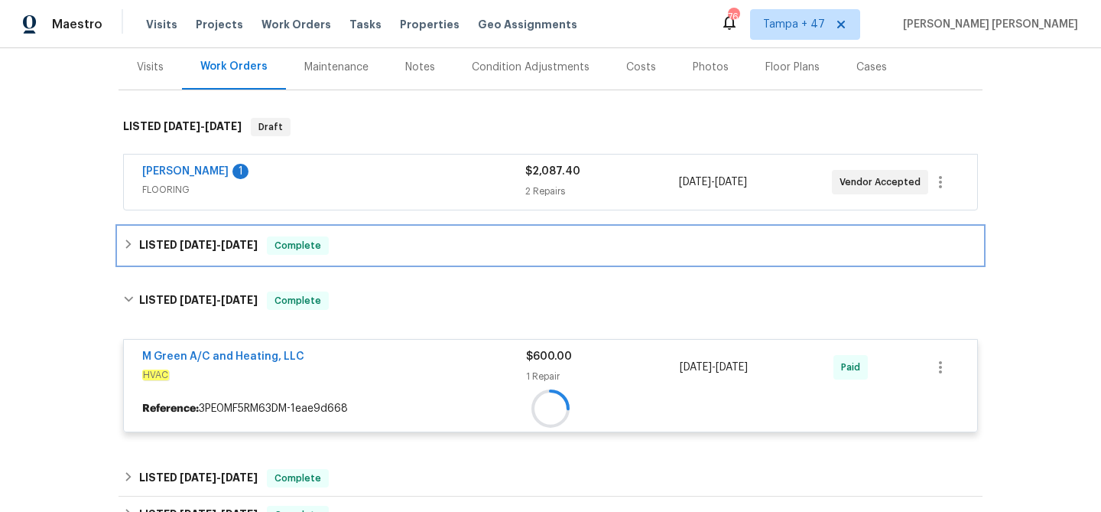
click at [432, 236] on div "LISTED 9/3/25 - 9/10/25 Complete" at bounding box center [550, 245] width 855 height 18
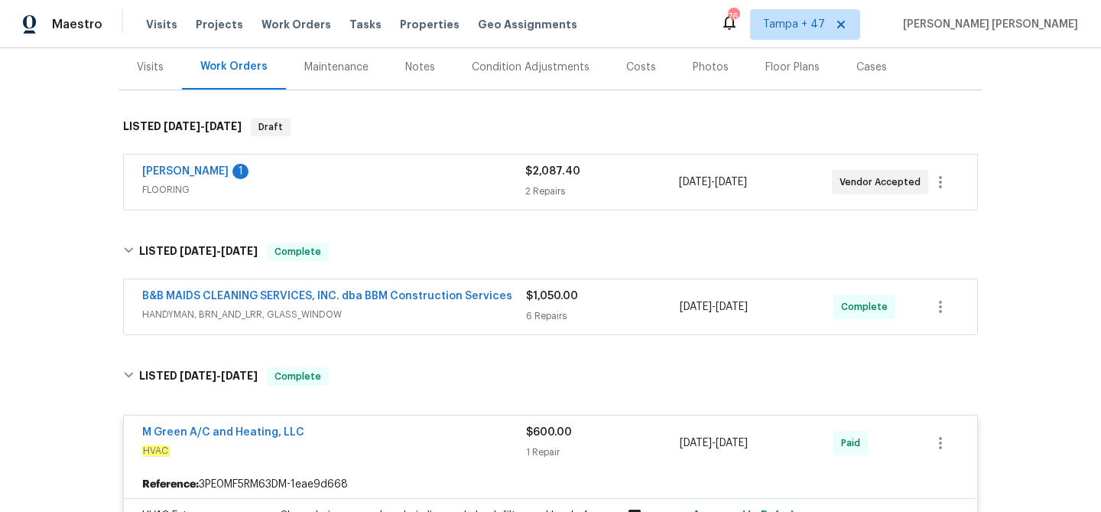
click at [458, 307] on span "HANDYMAN, BRN_AND_LRR, GLASS_WINDOW" at bounding box center [334, 314] width 384 height 15
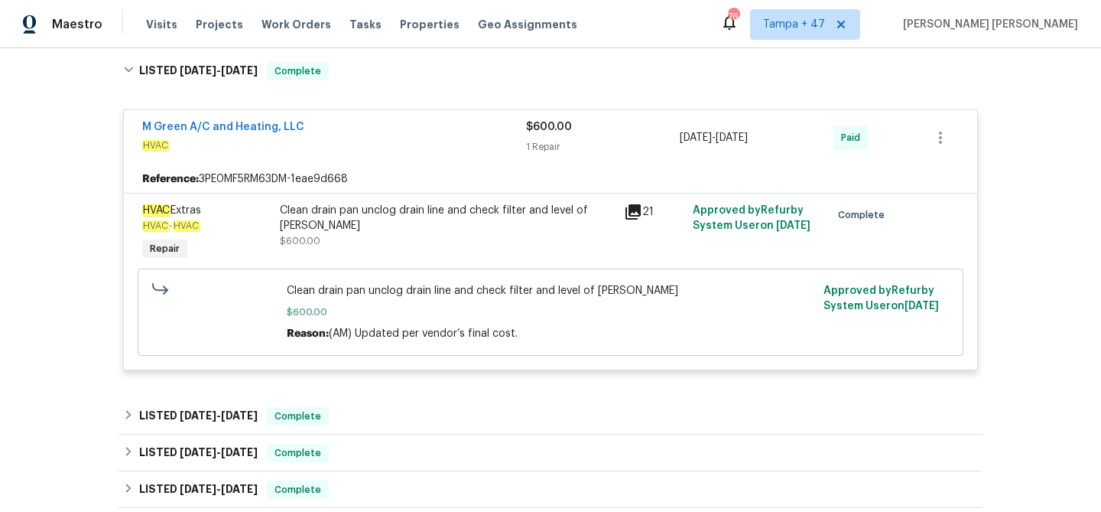
scroll to position [1266, 0]
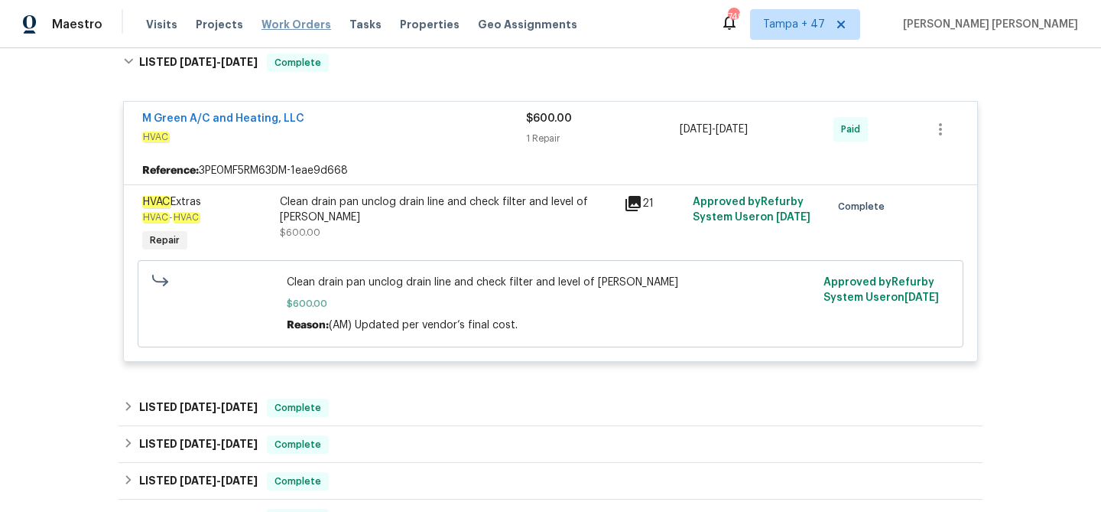
click at [294, 28] on span "Work Orders" at bounding box center [296, 24] width 70 height 15
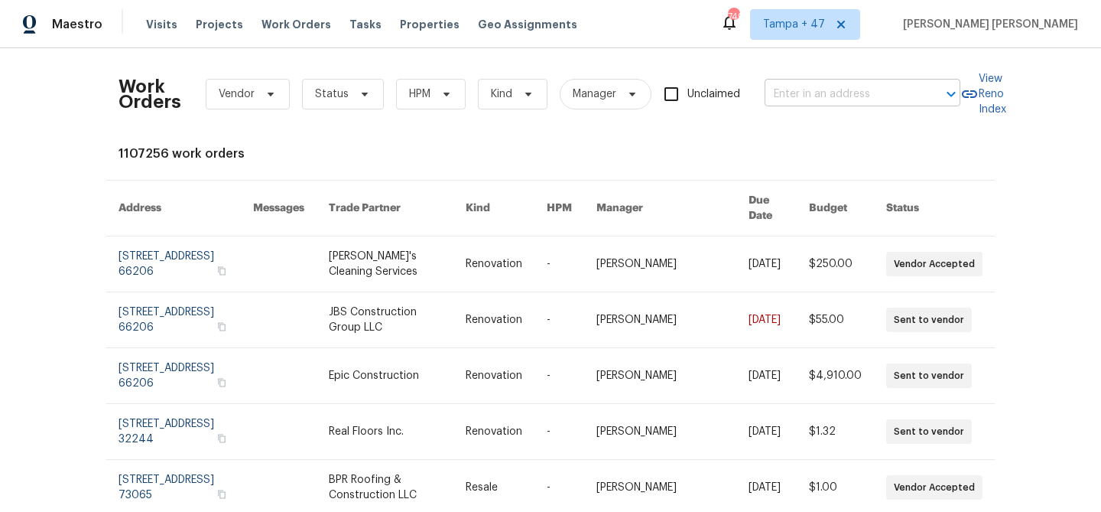
click at [824, 85] on input "text" at bounding box center [841, 95] width 153 height 24
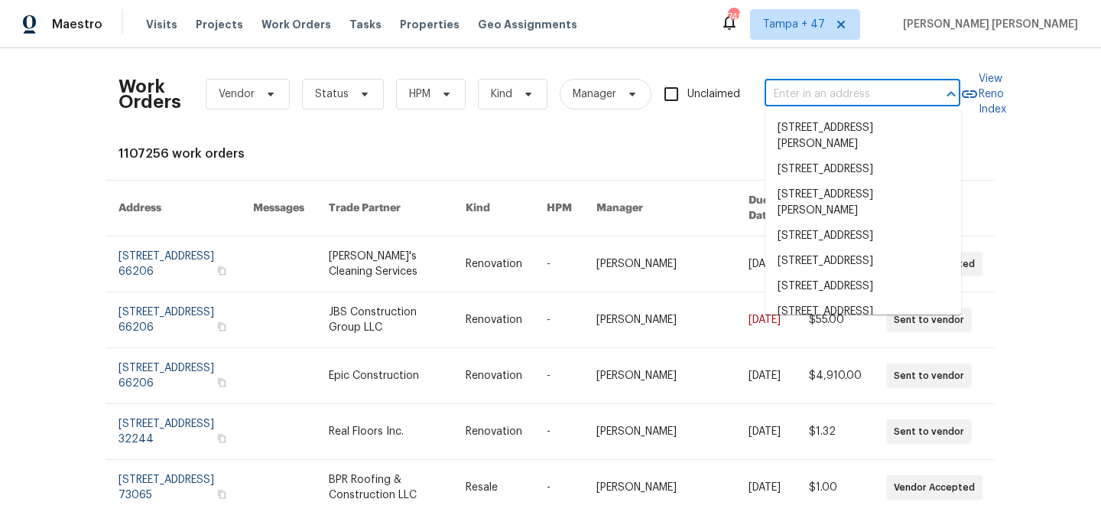
paste input "3105 46th St E, Palmetto, FL 34221"
type input "3105 46th St E, Palmetto, FL 34221"
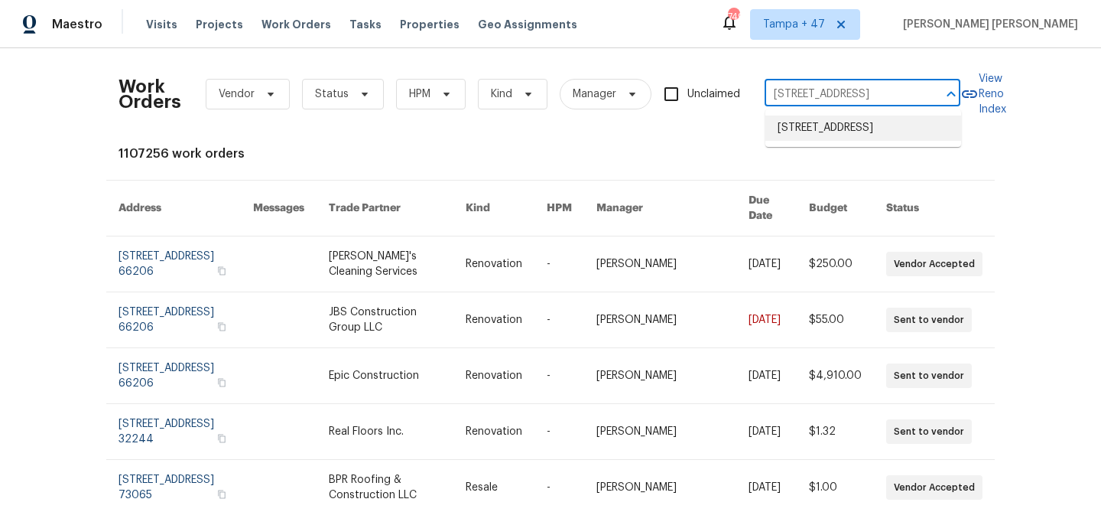
click at [827, 128] on li "3105 46th St E, Palmetto, FL 34221" at bounding box center [863, 127] width 196 height 25
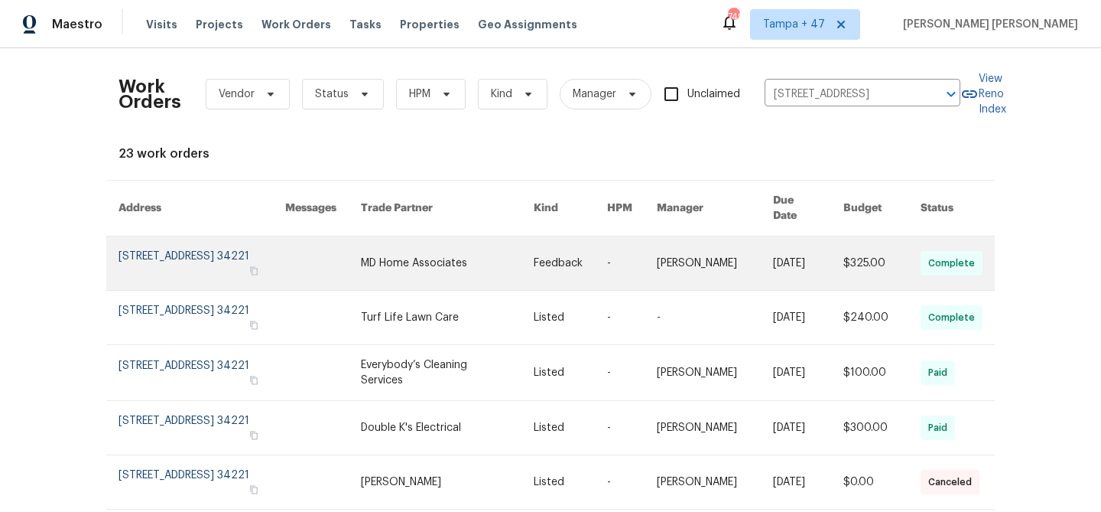
click at [732, 249] on link at bounding box center [714, 263] width 115 height 54
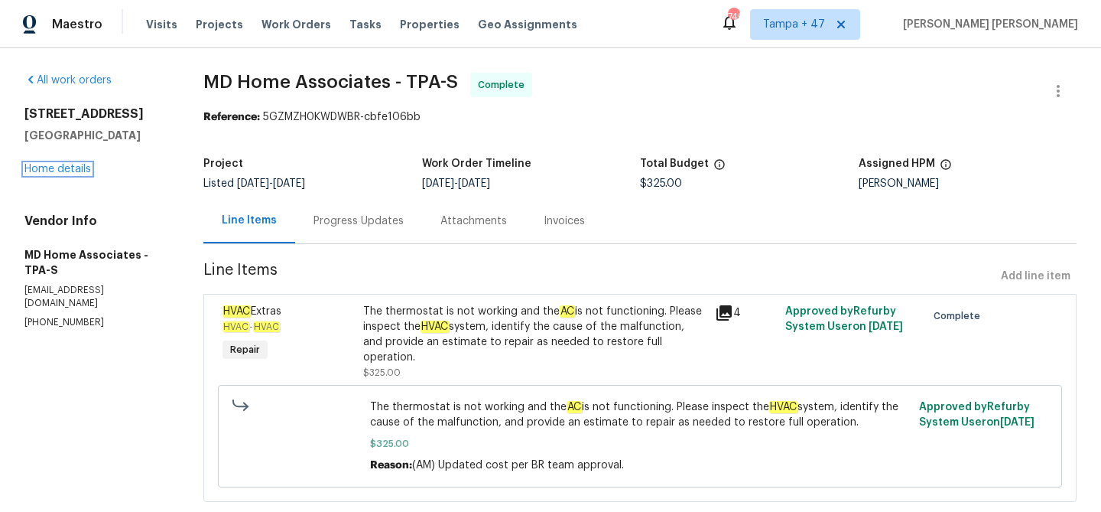
click at [70, 170] on link "Home details" at bounding box center [57, 169] width 67 height 11
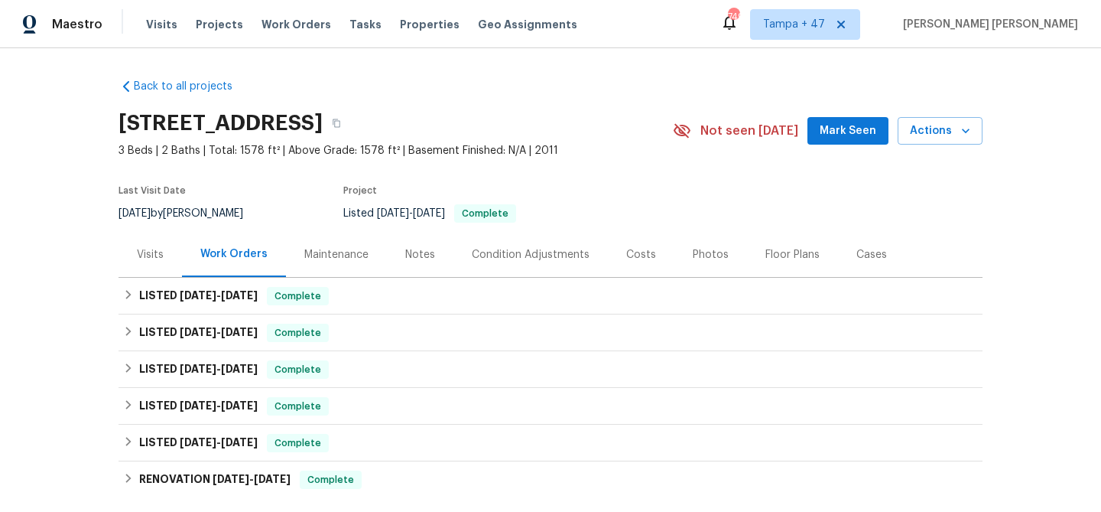
scroll to position [85, 0]
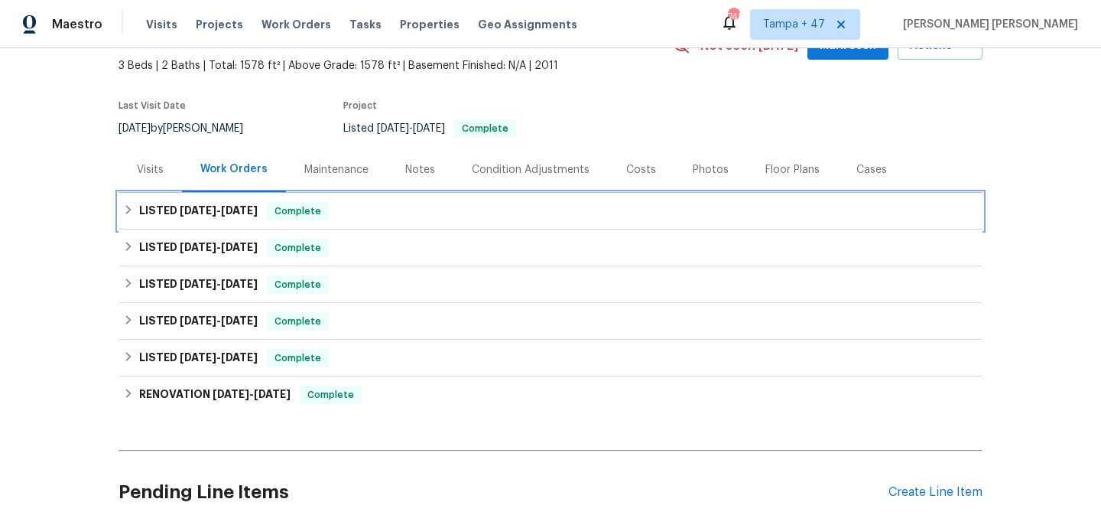
click at [271, 202] on div "LISTED 8/28/25 - 9/1/25 Complete" at bounding box center [550, 211] width 855 height 18
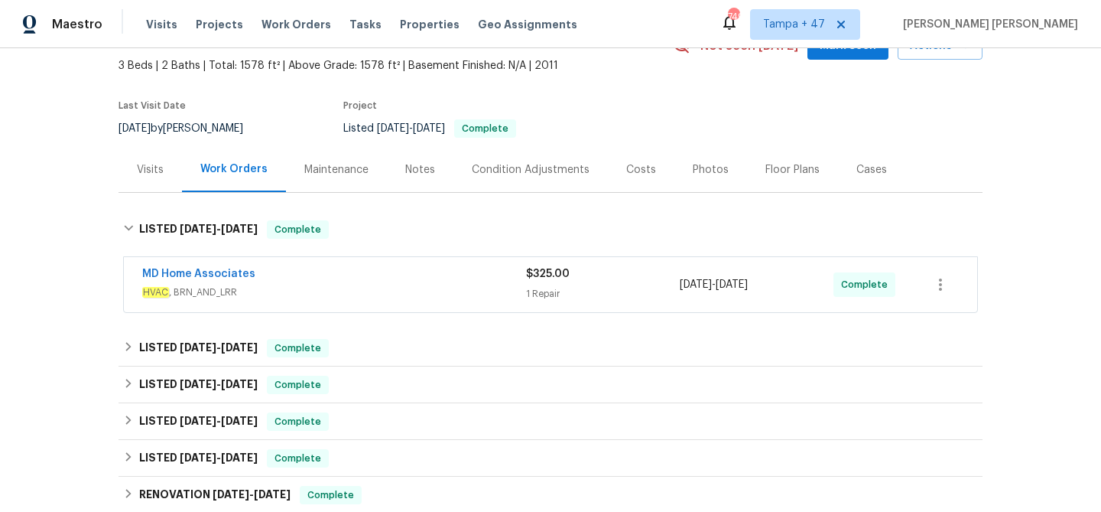
click at [351, 295] on span "HVAC , BRN_AND_LRR" at bounding box center [334, 291] width 384 height 15
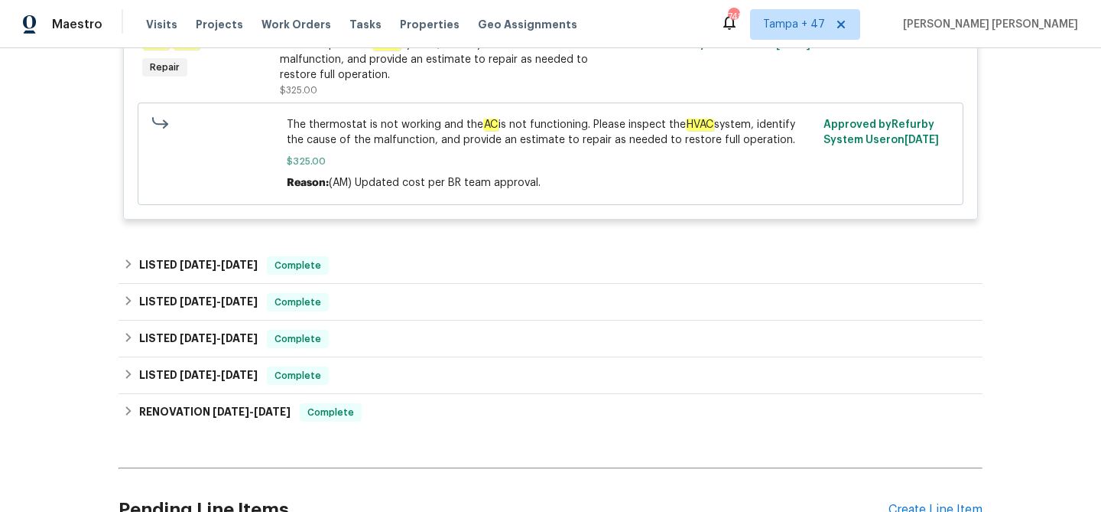
scroll to position [0, 0]
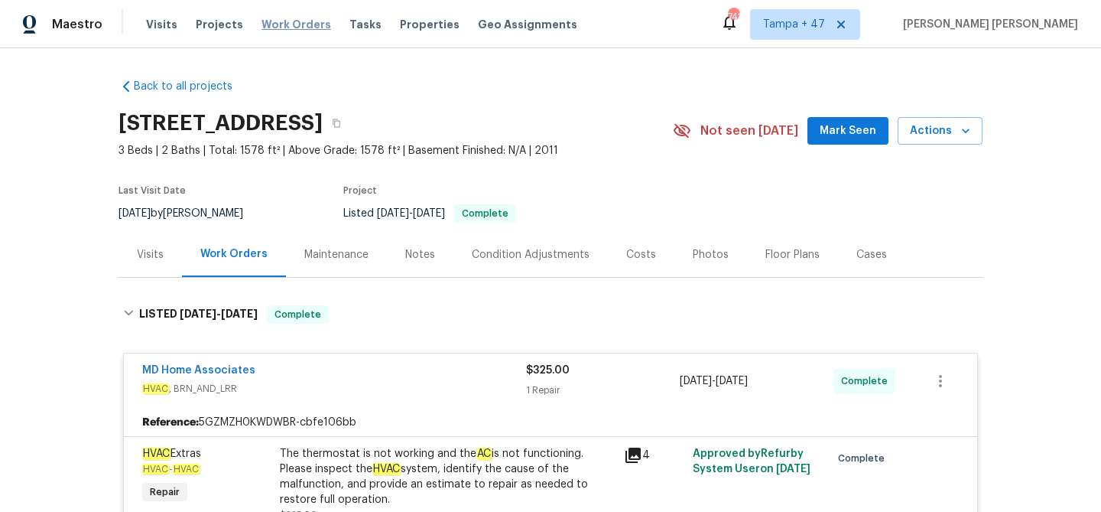
click at [297, 22] on span "Work Orders" at bounding box center [296, 24] width 70 height 15
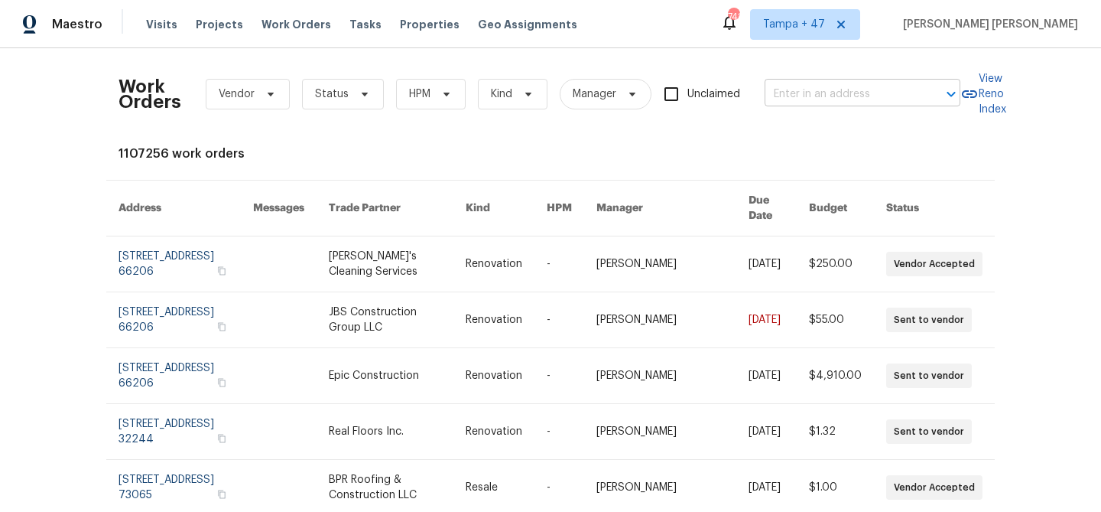
click at [843, 92] on input "text" at bounding box center [841, 95] width 153 height 24
paste input "7526 Fairlinks Ct, Sarasota, FL 34243"
type input "7526 Fairlinks Ct, Sarasota, FL 34243"
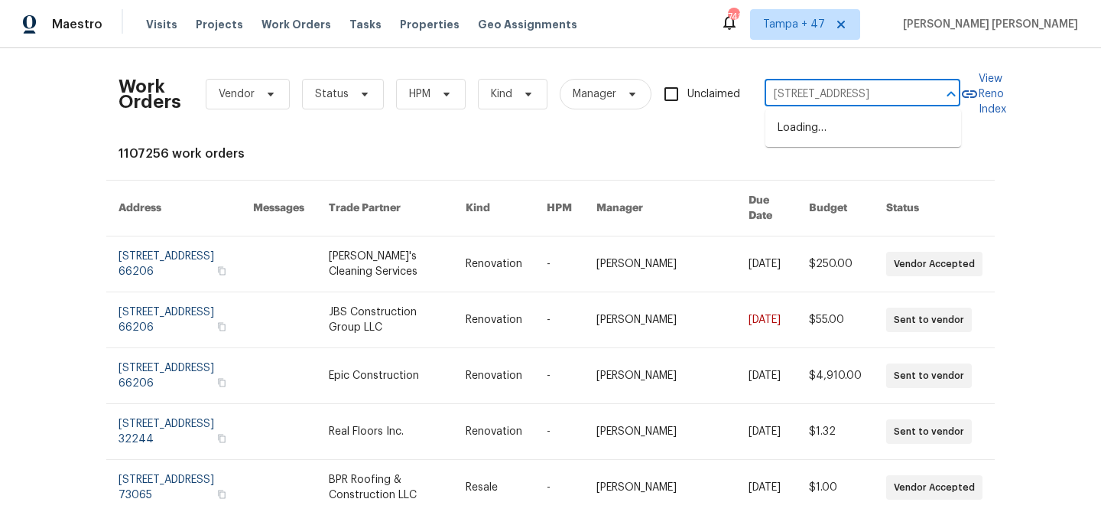
scroll to position [0, 40]
click at [843, 122] on li "7526 Fairlinks Ct, Sarasota, FL 34243" at bounding box center [863, 127] width 196 height 25
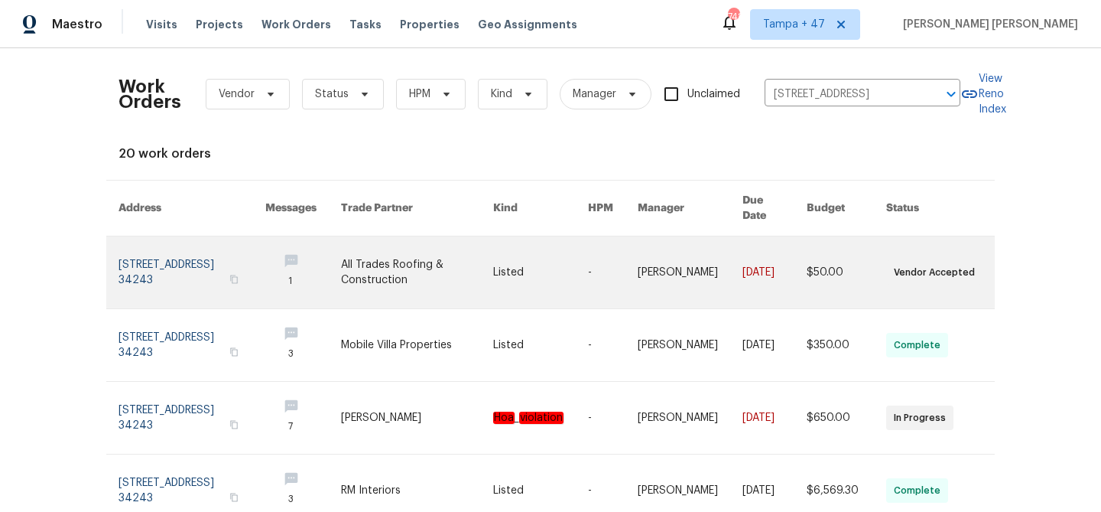
click at [797, 236] on link at bounding box center [774, 272] width 64 height 72
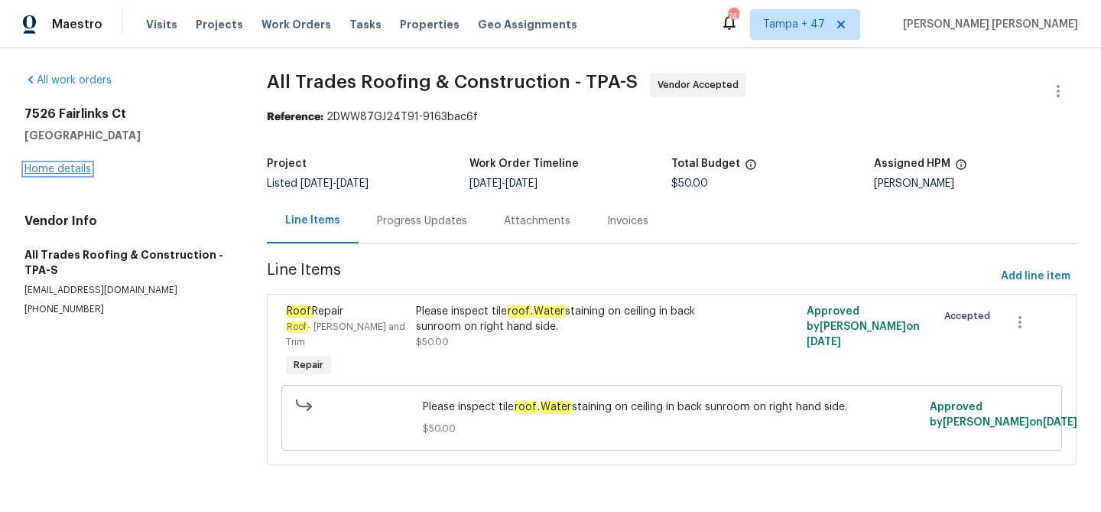
click at [58, 173] on link "Home details" at bounding box center [57, 169] width 67 height 11
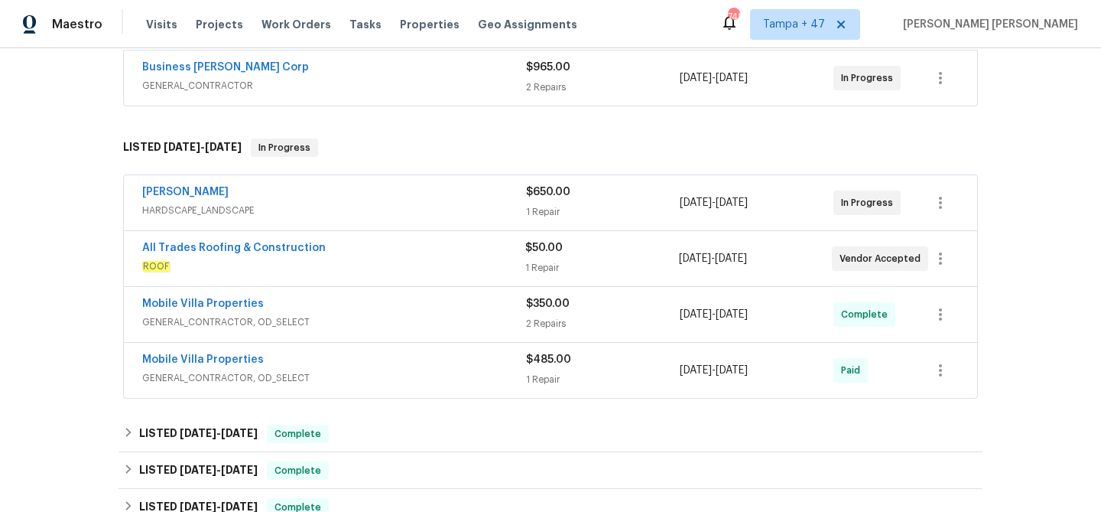
scroll to position [417, 0]
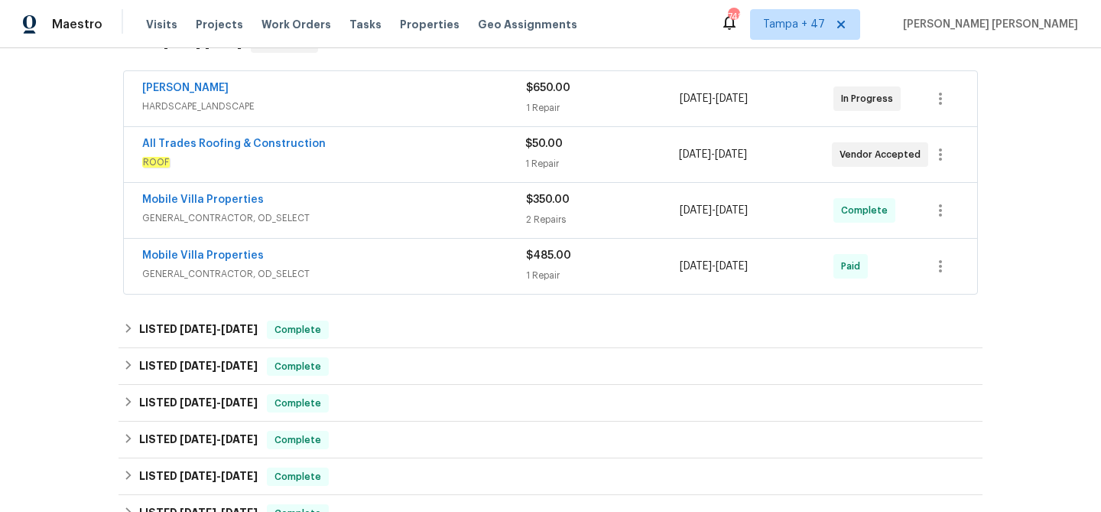
click at [424, 221] on span "GENERAL_CONTRACTOR, OD_SELECT" at bounding box center [334, 217] width 384 height 15
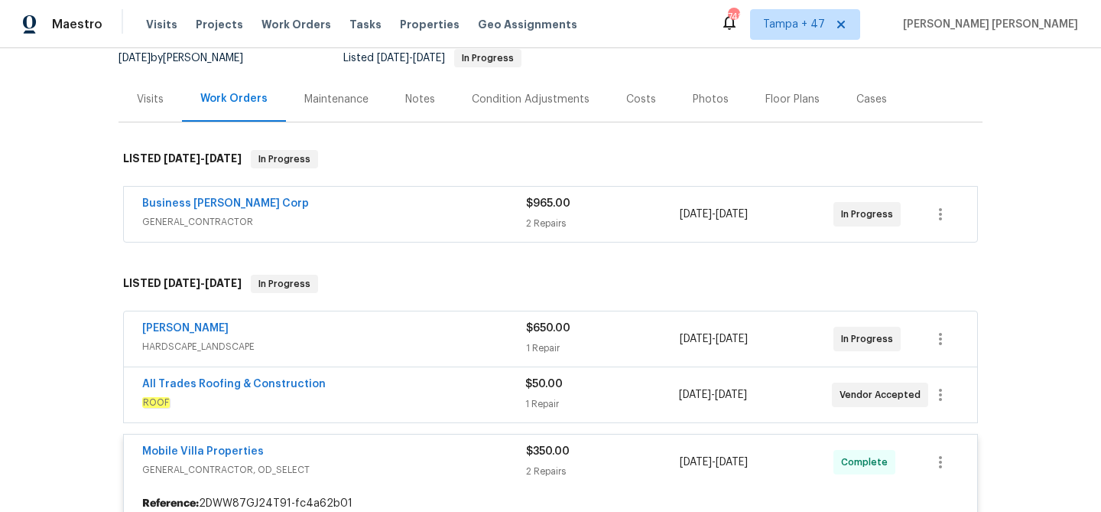
scroll to position [151, 0]
